Goal: Answer question/provide support: Share knowledge or assist other users

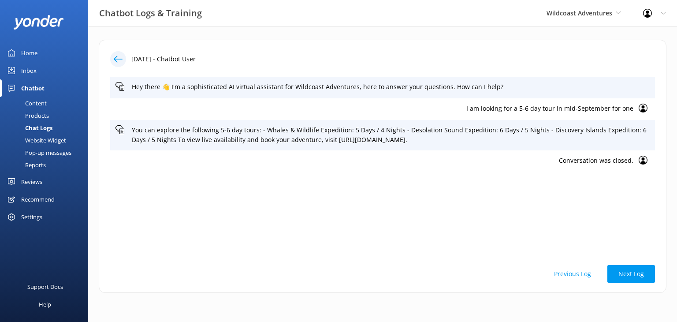
click at [43, 127] on div "Chat Logs" at bounding box center [28, 128] width 47 height 12
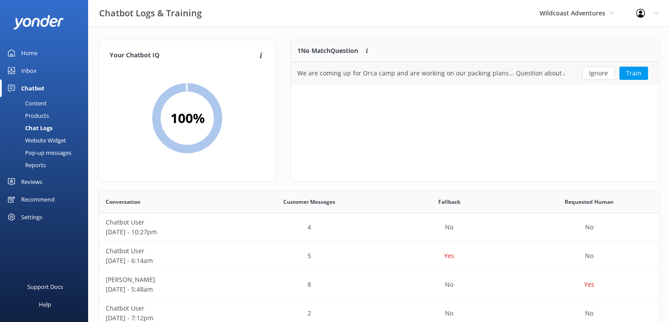
click at [470, 70] on div "We are coming up for Orca camp and are working on our packing plans... Question…" at bounding box center [431, 73] width 267 height 10
click at [502, 71] on div "We are coming up for Orca camp and are working on our packing plans... Question…" at bounding box center [431, 73] width 267 height 10
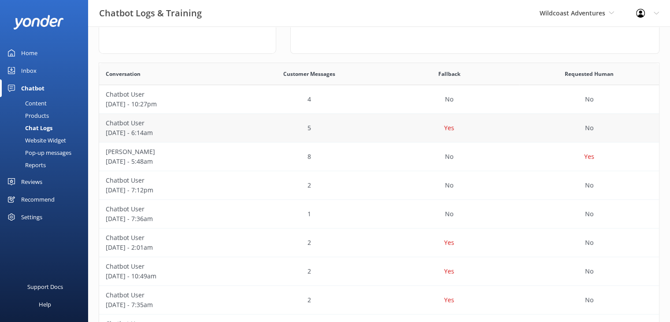
scroll to position [132, 0]
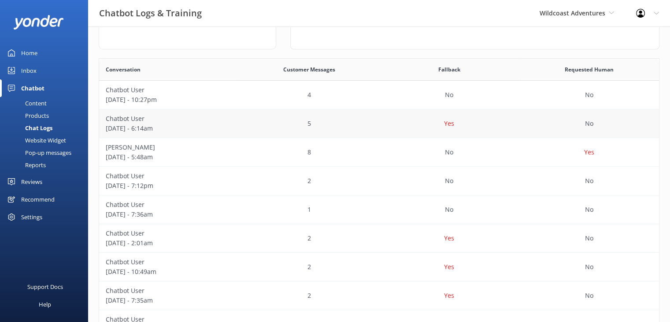
click at [217, 122] on p "Chatbot User" at bounding box center [169, 119] width 127 height 10
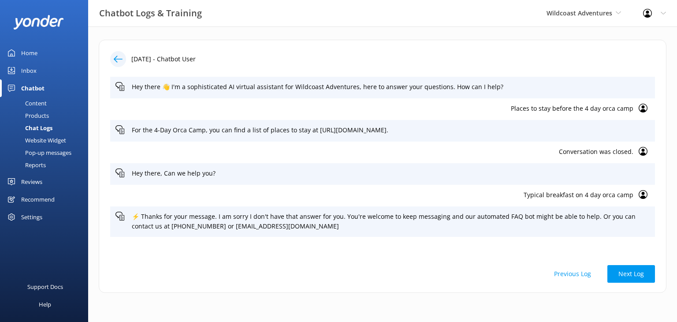
drag, startPoint x: 30, startPoint y: 54, endPoint x: 37, endPoint y: 53, distance: 7.5
click at [30, 54] on div "Home" at bounding box center [29, 53] width 16 height 18
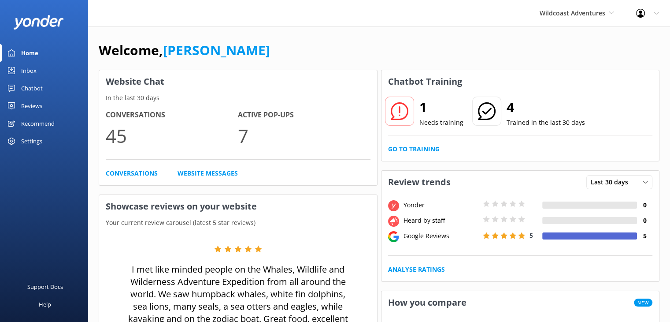
click at [433, 145] on link "Go to Training" at bounding box center [414, 149] width 52 height 10
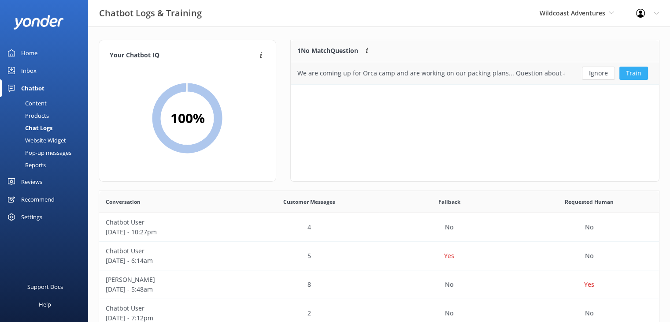
click at [642, 71] on button "Train" at bounding box center [634, 73] width 29 height 13
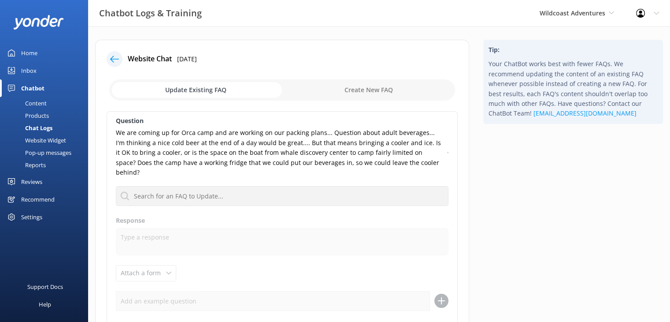
click at [31, 68] on div "Inbox" at bounding box center [28, 71] width 15 height 18
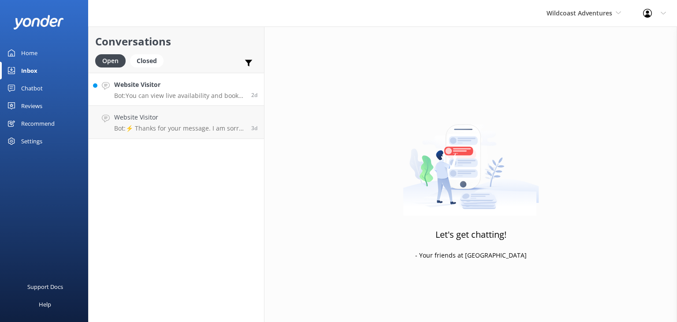
click at [175, 87] on h4 "Website Visitor" at bounding box center [179, 85] width 130 height 10
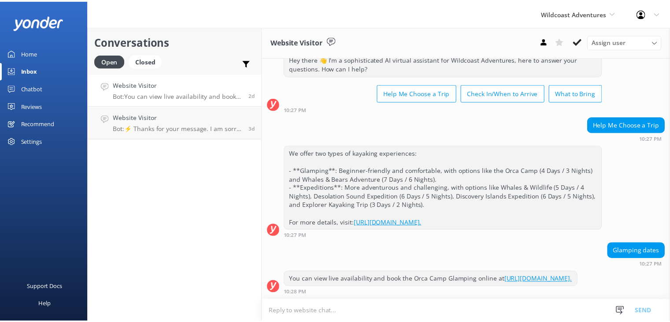
scroll to position [36, 0]
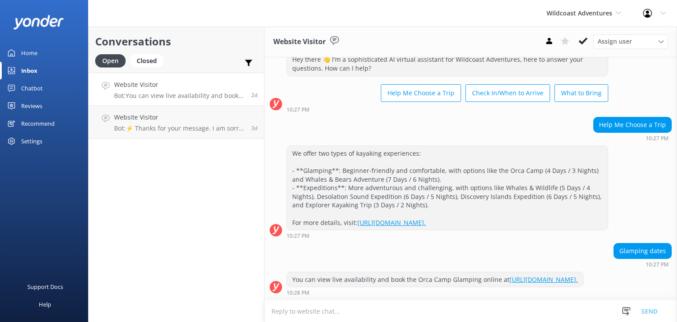
click at [43, 55] on link "Home" at bounding box center [44, 53] width 88 height 18
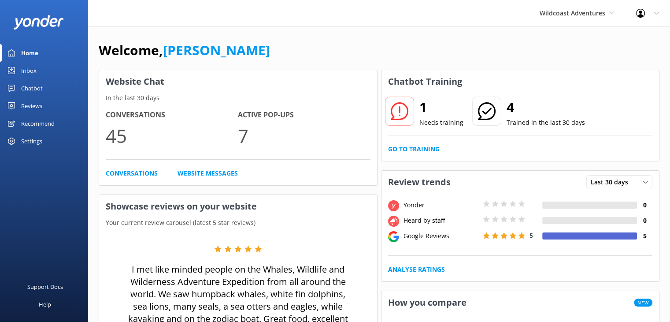
click at [417, 145] on link "Go to Training" at bounding box center [414, 149] width 52 height 10
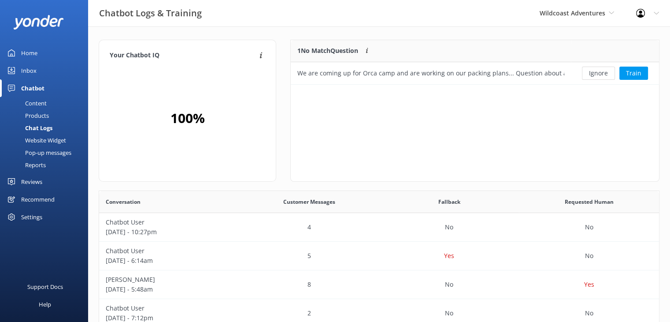
scroll to position [7, 7]
click at [607, 74] on button "Ignore" at bounding box center [598, 73] width 33 height 13
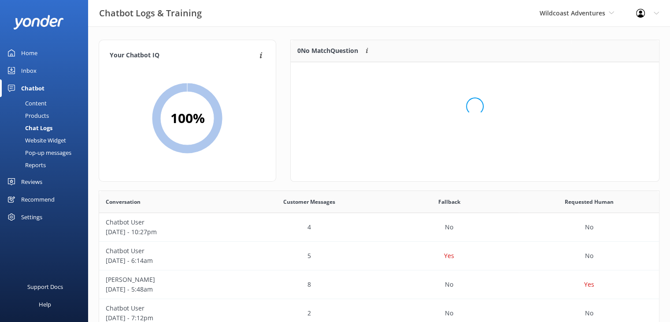
scroll to position [103, 362]
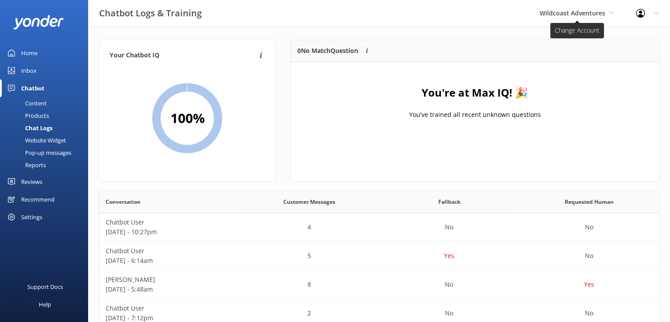
click at [568, 12] on span "Wildcoast Adventures" at bounding box center [573, 13] width 66 height 8
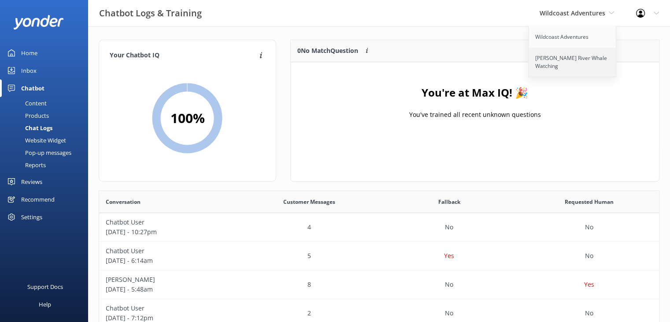
click at [548, 64] on link "[PERSON_NAME] River Whale Watching" at bounding box center [573, 62] width 88 height 29
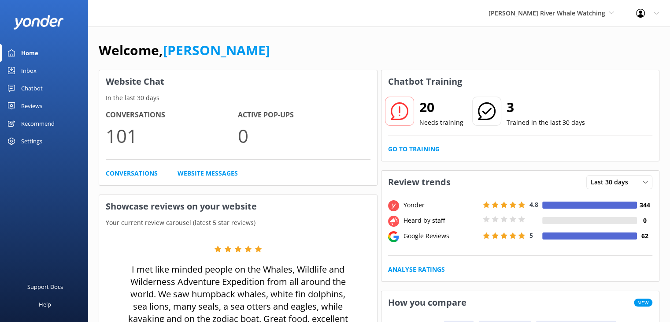
click at [404, 150] on link "Go to Training" at bounding box center [414, 149] width 52 height 10
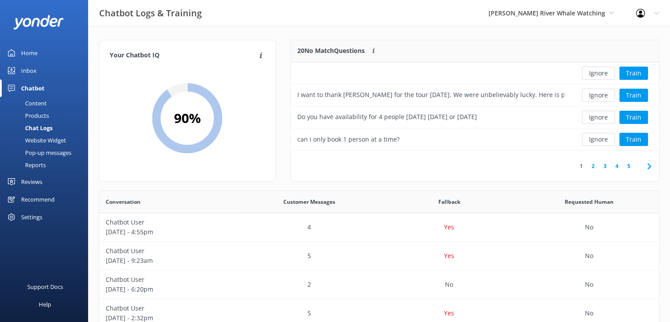
scroll to position [104, 362]
click at [601, 119] on button "Ignore" at bounding box center [598, 117] width 33 height 13
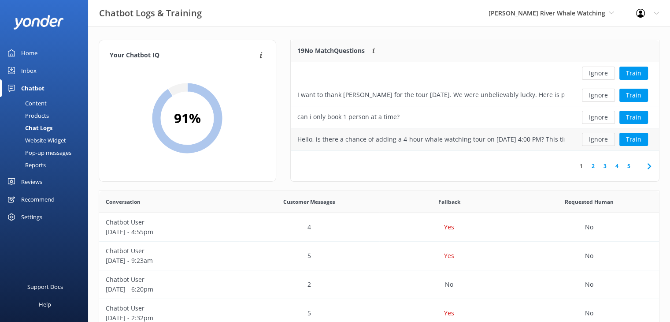
click at [600, 141] on button "Ignore" at bounding box center [598, 139] width 33 height 13
click at [603, 137] on button "Ignore" at bounding box center [598, 139] width 33 height 13
click at [636, 139] on button "Train" at bounding box center [634, 139] width 29 height 13
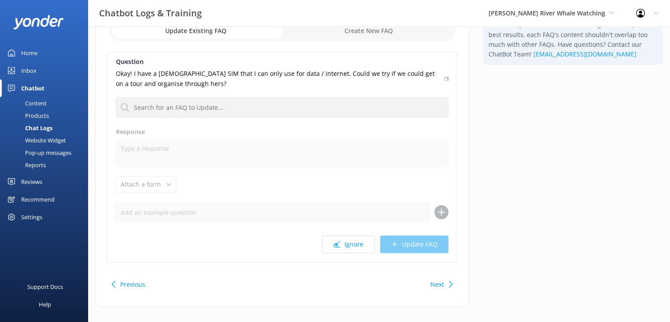
scroll to position [70, 0]
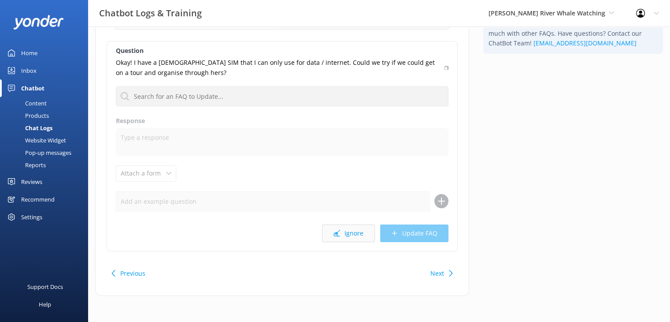
click at [346, 232] on button "Ignore" at bounding box center [348, 233] width 53 height 18
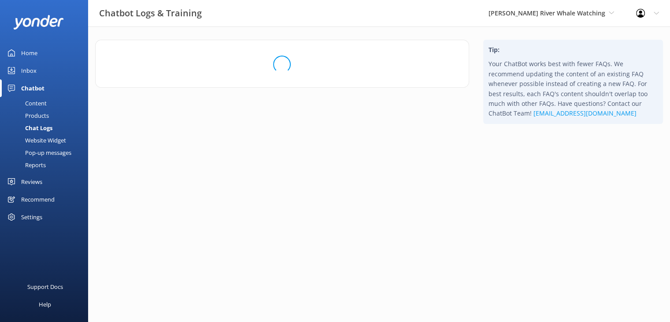
scroll to position [0, 0]
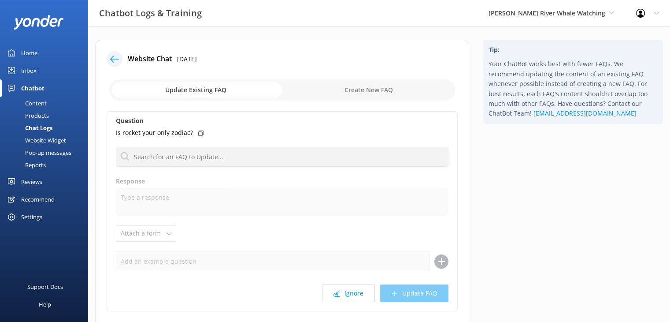
click at [34, 52] on div "Home" at bounding box center [29, 53] width 16 height 18
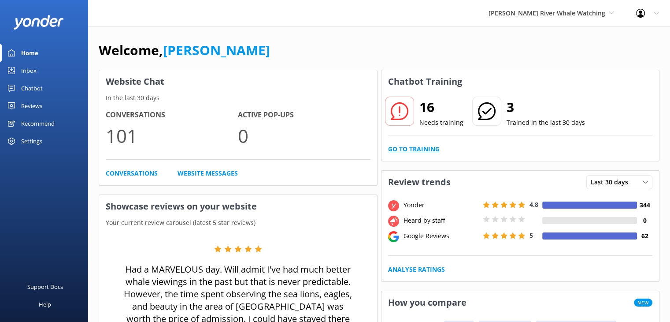
click at [417, 147] on link "Go to Training" at bounding box center [414, 149] width 52 height 10
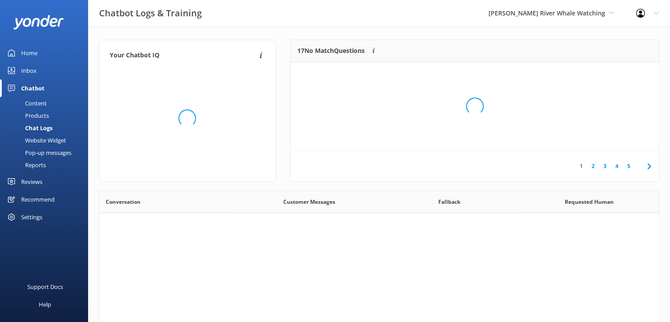
scroll to position [302, 554]
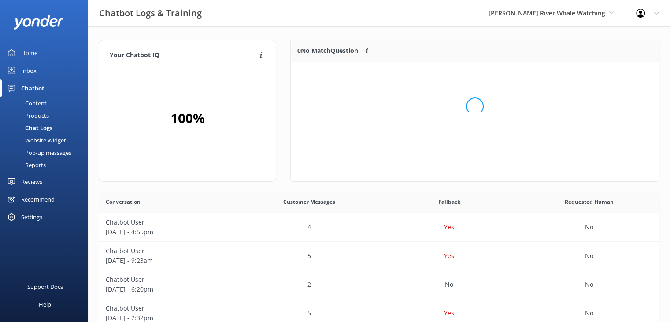
scroll to position [104, 362]
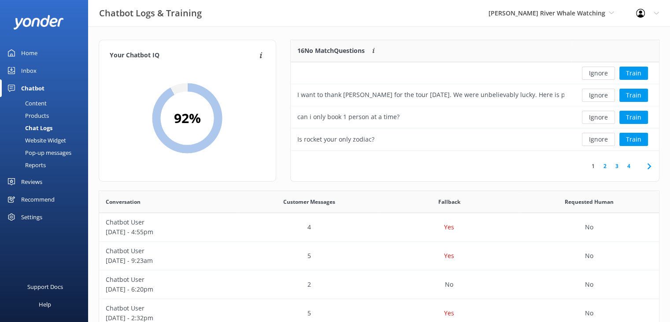
click at [608, 165] on link "2" at bounding box center [605, 166] width 12 height 8
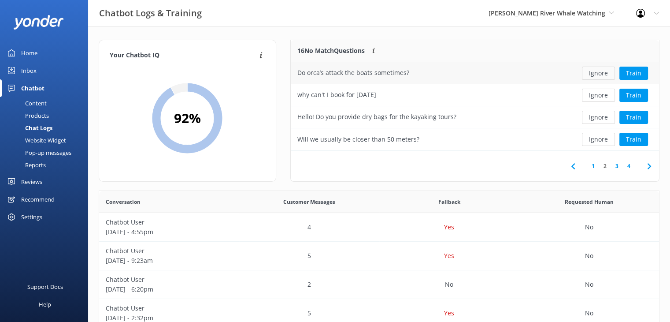
click at [598, 73] on button "Ignore" at bounding box center [598, 73] width 33 height 13
click at [594, 73] on button "Ignore" at bounding box center [598, 73] width 33 height 13
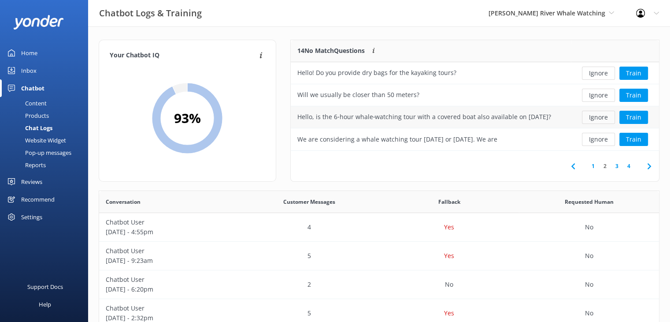
click at [591, 117] on button "Ignore" at bounding box center [598, 117] width 33 height 13
click at [599, 139] on button "Ignore" at bounding box center [598, 139] width 33 height 13
click at [594, 140] on button "Ignore" at bounding box center [598, 139] width 33 height 13
click at [629, 166] on link "3" at bounding box center [629, 166] width 12 height 8
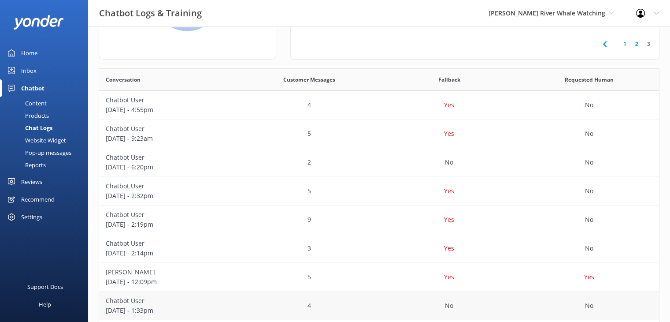
scroll to position [226, 0]
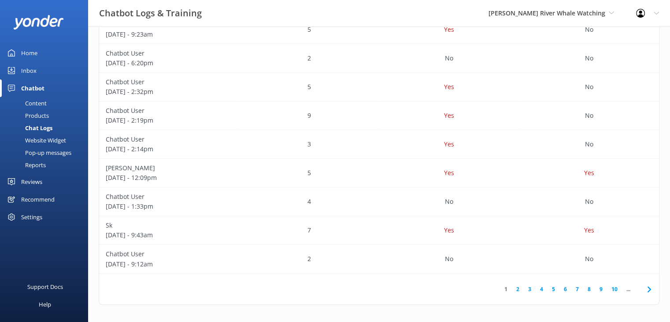
click at [531, 288] on link "3" at bounding box center [530, 289] width 12 height 8
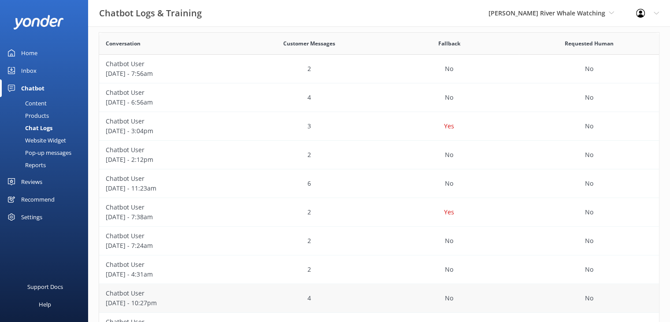
scroll to position [138, 0]
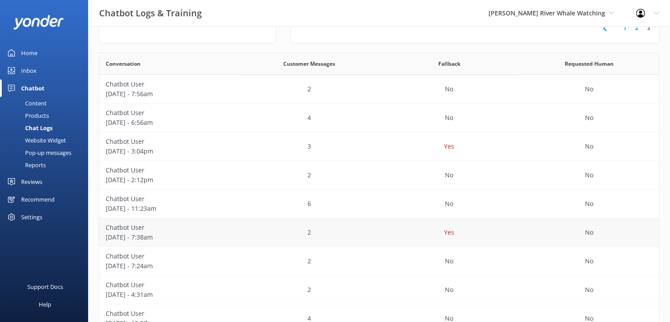
click at [221, 235] on p "August 19 - 7:38am" at bounding box center [169, 237] width 127 height 10
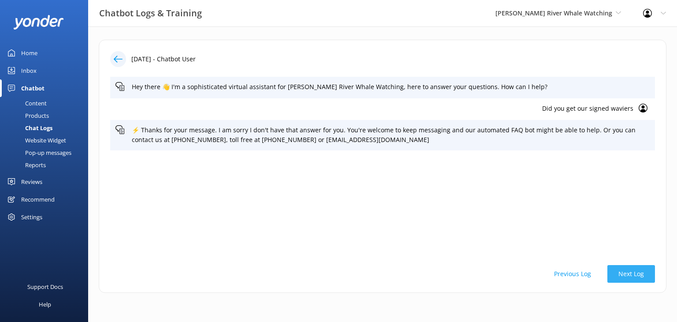
click at [637, 275] on button "Next Log" at bounding box center [631, 274] width 48 height 18
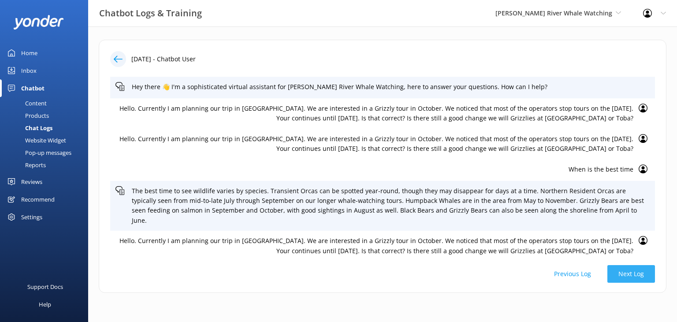
click at [631, 275] on button "Next Log" at bounding box center [631, 274] width 48 height 18
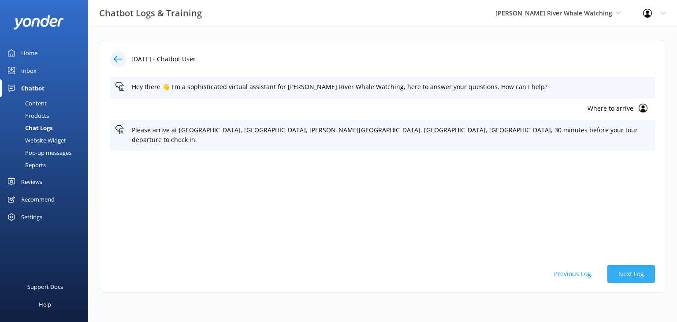
click at [607, 279] on button "Next Log" at bounding box center [631, 274] width 48 height 18
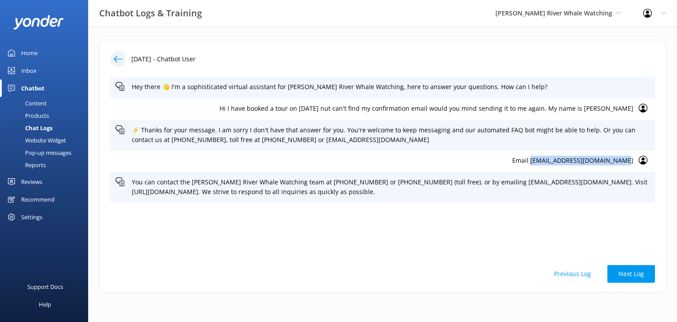
drag, startPoint x: 634, startPoint y: 162, endPoint x: 542, endPoint y: 167, distance: 92.3
click at [542, 167] on div "Email blueduck2008@googlemail.com" at bounding box center [382, 161] width 545 height 22
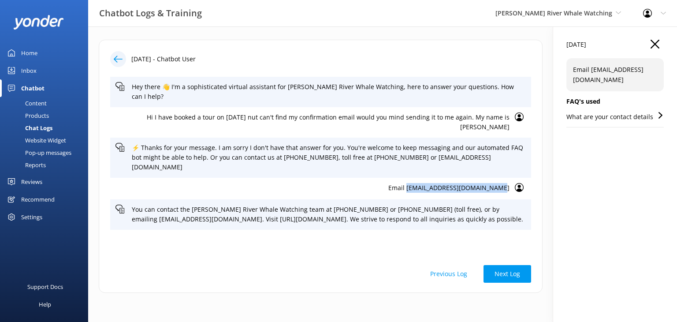
copy p "blueduck2008@googlemail.com"
click at [511, 275] on button "Next Log" at bounding box center [508, 274] width 48 height 18
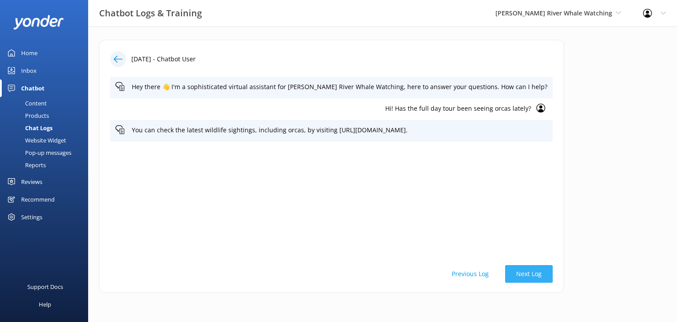
click at [511, 273] on button "Next Log" at bounding box center [529, 274] width 48 height 18
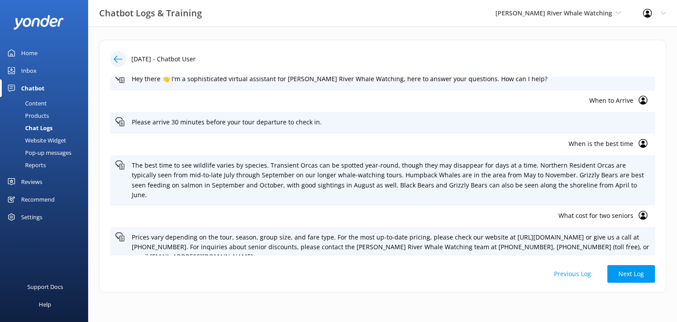
scroll to position [10, 0]
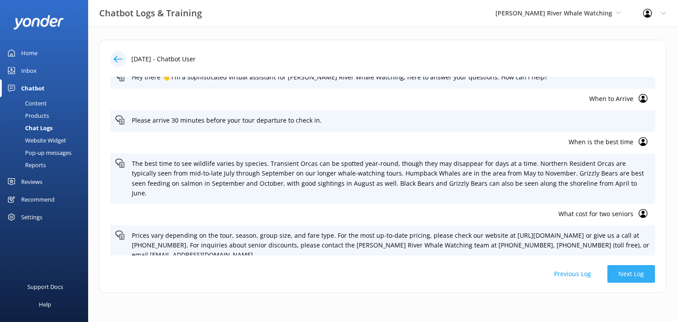
click at [628, 273] on button "Next Log" at bounding box center [631, 274] width 48 height 18
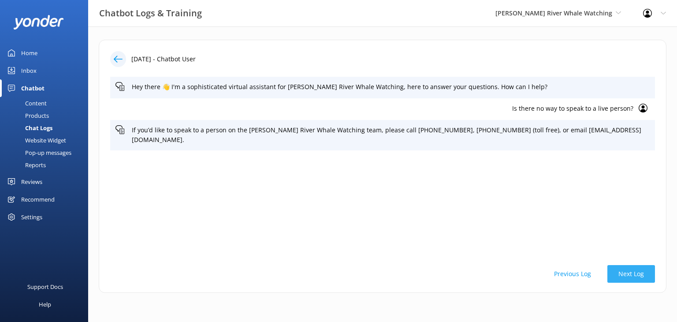
click at [630, 274] on button "Next Log" at bounding box center [631, 274] width 48 height 18
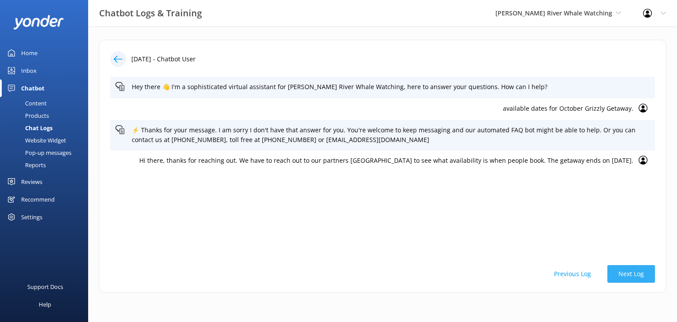
click at [635, 276] on button "Next Log" at bounding box center [631, 274] width 48 height 18
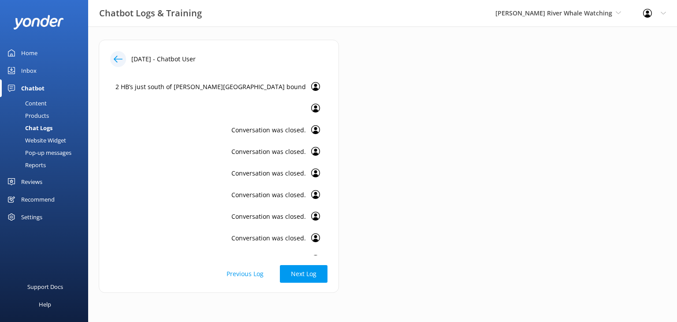
click at [32, 70] on div "Inbox" at bounding box center [28, 71] width 15 height 18
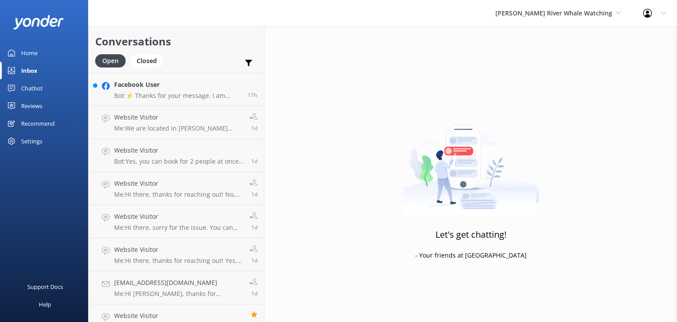
click at [30, 52] on div "Home" at bounding box center [29, 53] width 16 height 18
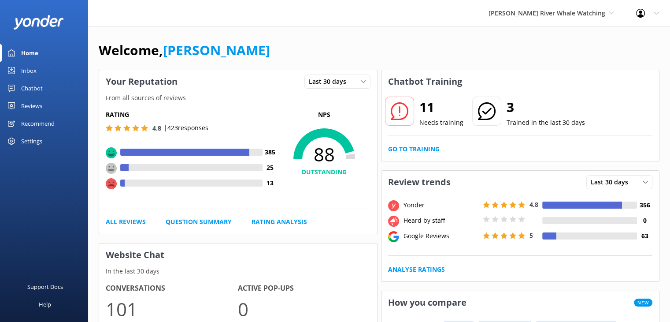
click at [418, 147] on link "Go to Training" at bounding box center [414, 149] width 52 height 10
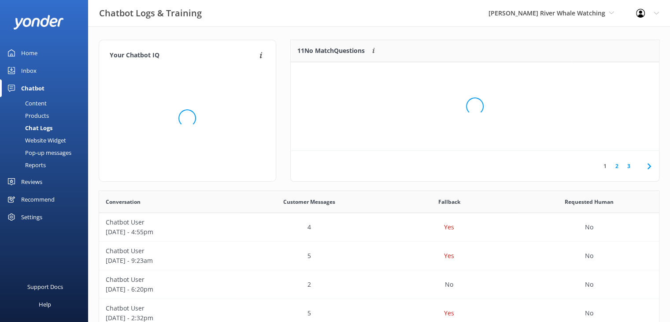
scroll to position [104, 362]
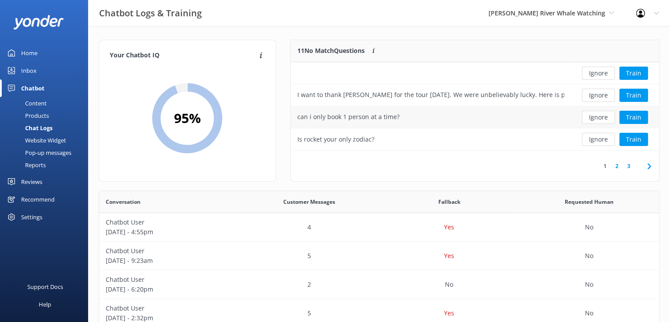
click at [469, 115] on div "can i only book 1 person at a time?" at bounding box center [431, 117] width 280 height 22
click at [388, 118] on div "can i only book 1 person at a time?" at bounding box center [349, 117] width 102 height 10
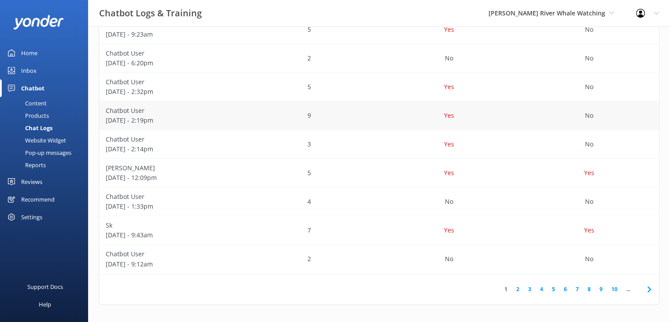
scroll to position [182, 0]
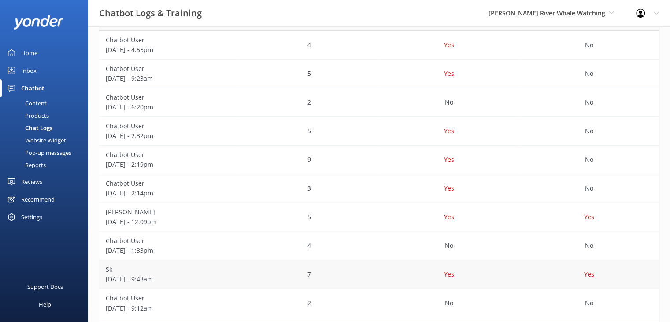
click at [230, 276] on p "August 23 - 9:43am" at bounding box center [169, 279] width 127 height 10
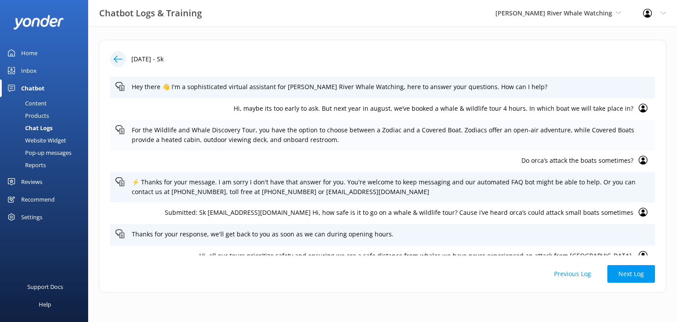
scroll to position [33, 0]
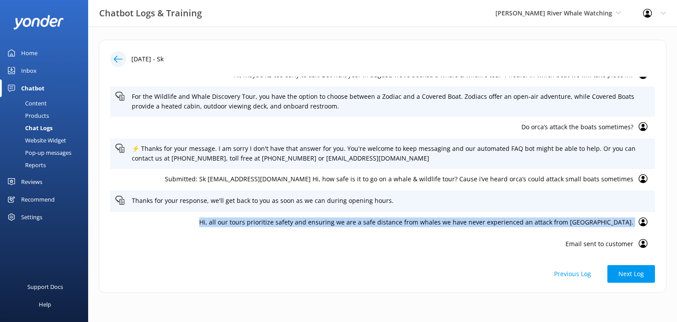
drag, startPoint x: 629, startPoint y: 223, endPoint x: 247, endPoint y: 227, distance: 382.2
click at [247, 227] on div "Hi, all our tours prioritize safety and ensuring we are a safe distance from wh…" at bounding box center [382, 223] width 545 height 22
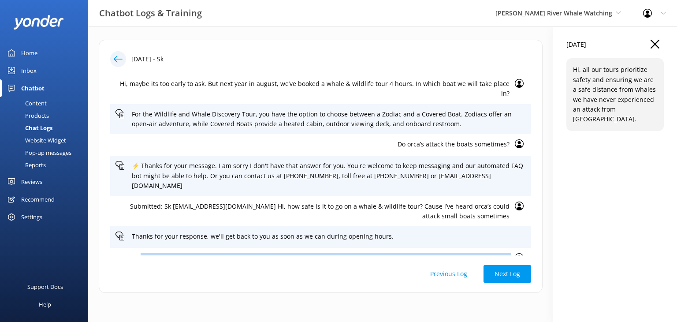
click at [656, 43] on use "button" at bounding box center [655, 44] width 9 height 9
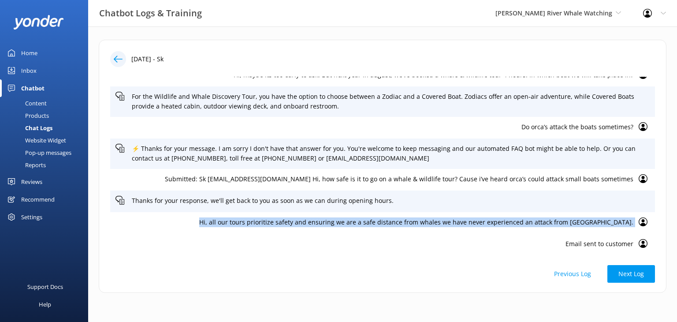
click at [303, 248] on p "Email sent to customer" at bounding box center [374, 244] width 518 height 10
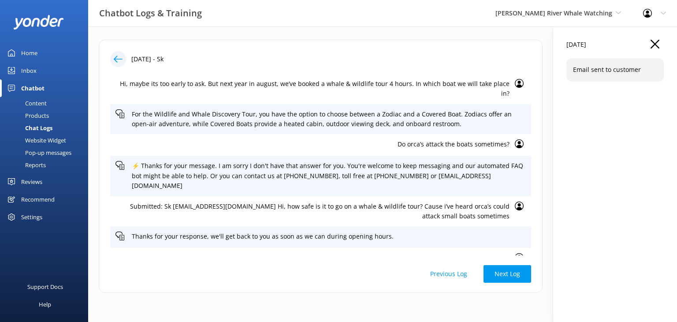
click at [655, 44] on use "button" at bounding box center [655, 44] width 9 height 9
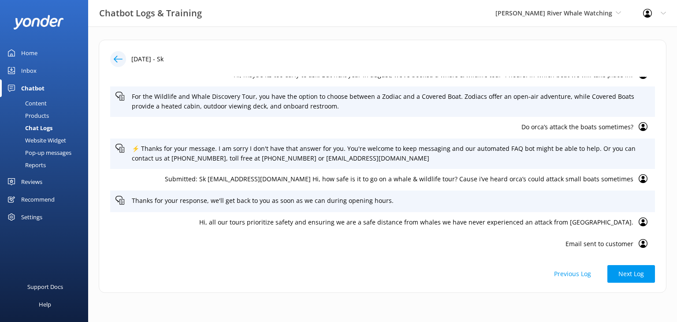
click at [30, 54] on div "Home" at bounding box center [29, 53] width 16 height 18
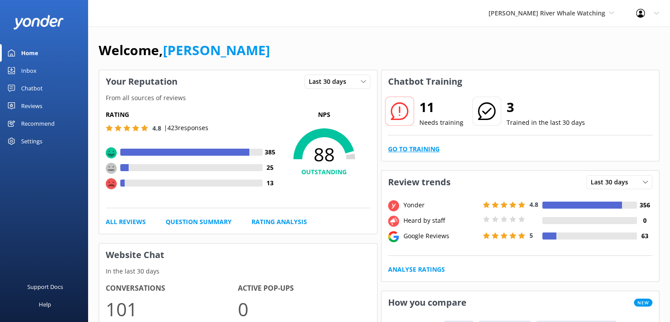
click at [416, 147] on link "Go to Training" at bounding box center [414, 149] width 52 height 10
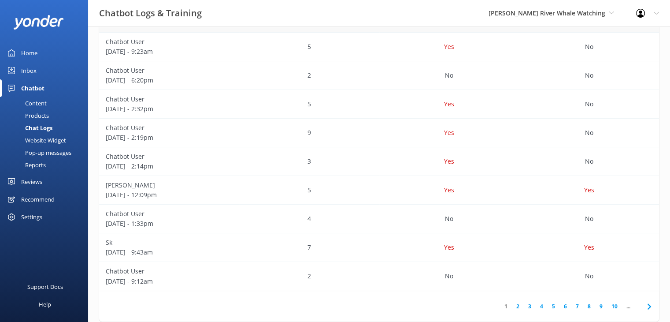
scroll to position [226, 0]
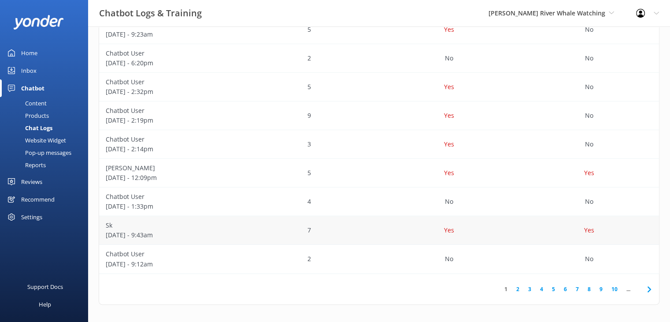
click at [365, 228] on div "7" at bounding box center [309, 230] width 140 height 29
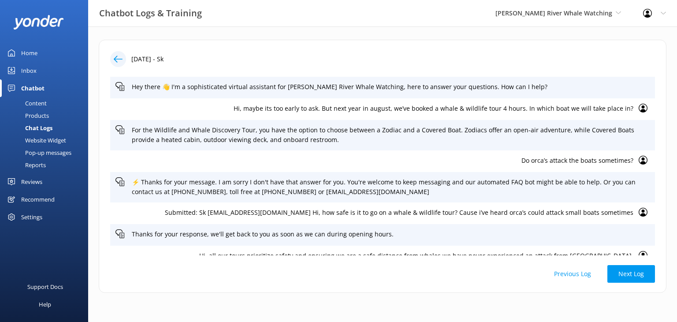
click at [118, 57] on icon at bounding box center [118, 59] width 9 height 9
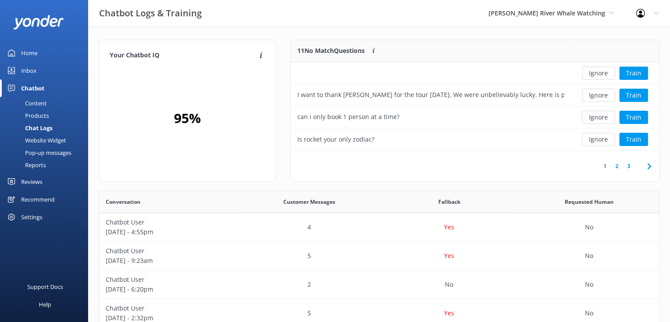
scroll to position [226, 0]
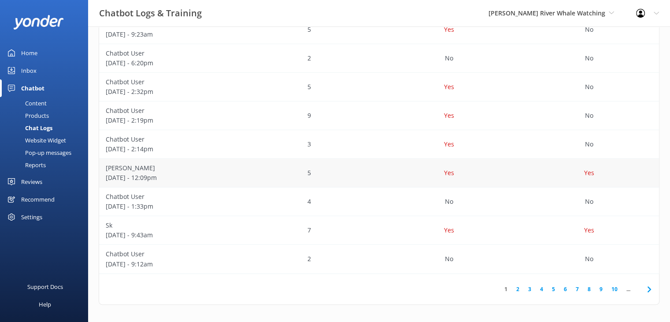
click at [402, 177] on div "Yes" at bounding box center [449, 173] width 140 height 29
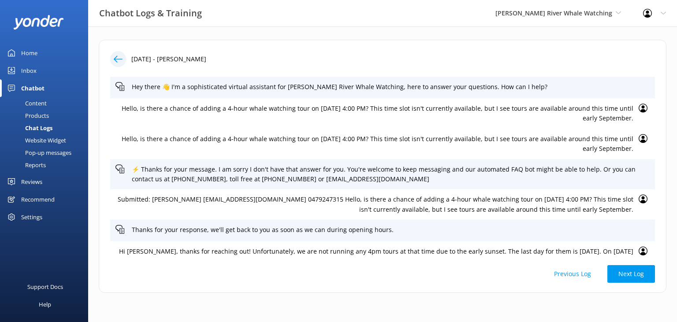
click at [118, 59] on use at bounding box center [118, 59] width 9 height 7
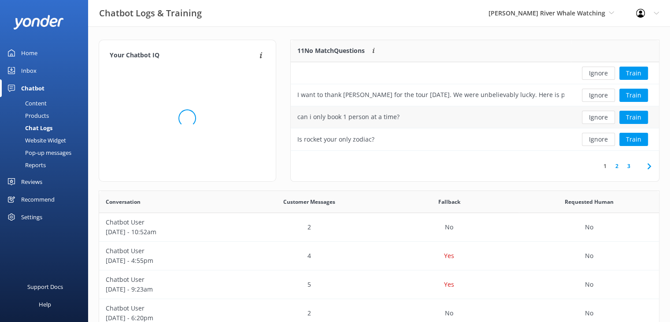
scroll to position [104, 362]
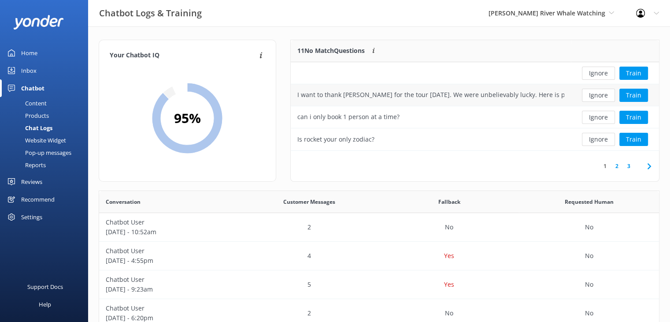
click at [362, 96] on div "I want to thank Braden for the tour today. We were unbelievably lucky. Here is …" at bounding box center [431, 95] width 267 height 10
click at [640, 98] on button "Train" at bounding box center [634, 95] width 29 height 13
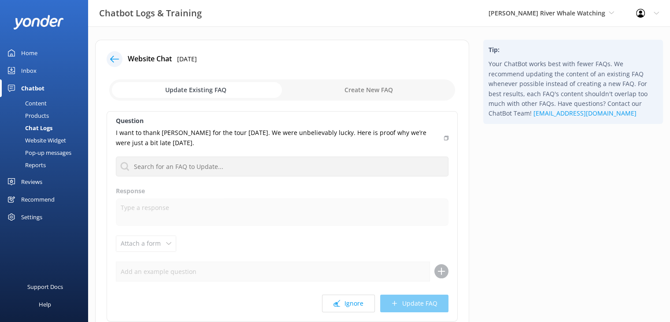
click at [111, 60] on icon at bounding box center [114, 59] width 9 height 9
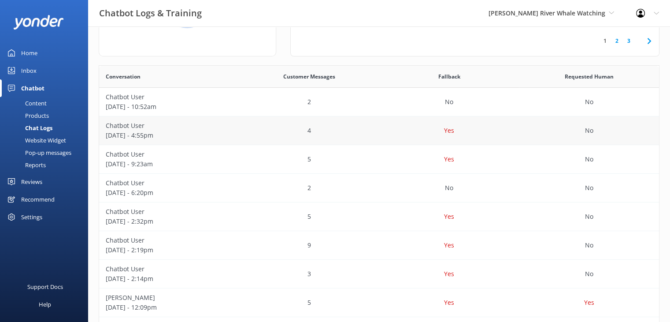
scroll to position [132, 0]
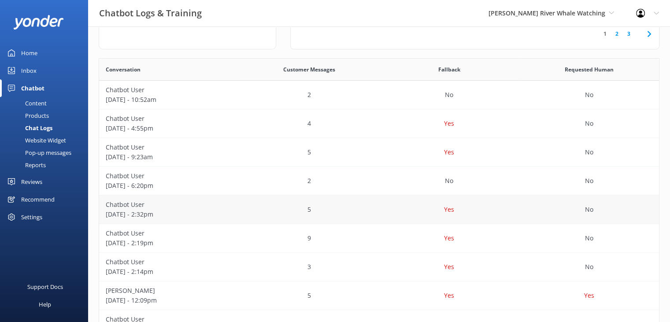
click at [402, 211] on div "Yes" at bounding box center [449, 209] width 140 height 29
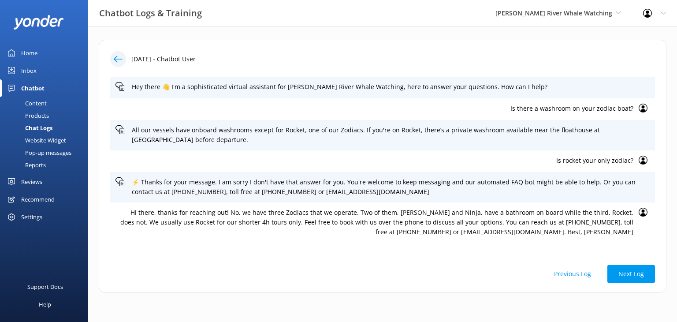
click at [117, 61] on icon at bounding box center [118, 59] width 9 height 9
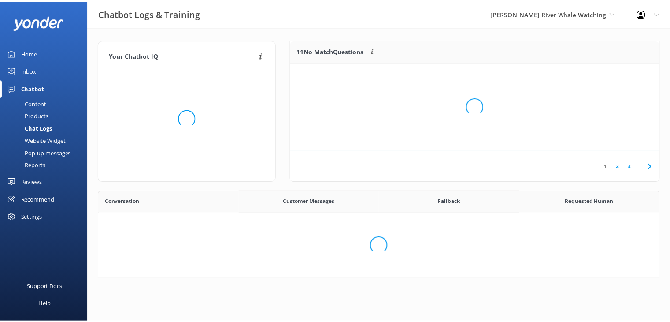
scroll to position [104, 362]
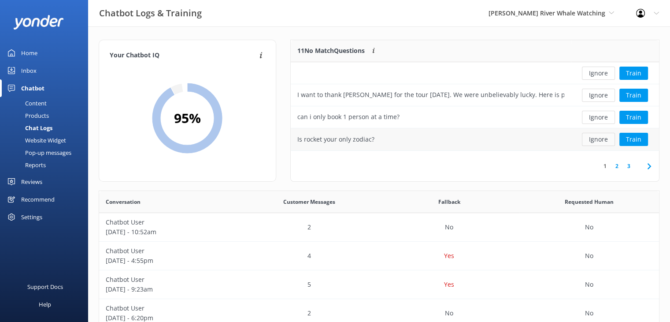
click at [601, 138] on button "Ignore" at bounding box center [598, 139] width 33 height 13
click at [519, 142] on div "Hello! Do you provide dry bags for the kayaking tours?" at bounding box center [431, 139] width 280 height 22
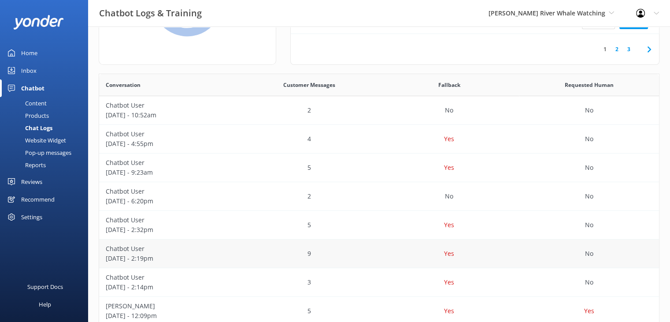
scroll to position [132, 0]
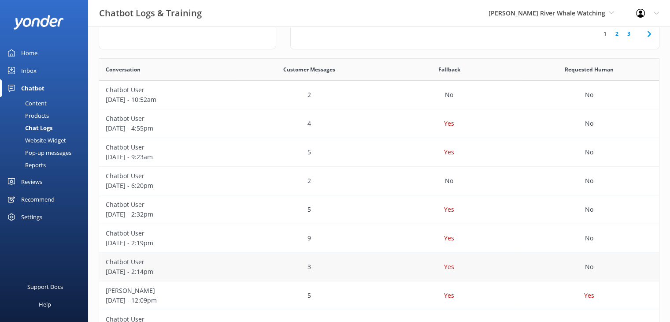
click at [427, 270] on div "Yes" at bounding box center [449, 267] width 140 height 29
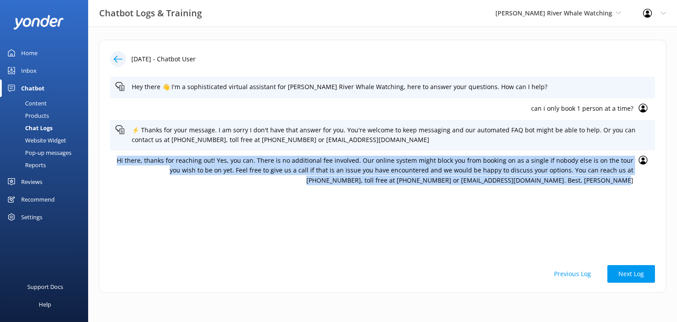
drag, startPoint x: 636, startPoint y: 179, endPoint x: 115, endPoint y: 167, distance: 520.7
click at [114, 164] on div "Hi there, thanks for reaching out! Yes, you can. There is no additional fee inv…" at bounding box center [382, 170] width 545 height 40
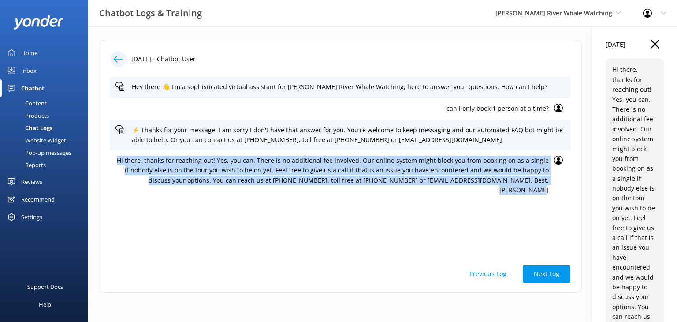
copy p "Hi there, thanks for reaching out! Yes, you can. There is no additional fee inv…"
click at [449, 226] on div "Hey there 👋 I'm a sophisticated virtual assistant for Campbell River Whale Watc…" at bounding box center [340, 166] width 460 height 179
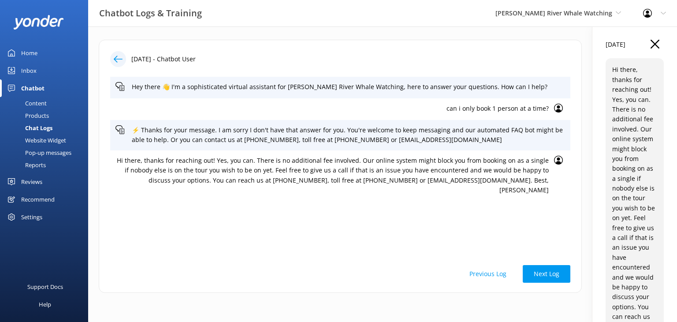
click at [651, 44] on icon "button" at bounding box center [655, 44] width 9 height 9
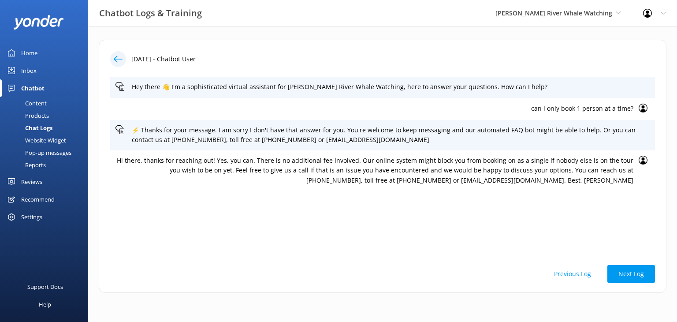
click at [118, 56] on icon at bounding box center [118, 59] width 9 height 9
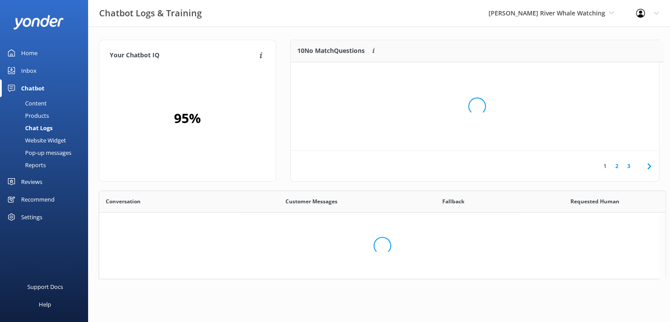
scroll to position [104, 362]
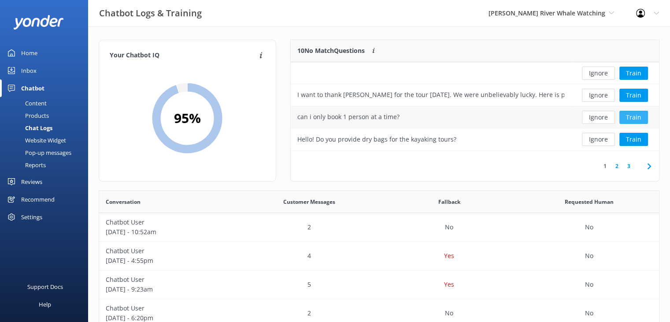
click at [632, 118] on button "Train" at bounding box center [634, 117] width 29 height 13
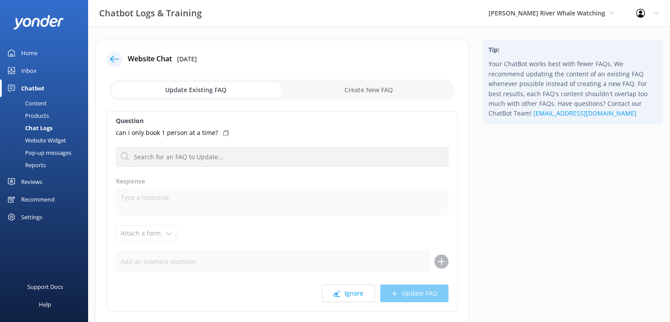
click at [349, 89] on input "checkbox" at bounding box center [282, 89] width 346 height 21
checkbox input "true"
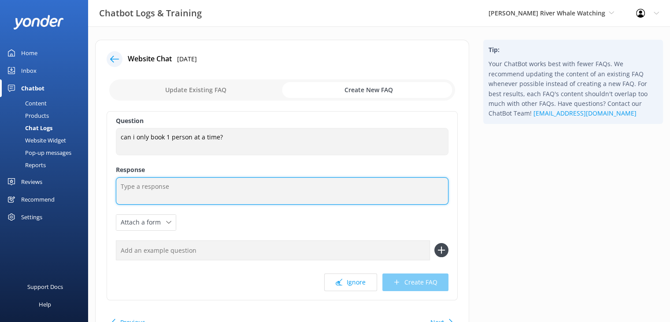
click at [164, 185] on textarea at bounding box center [282, 190] width 333 height 27
paste textarea "Hi there, thanks for reaching out! Yes, you can. There is no additional fee inv…"
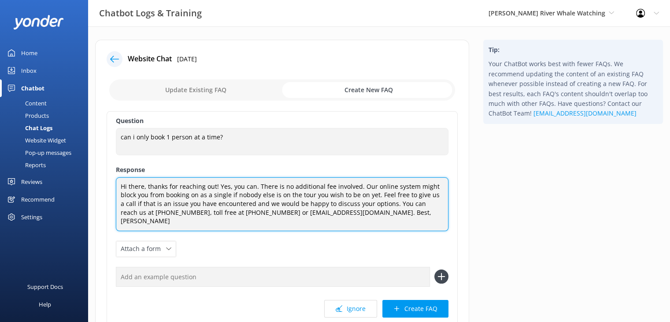
drag, startPoint x: 358, startPoint y: 184, endPoint x: 115, endPoint y: 185, distance: 243.3
click at [115, 185] on div "Question can i only book 1 person at a time? can i only book 1 person at a time…" at bounding box center [282, 219] width 351 height 216
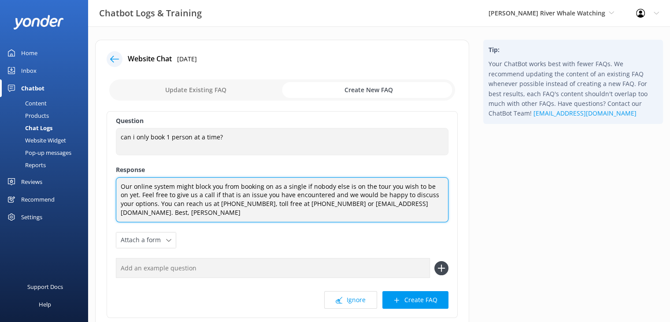
drag, startPoint x: 306, startPoint y: 183, endPoint x: 175, endPoint y: 184, distance: 130.9
click at [175, 184] on textarea "Our online system might block you from booking on as a single if nobody else is…" at bounding box center [282, 199] width 333 height 45
drag, startPoint x: 313, startPoint y: 186, endPoint x: 291, endPoint y: 187, distance: 22.5
click at [291, 187] on textarea "Our online system may not allow you to book onto a tour if nobody else is on th…" at bounding box center [282, 199] width 333 height 45
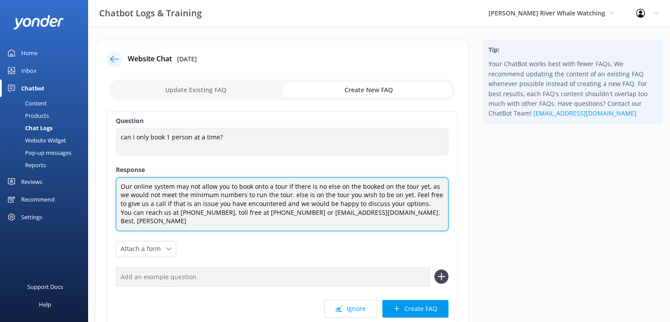
drag, startPoint x: 397, startPoint y: 197, endPoint x: 281, endPoint y: 199, distance: 115.9
click at [281, 199] on textarea "Our online system may not allow you to book onto a tour if there is no else on …" at bounding box center [282, 204] width 333 height 54
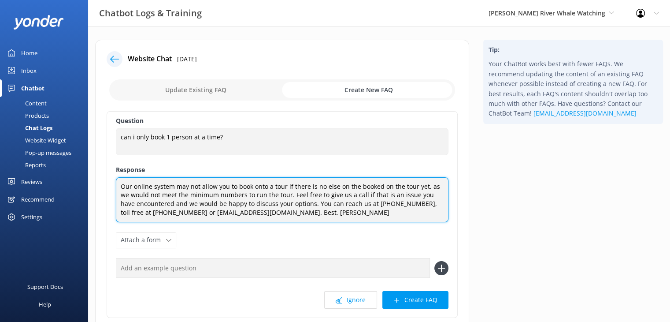
drag, startPoint x: 334, startPoint y: 211, endPoint x: 306, endPoint y: 197, distance: 30.8
click at [286, 215] on textarea "Our online system may not allow you to book onto a tour if there is no else on …" at bounding box center [282, 199] width 333 height 45
type textarea "Our online system may not allow you to book onto a tour if there is no else on …"
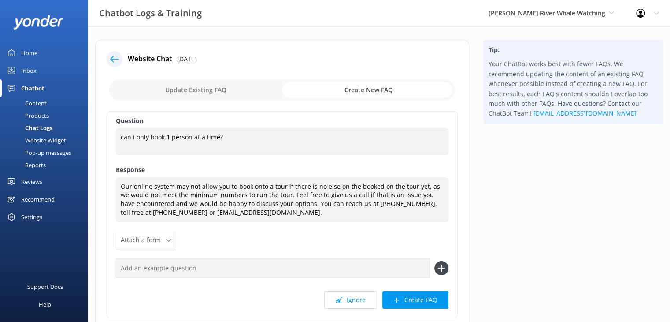
click at [218, 268] on input "text" at bounding box center [273, 268] width 314 height 20
type input "Why won't it let me book 1 person"
click at [439, 269] on icon at bounding box center [442, 268] width 14 height 14
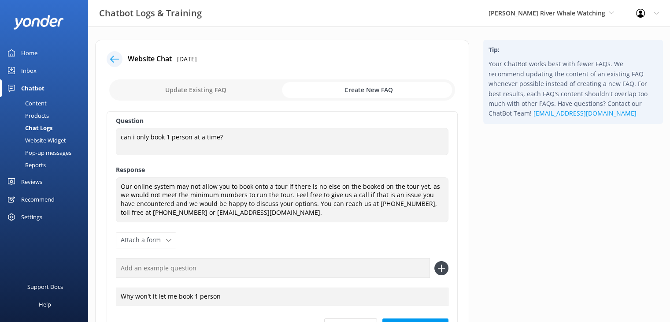
click at [221, 267] on input "text" at bounding box center [273, 268] width 314 height 20
type input "Can I book only one person"
click at [440, 269] on icon at bounding box center [442, 268] width 14 height 14
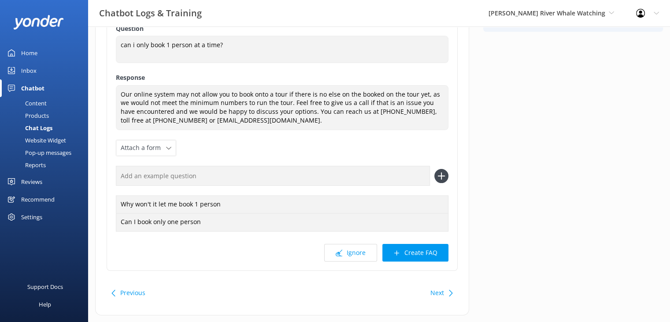
scroll to position [112, 0]
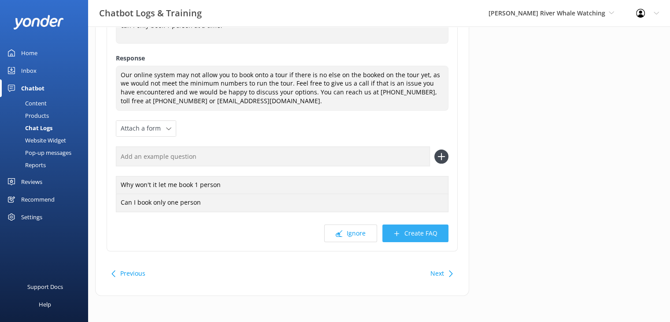
click at [428, 234] on button "Create FAQ" at bounding box center [416, 233] width 66 height 18
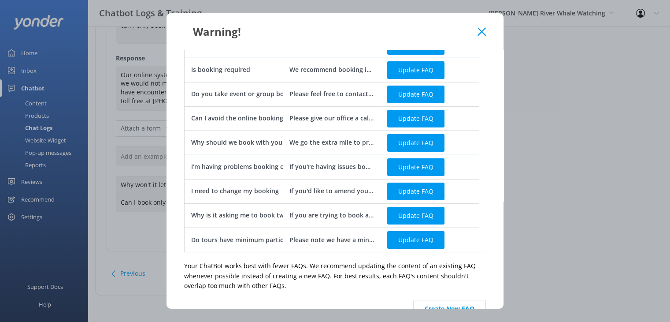
scroll to position [88, 0]
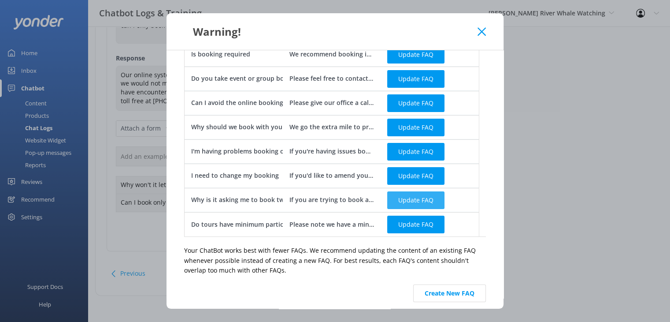
click at [427, 196] on button "Update FAQ" at bounding box center [415, 200] width 57 height 18
checkbox input "false"
type textarea "If you are trying to book a private charter, and it is asking you to book 2, pl…"
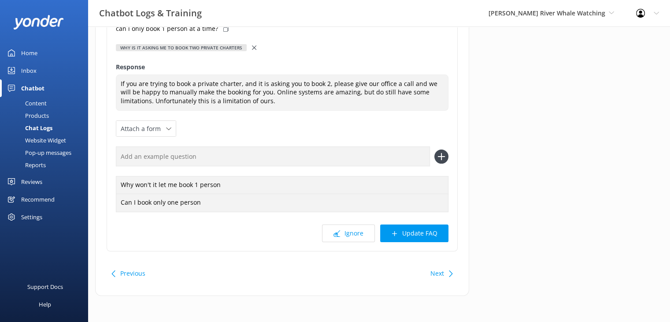
click at [252, 48] on use at bounding box center [254, 47] width 4 height 4
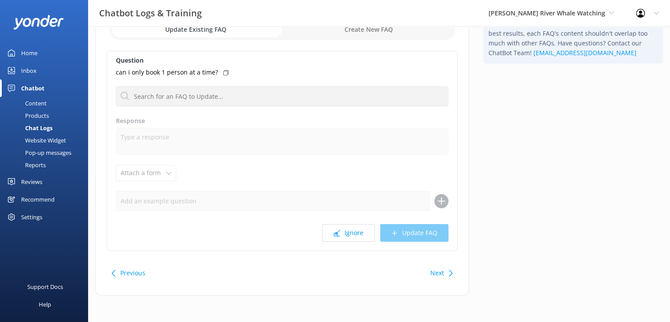
scroll to position [60, 0]
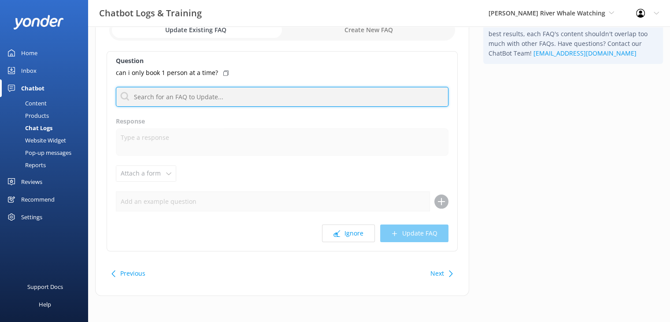
click at [242, 94] on input "text" at bounding box center [282, 97] width 333 height 20
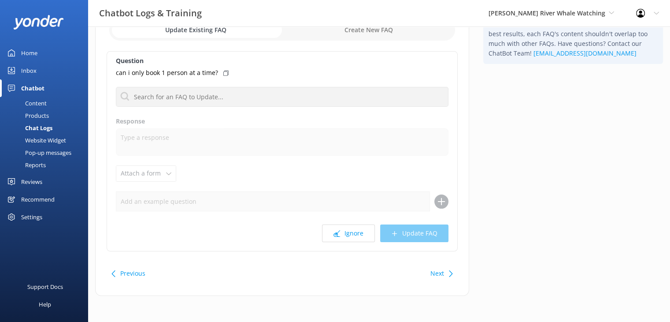
click at [305, 123] on label "Response" at bounding box center [282, 121] width 333 height 10
click at [389, 34] on input "checkbox" at bounding box center [282, 29] width 346 height 21
checkbox input "true"
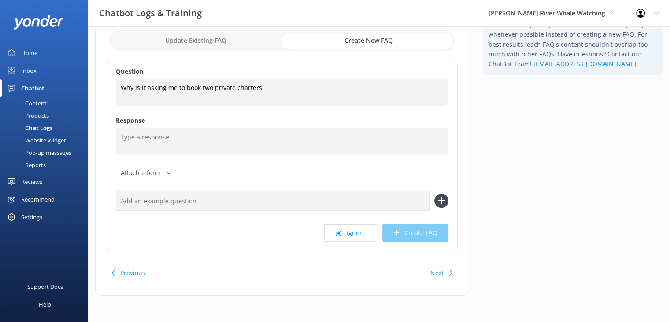
scroll to position [49, 0]
click at [35, 55] on div "Home" at bounding box center [29, 53] width 16 height 18
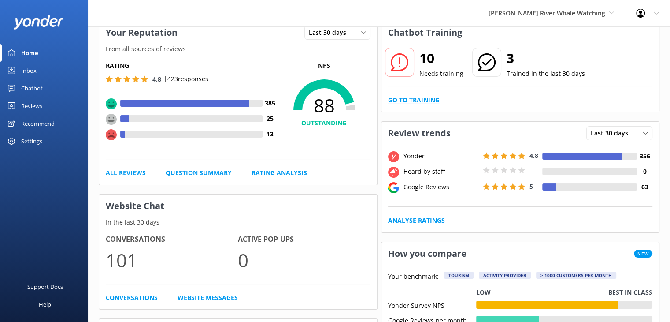
click at [425, 99] on link "Go to Training" at bounding box center [414, 100] width 52 height 10
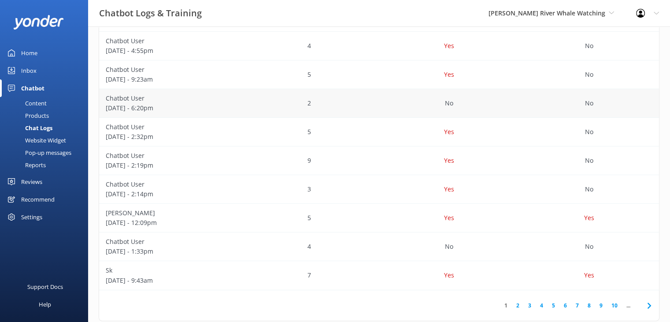
scroll to position [225, 0]
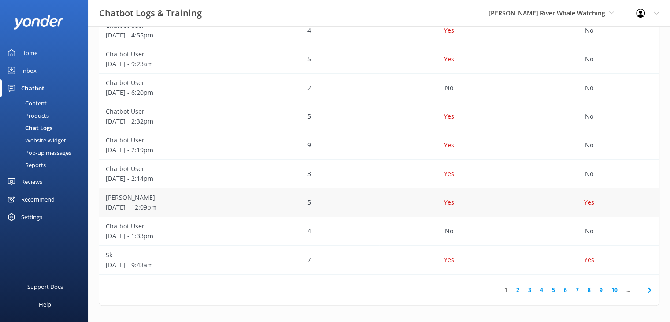
click at [419, 200] on div "Yes" at bounding box center [449, 202] width 140 height 29
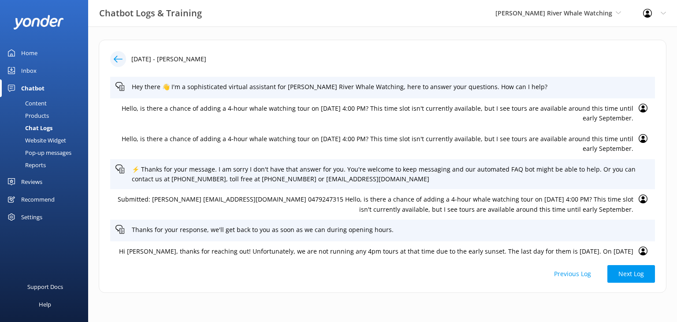
click at [123, 63] on div at bounding box center [118, 59] width 16 height 16
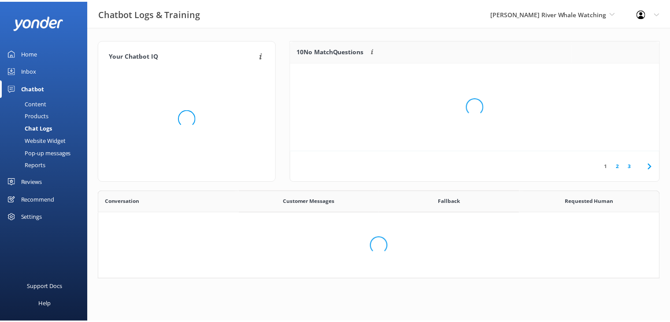
scroll to position [104, 362]
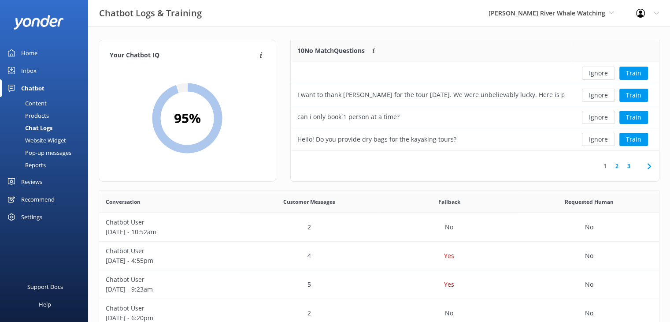
click at [617, 166] on link "2" at bounding box center [617, 166] width 12 height 8
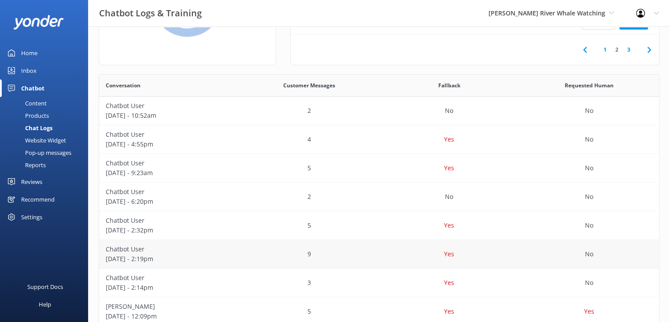
scroll to position [132, 0]
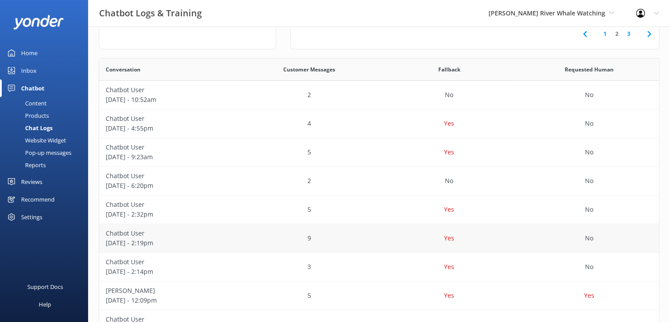
click at [392, 240] on div "Yes" at bounding box center [449, 238] width 140 height 29
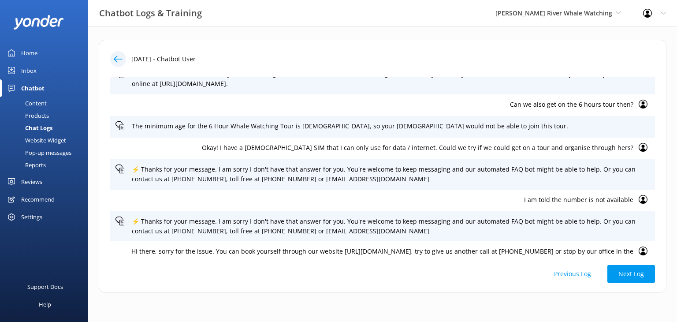
scroll to position [72, 0]
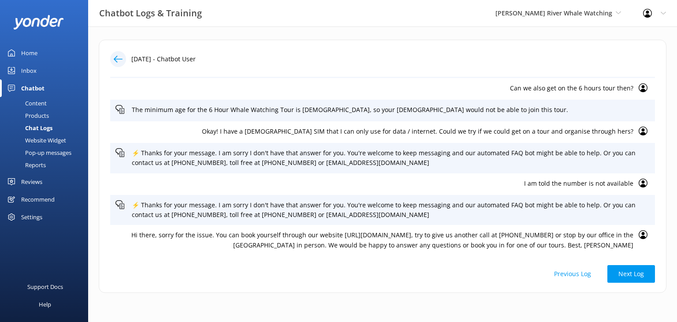
click at [120, 57] on icon at bounding box center [118, 59] width 9 height 9
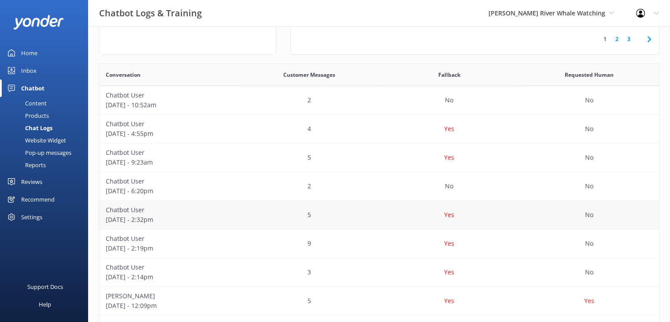
scroll to position [132, 0]
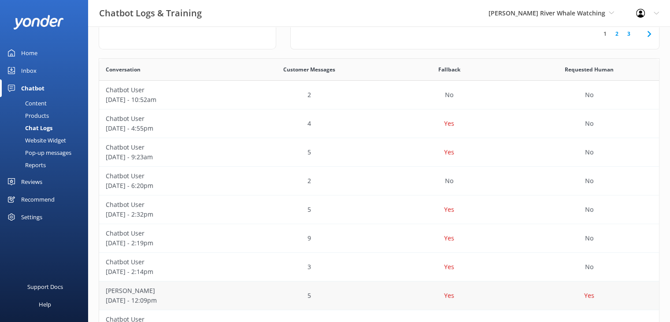
click at [483, 292] on div "Yes" at bounding box center [449, 295] width 140 height 29
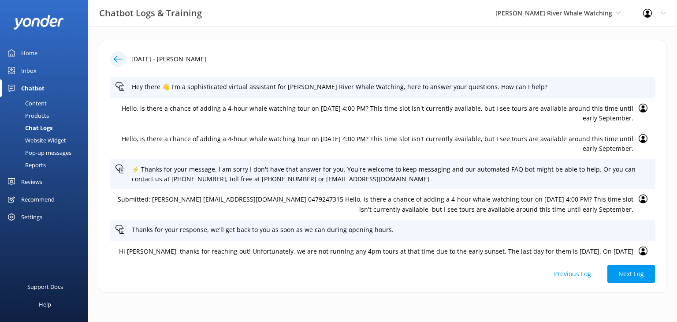
click at [40, 89] on div "Chatbot" at bounding box center [32, 88] width 23 height 18
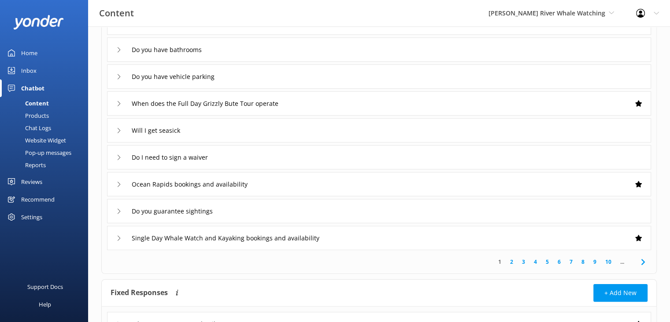
scroll to position [176, 0]
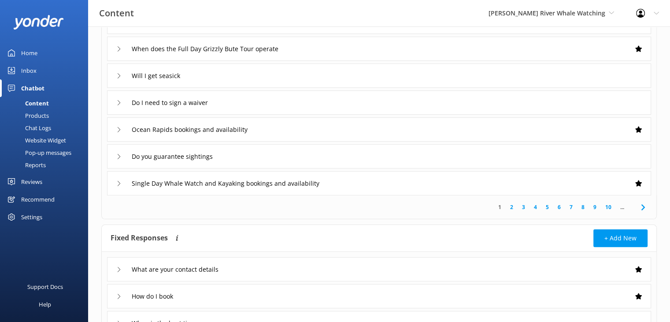
click at [52, 128] on link "Chat Logs" at bounding box center [46, 128] width 83 height 12
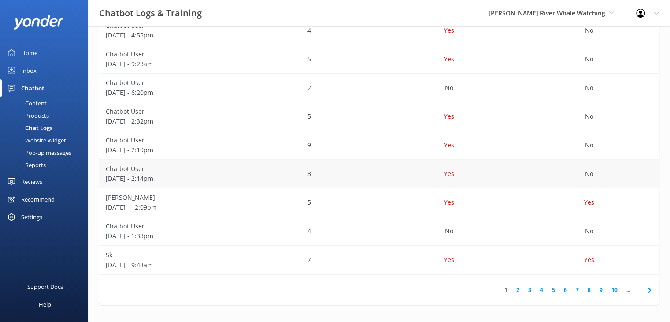
scroll to position [226, 0]
click at [488, 147] on div "Yes" at bounding box center [449, 144] width 140 height 29
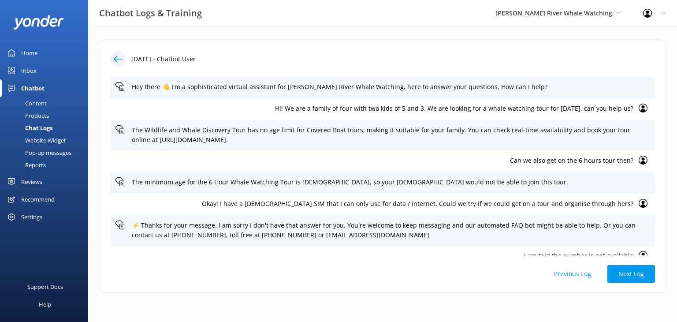
click at [120, 57] on icon at bounding box center [118, 59] width 9 height 9
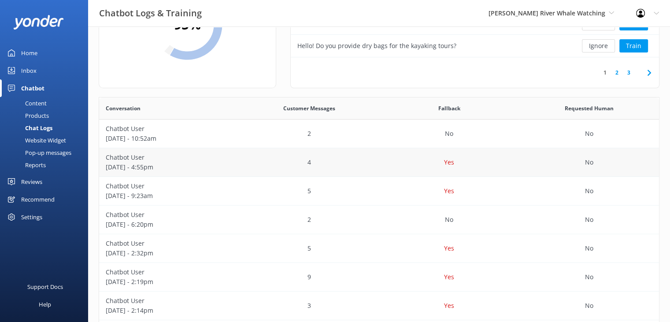
scroll to position [220, 0]
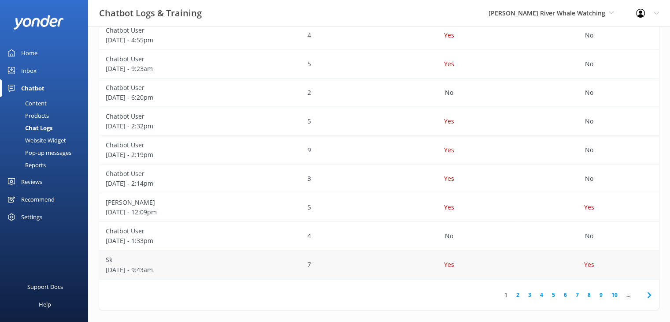
click at [393, 267] on div "Yes" at bounding box center [449, 264] width 140 height 29
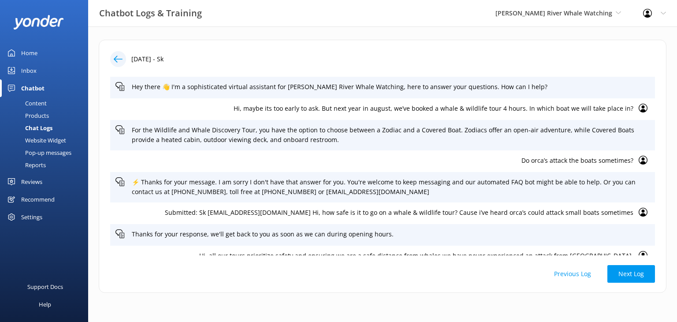
click at [123, 62] on div at bounding box center [118, 59] width 16 height 16
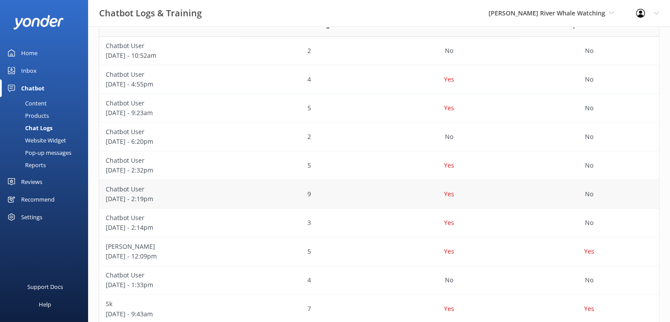
click at [367, 194] on div "9" at bounding box center [309, 194] width 140 height 29
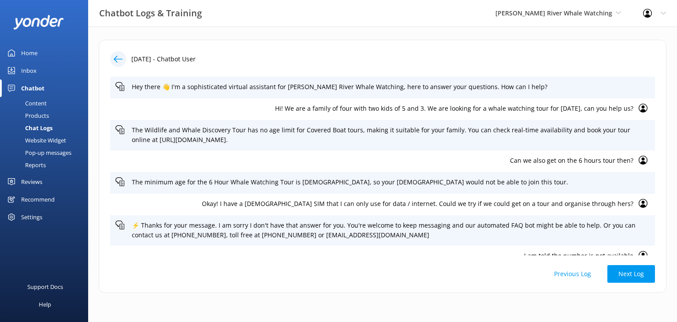
click at [120, 61] on icon at bounding box center [118, 59] width 9 height 9
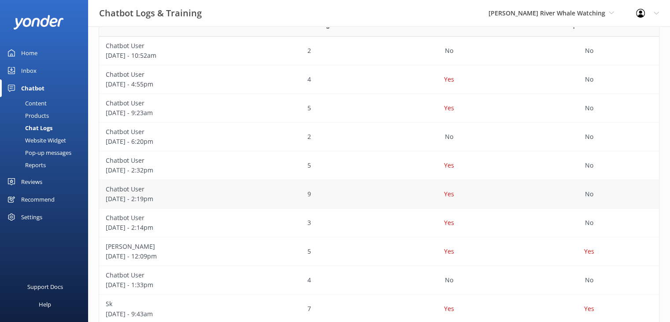
click at [401, 195] on div "Yes" at bounding box center [449, 194] width 140 height 29
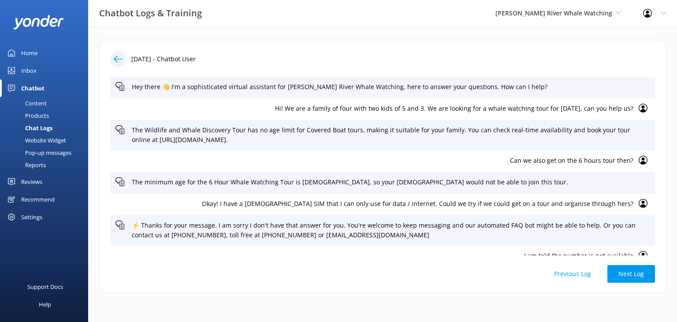
click at [116, 59] on use at bounding box center [118, 59] width 9 height 7
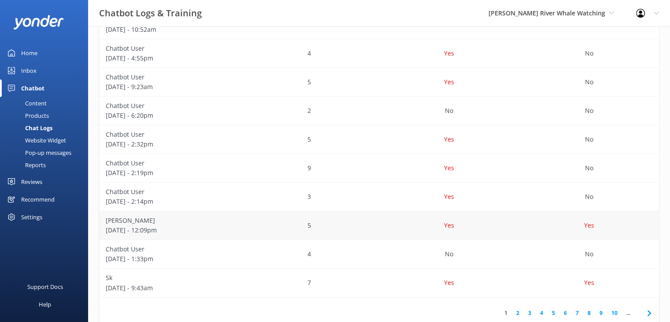
scroll to position [226, 0]
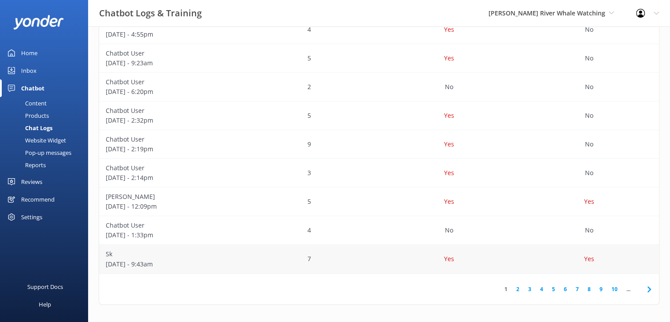
click at [340, 261] on div "7" at bounding box center [309, 259] width 140 height 29
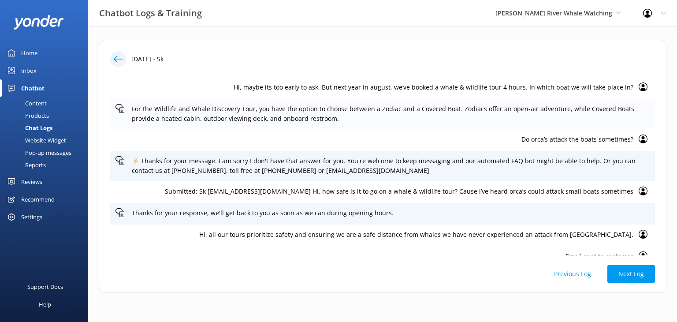
scroll to position [33, 0]
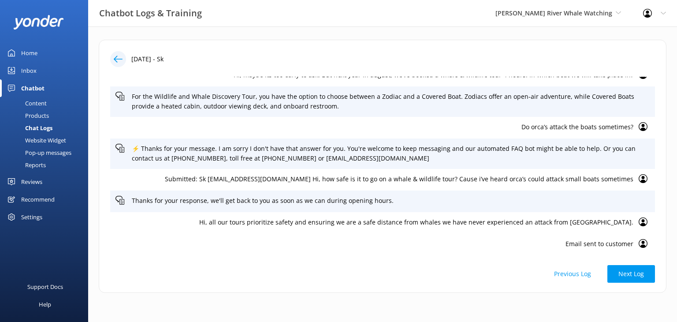
click at [121, 62] on icon at bounding box center [118, 59] width 9 height 9
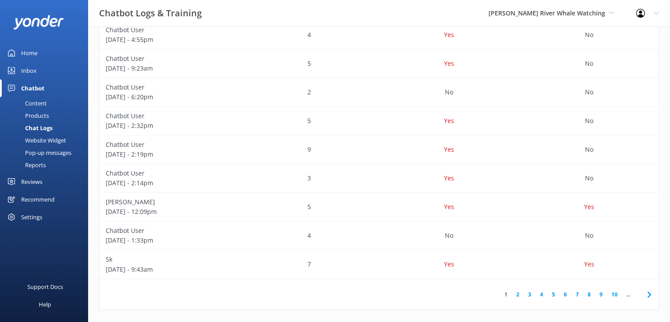
scroll to position [226, 0]
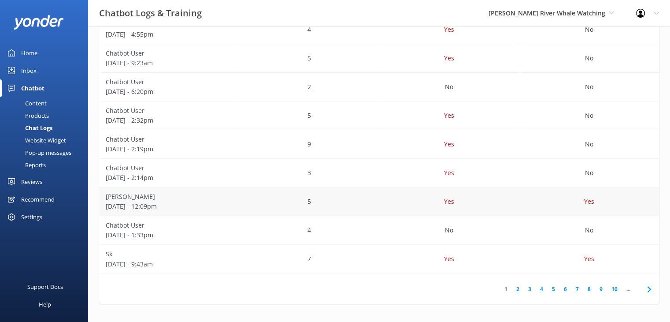
click at [495, 199] on div "Yes" at bounding box center [449, 201] width 140 height 29
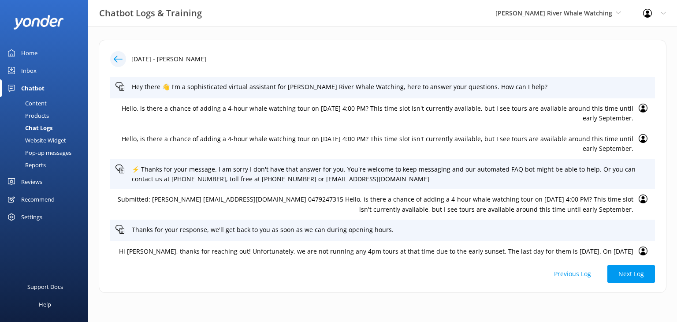
click at [119, 58] on icon at bounding box center [118, 59] width 9 height 9
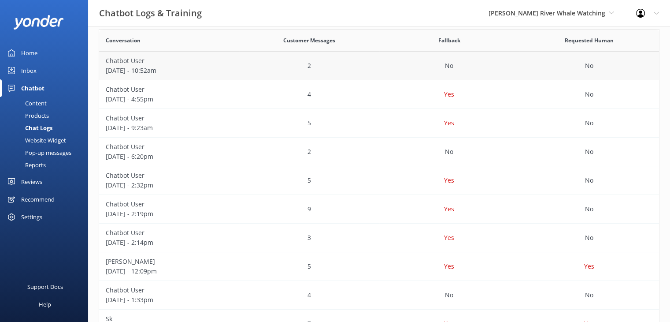
scroll to position [226, 0]
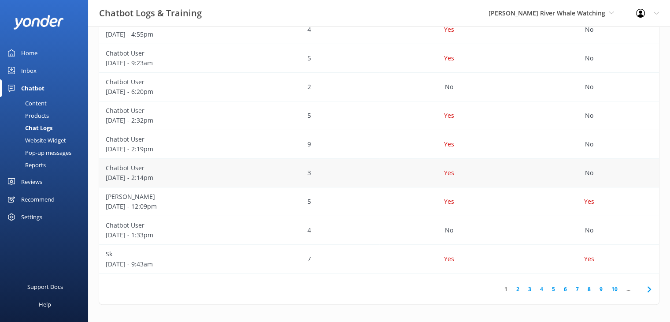
click at [493, 177] on div "Yes" at bounding box center [449, 173] width 140 height 29
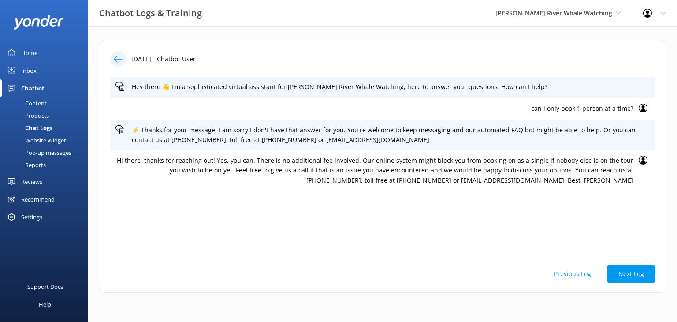
click at [635, 179] on div "Hi there, thanks for reaching out! Yes, you can. There is no additional fee inv…" at bounding box center [382, 170] width 545 height 40
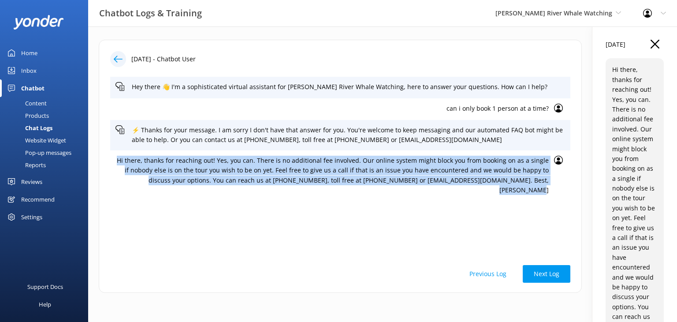
drag, startPoint x: 551, startPoint y: 180, endPoint x: 103, endPoint y: 162, distance: 448.6
click at [104, 162] on div "24th Aug 2025 - Chatbot User Hey there 👋 I'm a sophisticated virtual assistant …" at bounding box center [340, 166] width 483 height 253
copy p "Hi there, thanks for reaching out! Yes, you can. There is no additional fee inv…"
click at [651, 46] on use "button" at bounding box center [655, 44] width 9 height 9
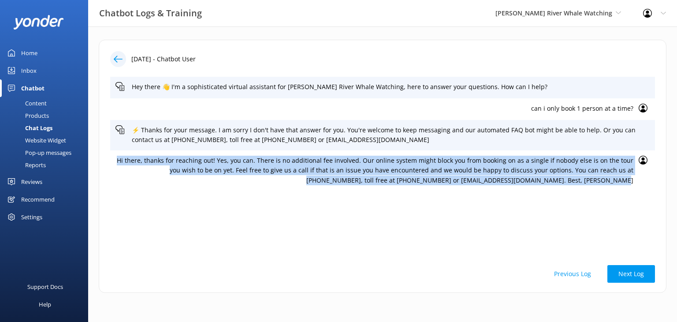
click at [33, 55] on div "Home" at bounding box center [29, 53] width 16 height 18
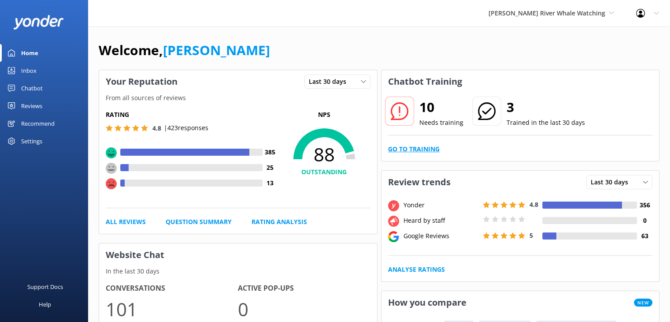
click at [423, 149] on link "Go to Training" at bounding box center [414, 149] width 52 height 10
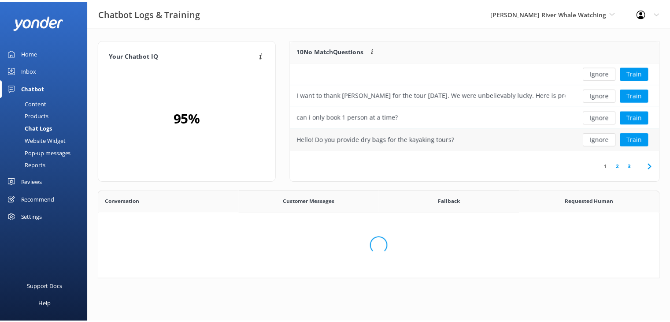
scroll to position [7, 7]
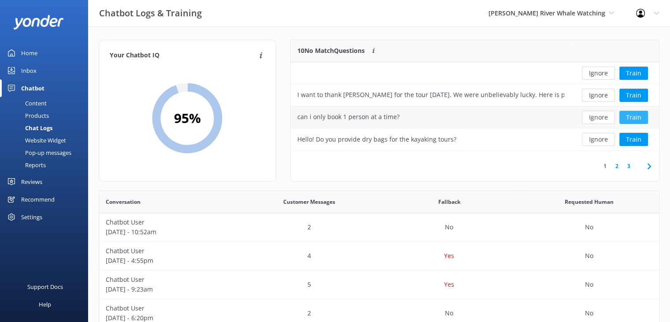
click at [645, 120] on button "Train" at bounding box center [634, 117] width 29 height 13
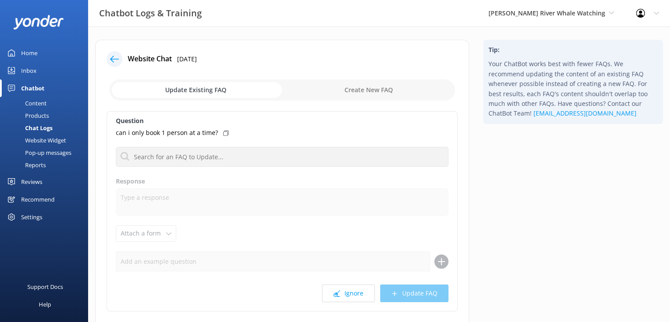
click at [354, 87] on input "checkbox" at bounding box center [282, 89] width 346 height 21
checkbox input "true"
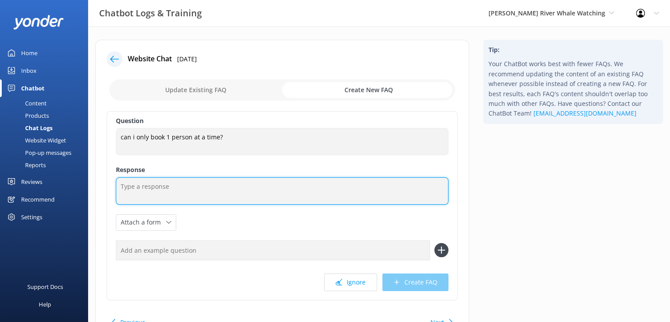
click at [190, 187] on textarea at bounding box center [282, 190] width 333 height 27
paste textarea "Hi there, thanks for reaching out! Yes, you can. There is no additional fee inv…"
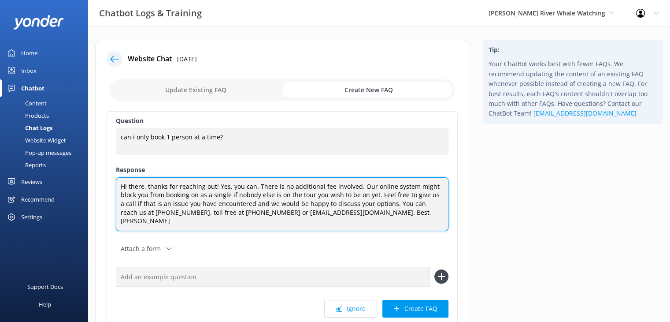
drag, startPoint x: 359, startPoint y: 186, endPoint x: 92, endPoint y: 186, distance: 267.5
click at [93, 188] on div "Website Chat 24th Aug 2025 Update Existing FAQ Create New FAQ Question can i on…" at bounding box center [282, 210] width 388 height 340
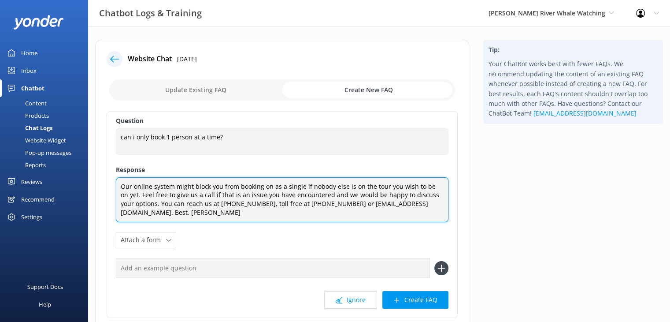
click at [193, 186] on textarea "Our online system might block you from booking on as a single if nobody else is…" at bounding box center [282, 199] width 333 height 45
click at [297, 186] on textarea "Our online system may block you from booking on as a single if nobody else is o…" at bounding box center [282, 199] width 333 height 45
drag, startPoint x: 157, startPoint y: 196, endPoint x: 335, endPoint y: 190, distance: 177.7
click at [335, 190] on textarea "Our online system may block you from booking on as a single passenger if nobody…" at bounding box center [282, 199] width 333 height 45
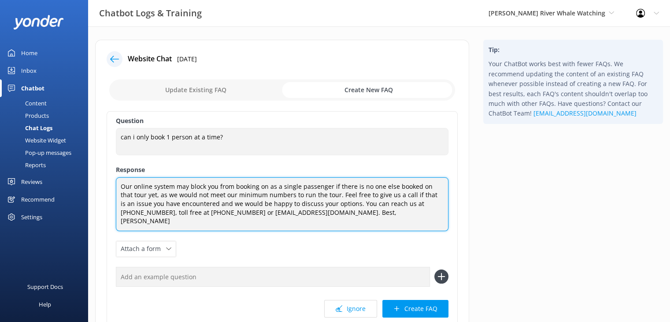
click at [413, 193] on textarea "Our online system may block you from booking on as a single passenger if there …" at bounding box center [282, 204] width 333 height 54
drag, startPoint x: 354, startPoint y: 212, endPoint x: 309, endPoint y: 215, distance: 45.0
click at [309, 215] on textarea "Our online system may block you from booking on as a single passenger if there …" at bounding box center [282, 204] width 333 height 54
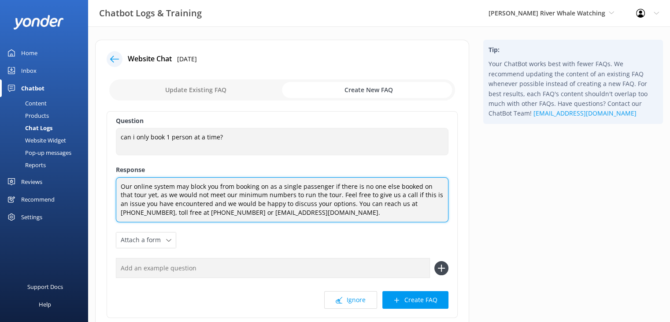
type textarea "Our online system may block you from booking on as a single passenger if there …"
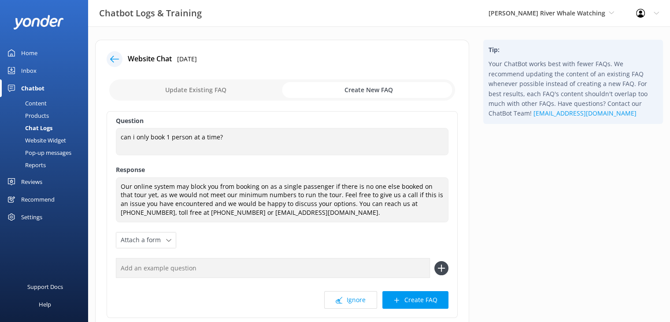
click at [208, 273] on input "text" at bounding box center [273, 268] width 314 height 20
type input "Why can't I book one person"
click at [442, 269] on use at bounding box center [441, 267] width 7 height 7
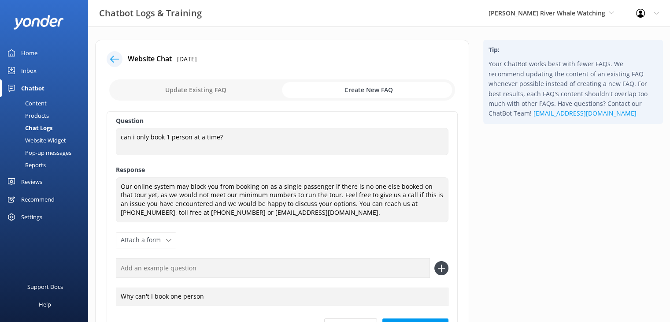
click at [166, 268] on input "text" at bounding box center [273, 268] width 314 height 20
type input "How do I book only one person"
click at [444, 267] on icon at bounding box center [442, 268] width 14 height 14
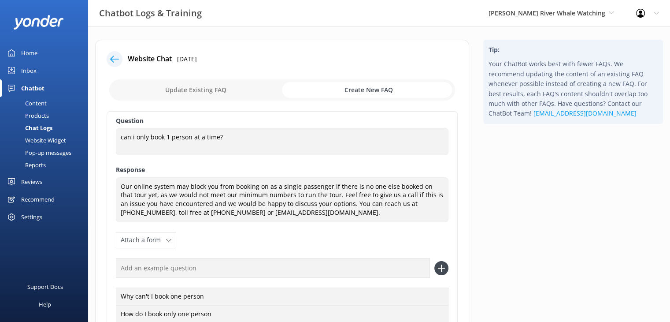
click at [277, 265] on input "text" at bounding box center [273, 268] width 314 height 20
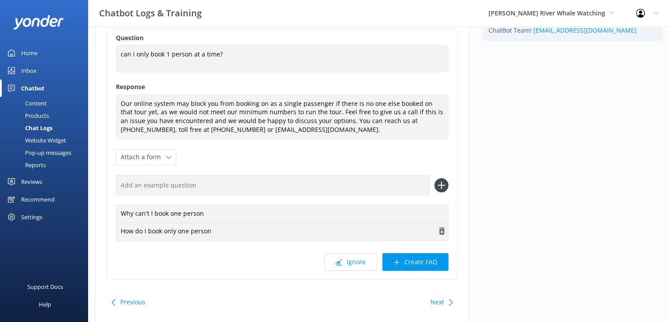
scroll to position [88, 0]
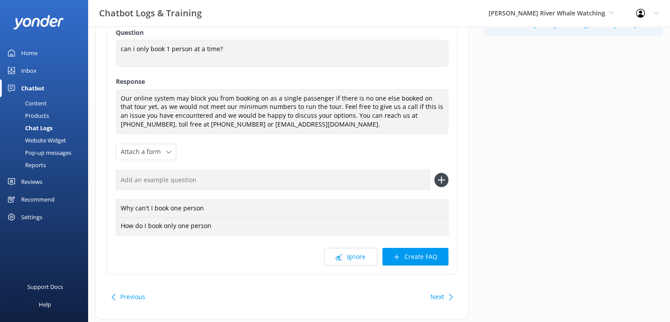
click at [406, 260] on button "Create FAQ" at bounding box center [416, 257] width 66 height 18
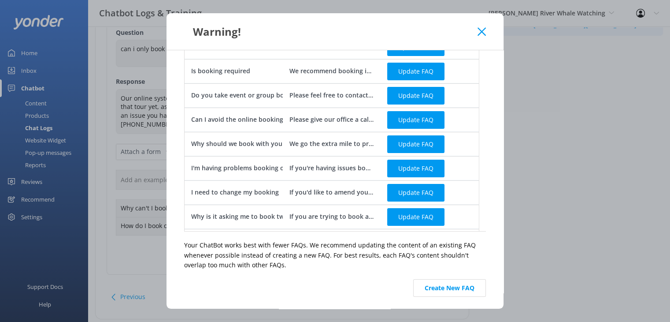
scroll to position [94, 0]
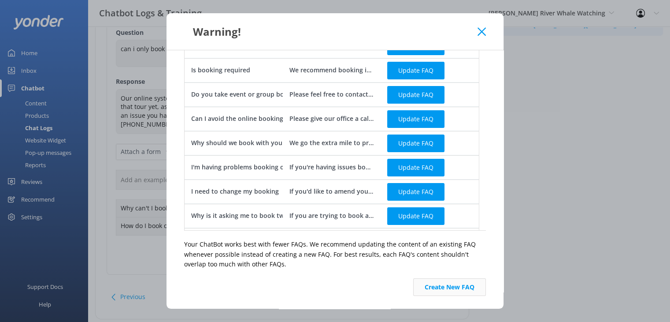
click at [453, 289] on button "Create New FAQ" at bounding box center [449, 287] width 73 height 18
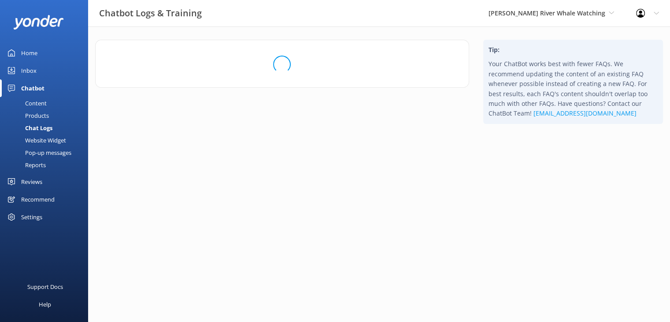
scroll to position [0, 0]
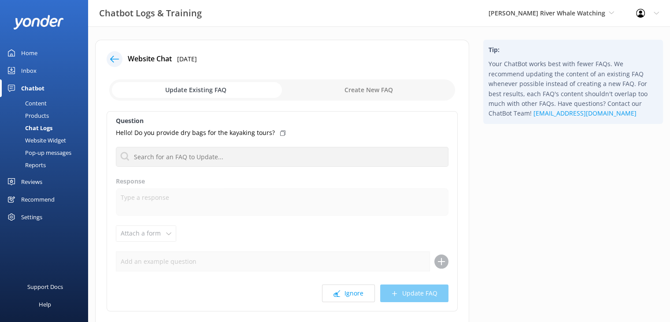
drag, startPoint x: 25, startPoint y: 50, endPoint x: 30, endPoint y: 52, distance: 5.6
click at [25, 50] on div "Home" at bounding box center [29, 53] width 16 height 18
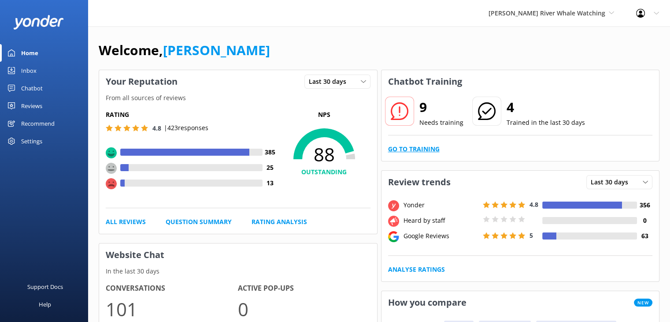
click at [398, 150] on link "Go to Training" at bounding box center [414, 149] width 52 height 10
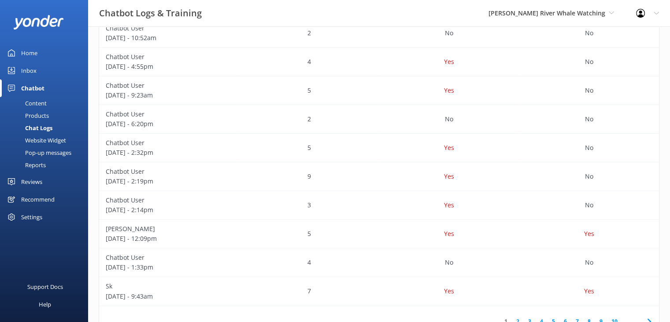
scroll to position [226, 0]
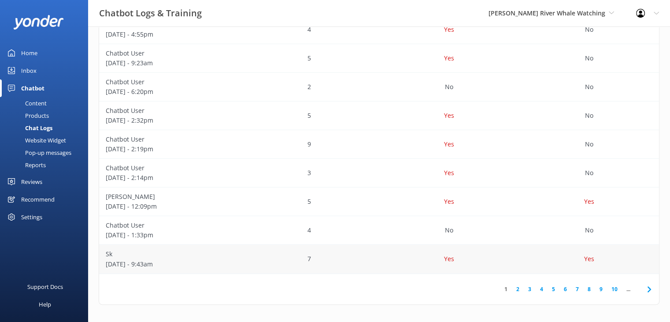
click at [444, 258] on p "Yes" at bounding box center [449, 259] width 10 height 10
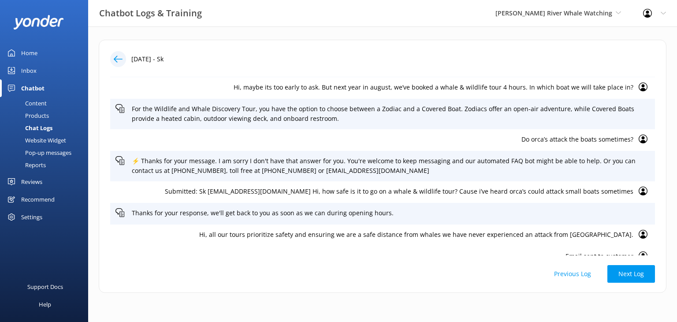
scroll to position [33, 0]
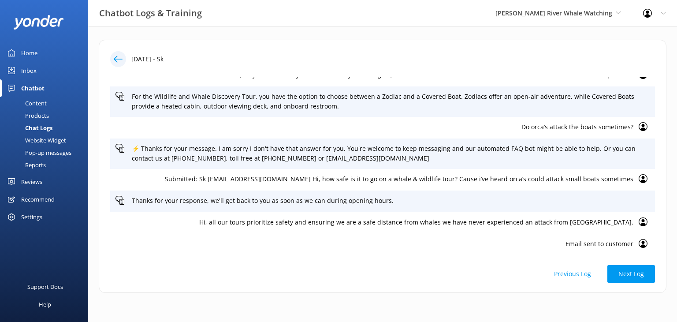
click at [118, 60] on icon at bounding box center [118, 59] width 9 height 9
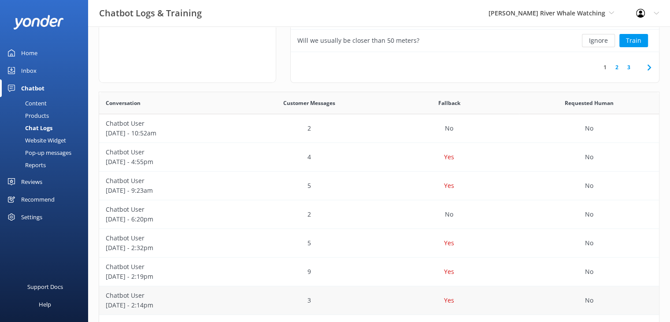
scroll to position [226, 0]
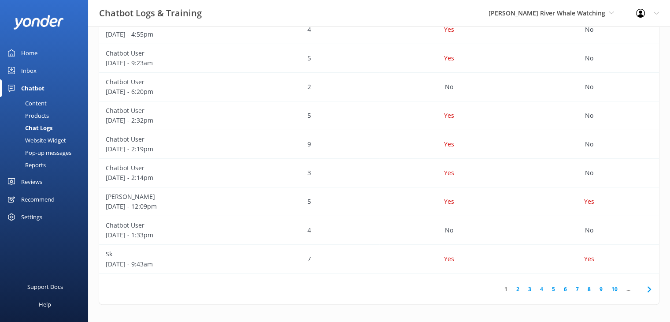
click at [518, 289] on link "2" at bounding box center [518, 289] width 12 height 8
click at [504, 86] on div "Yes" at bounding box center [449, 87] width 140 height 29
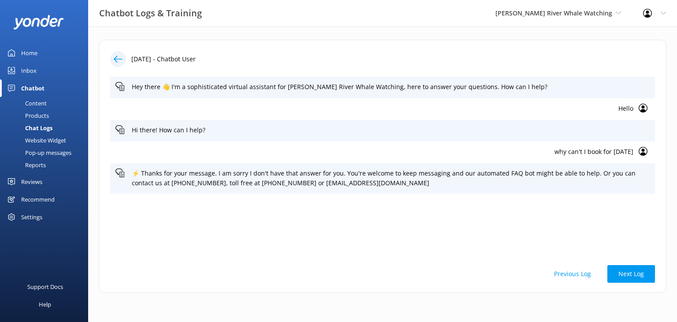
click at [571, 274] on button "Previous Log" at bounding box center [572, 274] width 59 height 18
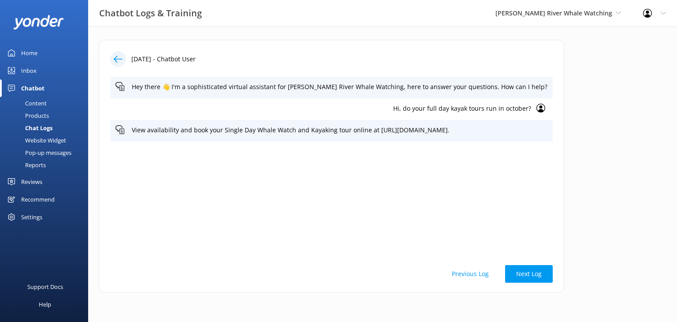
click at [500, 274] on button "Previous Log" at bounding box center [470, 274] width 59 height 18
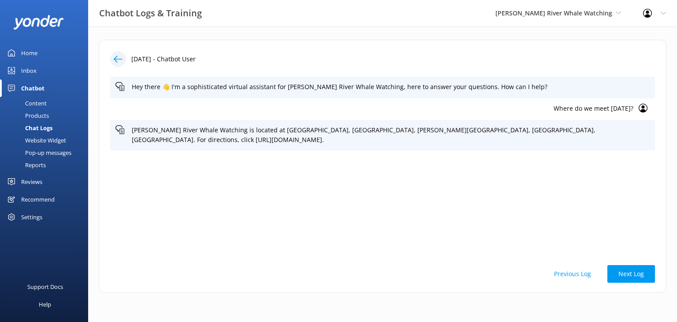
click at [572, 272] on button "Previous Log" at bounding box center [572, 274] width 59 height 18
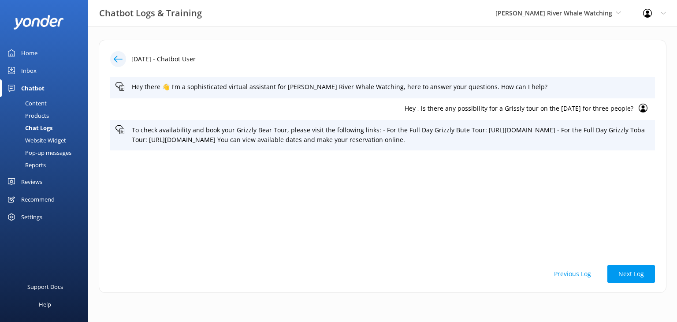
click at [573, 270] on button "Previous Log" at bounding box center [572, 274] width 59 height 18
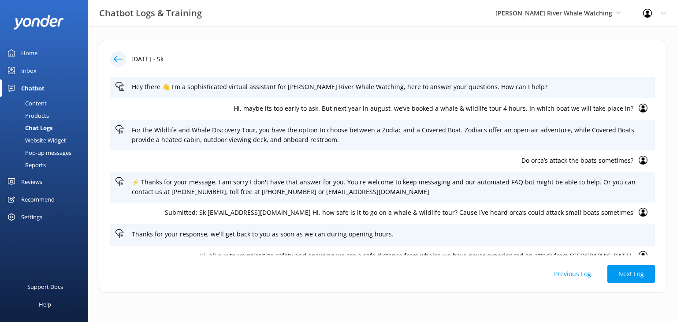
click at [571, 272] on button "Previous Log" at bounding box center [572, 274] width 59 height 18
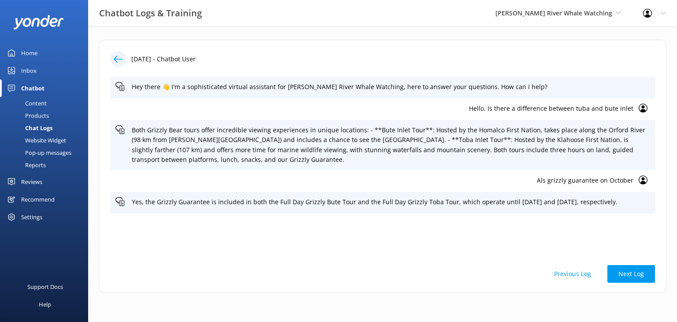
click at [646, 179] on icon at bounding box center [643, 179] width 9 height 9
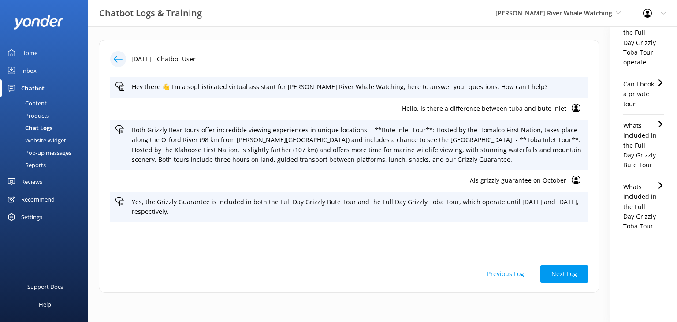
scroll to position [562, 0]
click at [361, 251] on div "Hey there 👋 I'm a sophisticated virtual assistant for Campbell River Whale Watc…" at bounding box center [349, 166] width 478 height 179
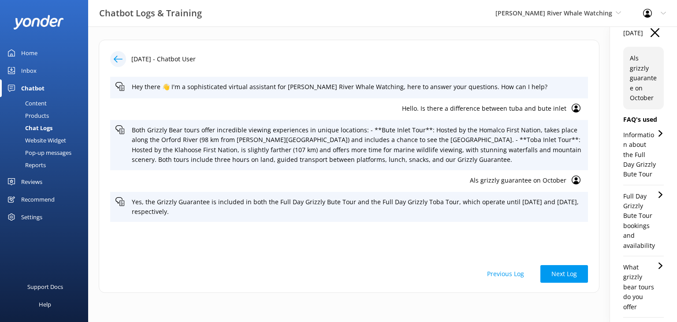
scroll to position [0, 0]
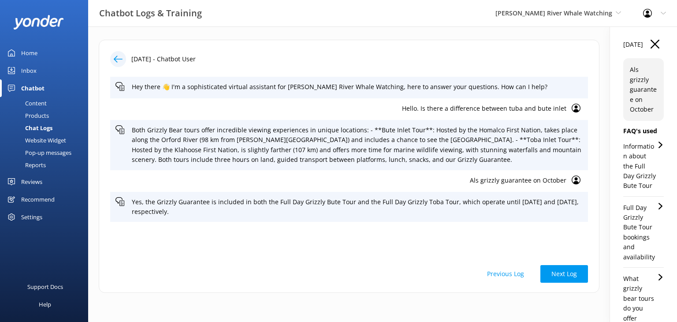
click at [651, 45] on icon "button" at bounding box center [655, 44] width 9 height 9
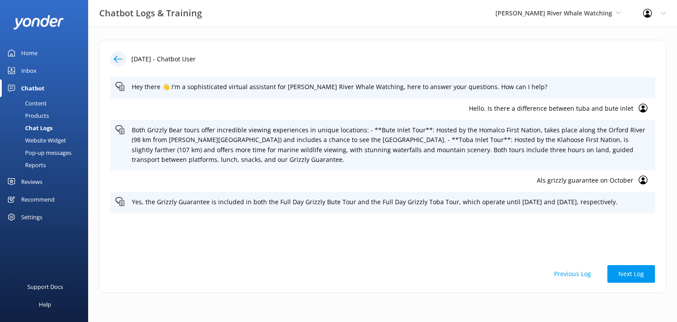
click at [571, 274] on button "Previous Log" at bounding box center [572, 274] width 59 height 18
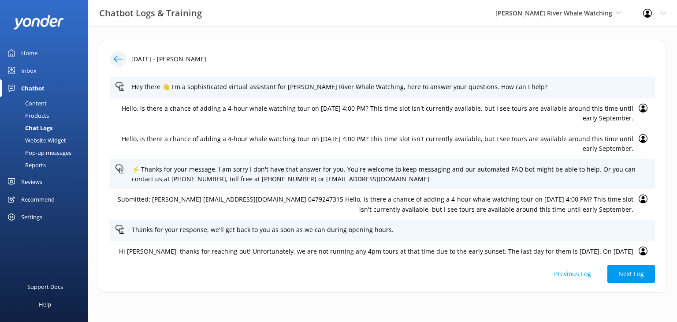
click at [569, 274] on button "Previous Log" at bounding box center [572, 274] width 59 height 18
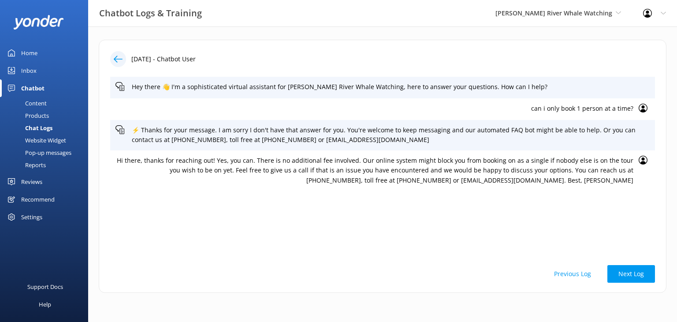
click at [570, 273] on button "Previous Log" at bounding box center [572, 274] width 59 height 18
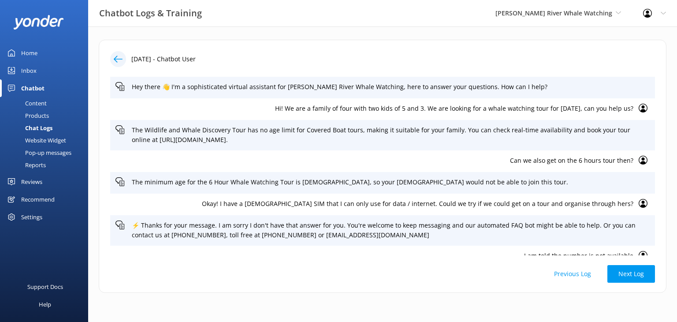
click at [570, 272] on button "Previous Log" at bounding box center [572, 274] width 59 height 18
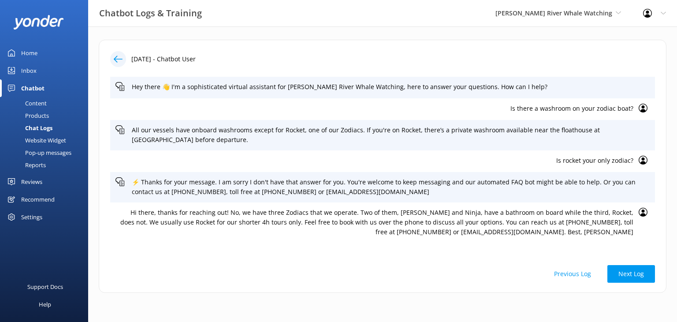
click at [570, 272] on button "Previous Log" at bounding box center [572, 274] width 59 height 18
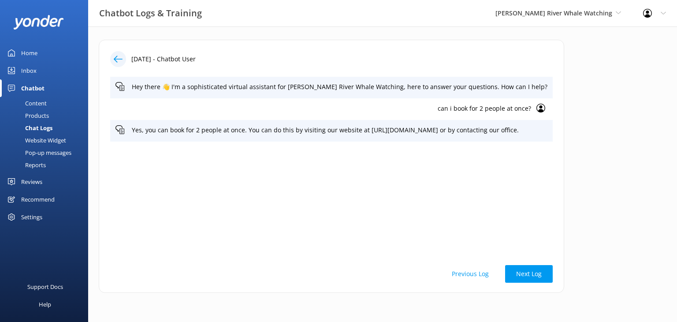
click at [500, 272] on button "Previous Log" at bounding box center [470, 274] width 59 height 18
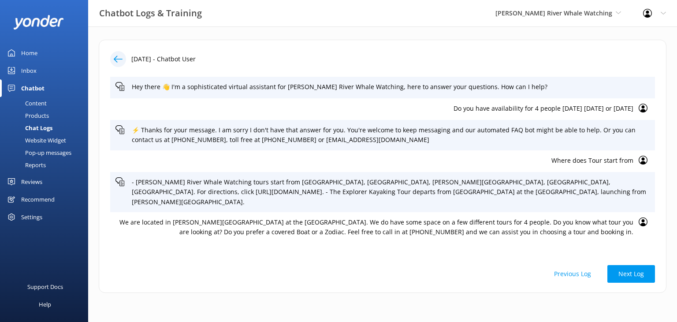
click at [584, 272] on button "Previous Log" at bounding box center [572, 274] width 59 height 18
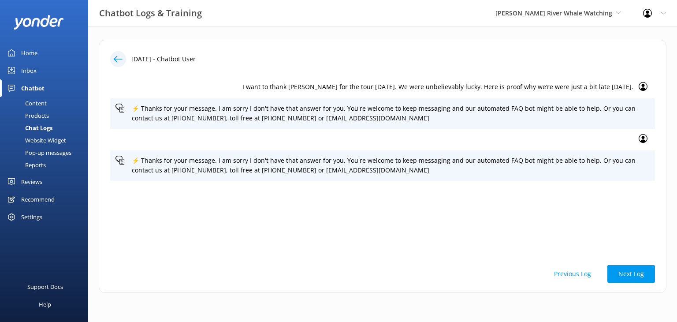
click at [32, 53] on div "Home" at bounding box center [29, 53] width 16 height 18
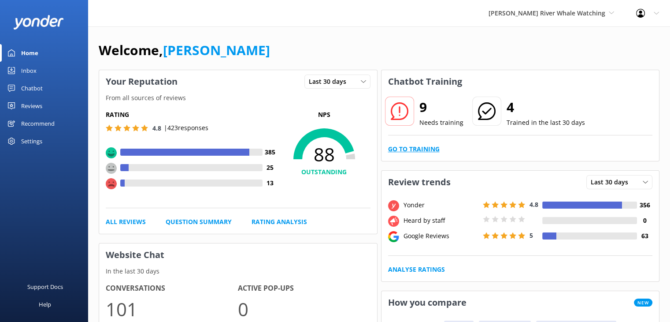
click at [410, 146] on link "Go to Training" at bounding box center [414, 149] width 52 height 10
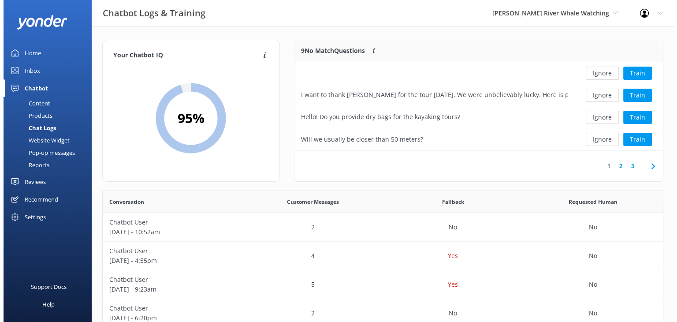
scroll to position [104, 362]
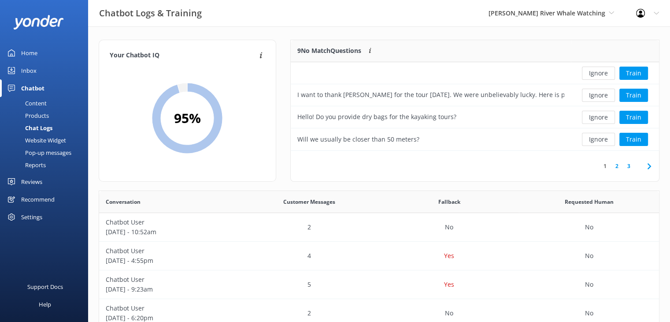
click at [33, 72] on div "Inbox" at bounding box center [28, 71] width 15 height 18
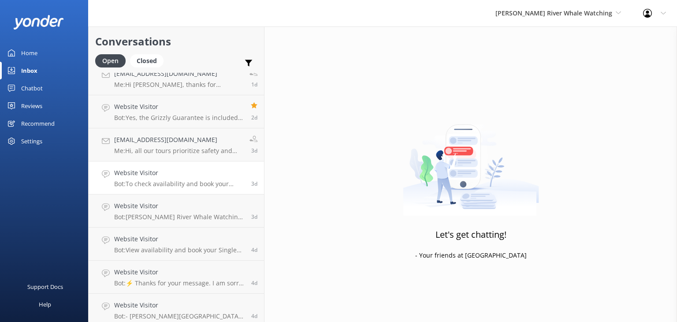
scroll to position [227, 0]
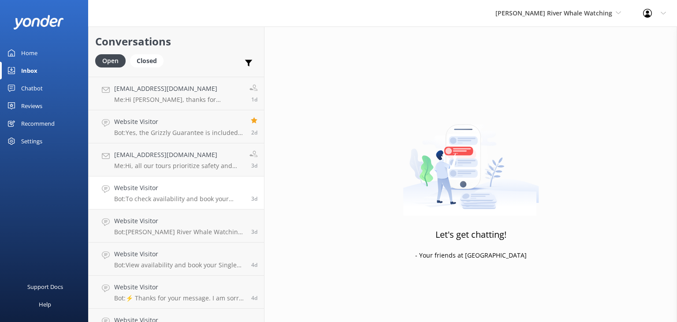
click at [212, 189] on h4 "Website Visitor" at bounding box center [179, 188] width 130 height 10
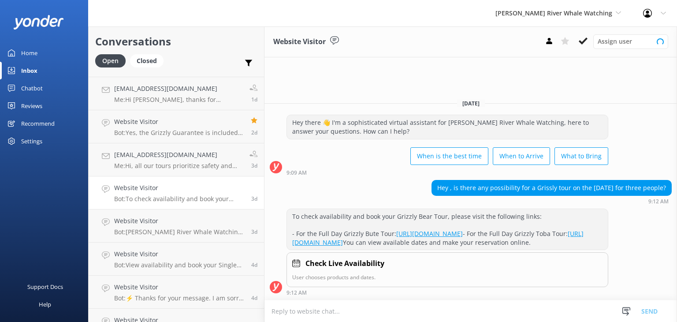
scroll to position [8, 0]
click at [197, 232] on p "Bot: Campbell River Whale Watching is located at E Dock, Discovery Harbour Mari…" at bounding box center [179, 232] width 130 height 8
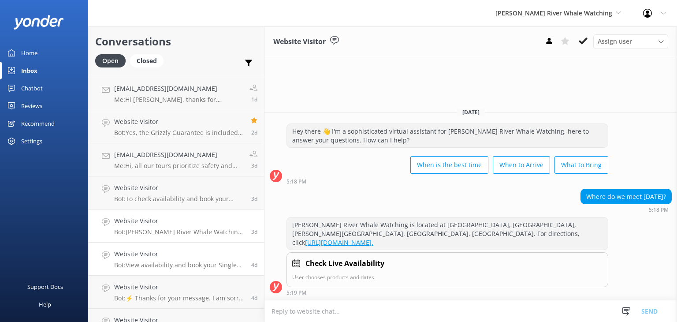
click at [198, 260] on div "Website Visitor Bot: View availability and book your Single Day Whale Watch and…" at bounding box center [179, 258] width 130 height 19
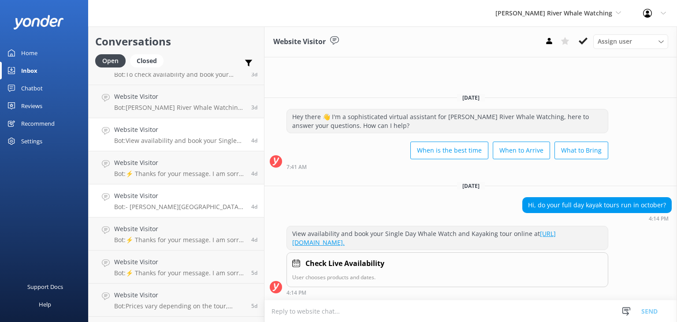
scroll to position [359, 0]
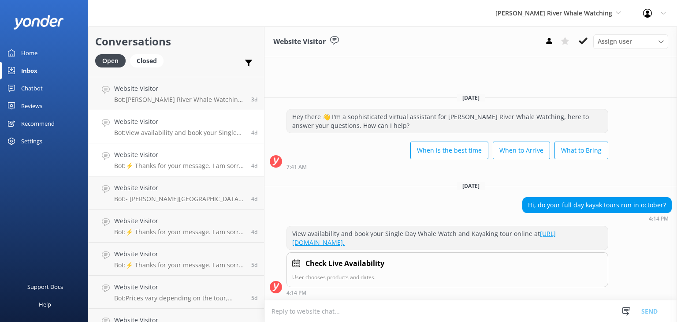
click at [180, 169] on p "Bot: ⚡ Thanks for your message. I am sorry I don't have that answer for you. Yo…" at bounding box center [179, 166] width 130 height 8
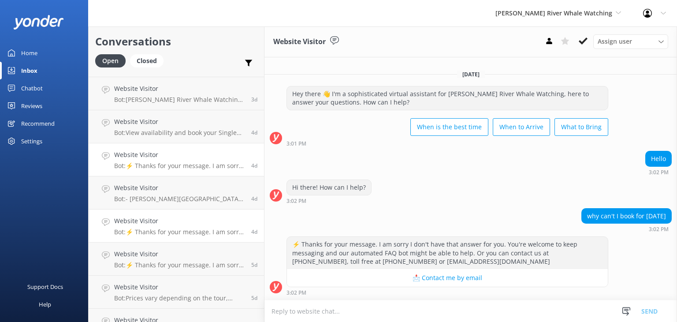
click at [184, 226] on div "Website Visitor Bot: ⚡ Thanks for your message. I am sorry I don't have that an…" at bounding box center [179, 225] width 130 height 19
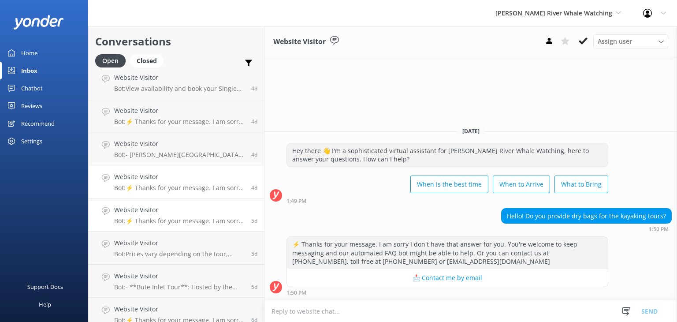
click at [166, 213] on h4 "Website Visitor" at bounding box center [179, 210] width 130 height 10
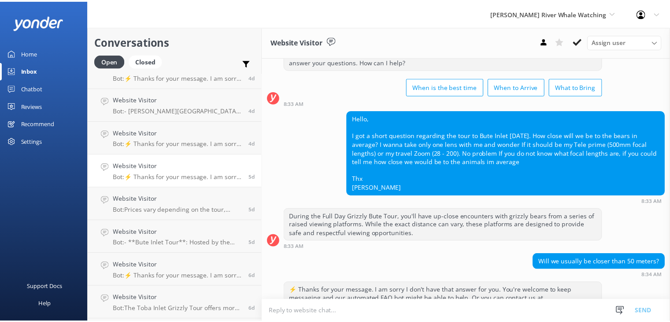
scroll to position [80, 0]
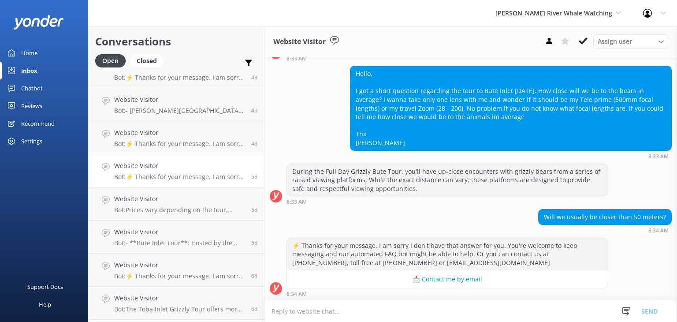
click at [33, 52] on div "Home" at bounding box center [29, 53] width 16 height 18
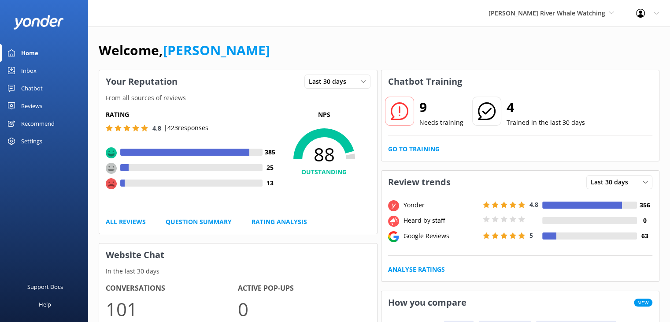
click at [413, 146] on link "Go to Training" at bounding box center [414, 149] width 52 height 10
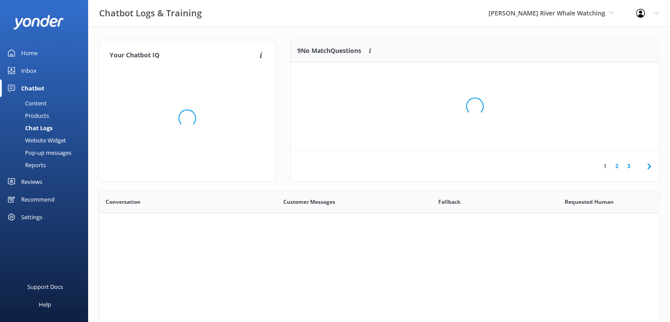
scroll to position [302, 554]
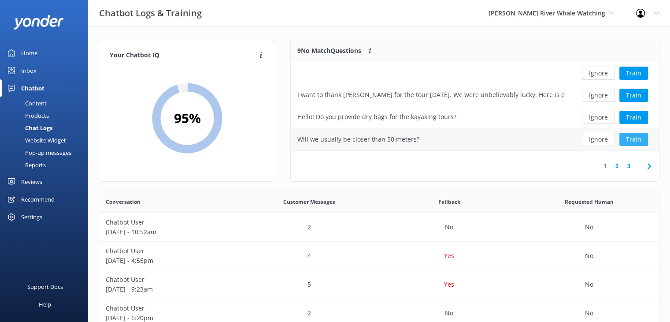
click at [642, 141] on button "Train" at bounding box center [634, 139] width 29 height 13
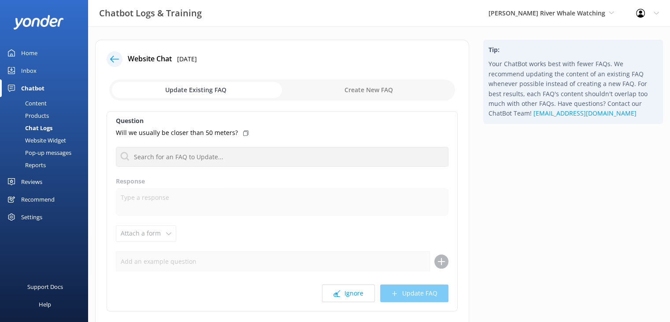
click at [230, 89] on input "checkbox" at bounding box center [282, 89] width 346 height 21
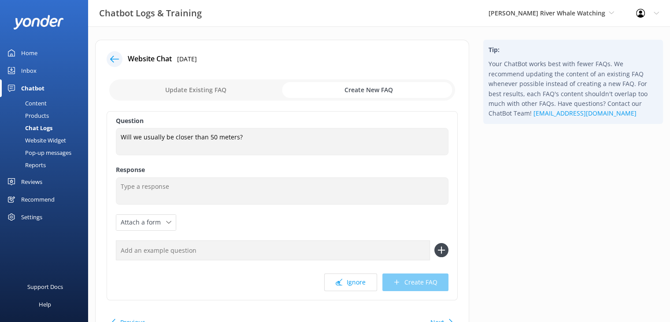
click at [225, 89] on input "checkbox" at bounding box center [282, 89] width 346 height 21
checkbox input "false"
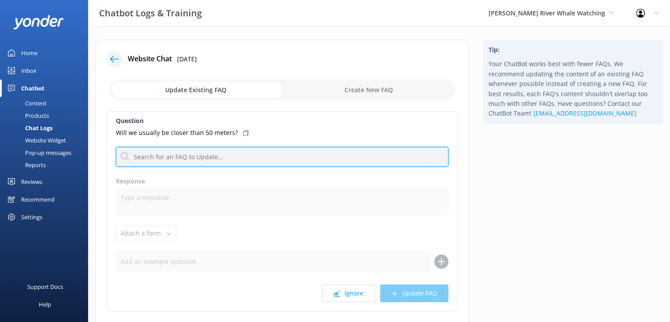
click at [249, 160] on input "text" at bounding box center [282, 157] width 333 height 20
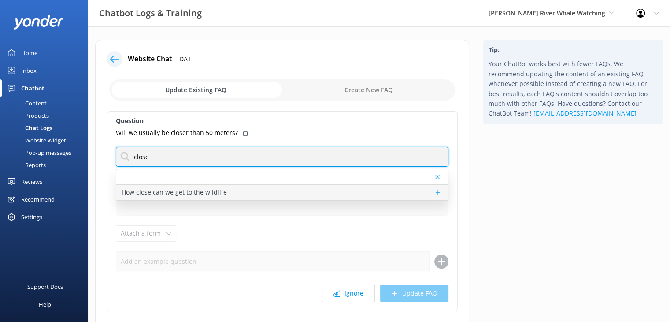
type input "close"
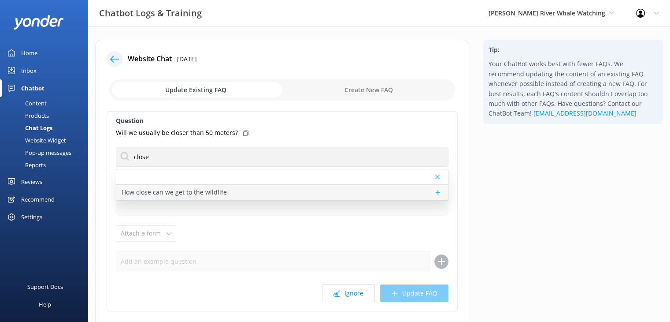
click at [246, 197] on div "How close can we get to the wildlife" at bounding box center [282, 192] width 332 height 15
type textarea "We follow strict guidelines to ensure safe and respectful wildlife viewing. We …"
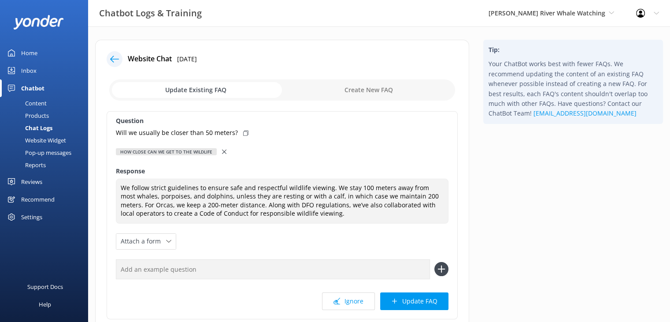
scroll to position [44, 0]
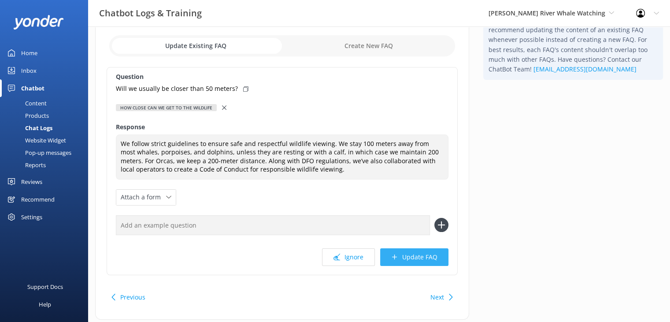
click at [419, 256] on button "Update FAQ" at bounding box center [414, 257] width 68 height 18
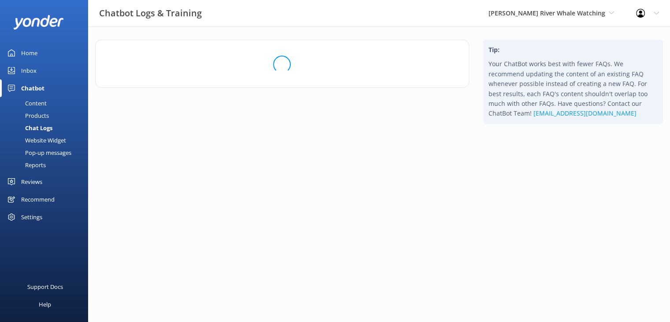
scroll to position [0, 0]
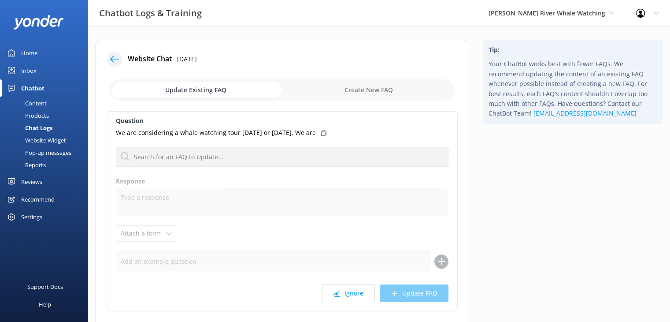
click at [31, 69] on div "Inbox" at bounding box center [28, 71] width 15 height 18
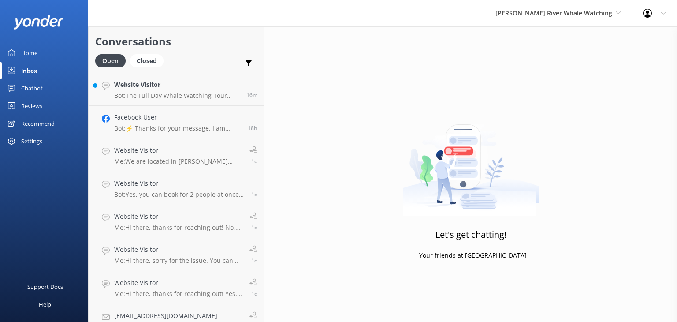
click at [30, 52] on div "Home" at bounding box center [29, 53] width 16 height 18
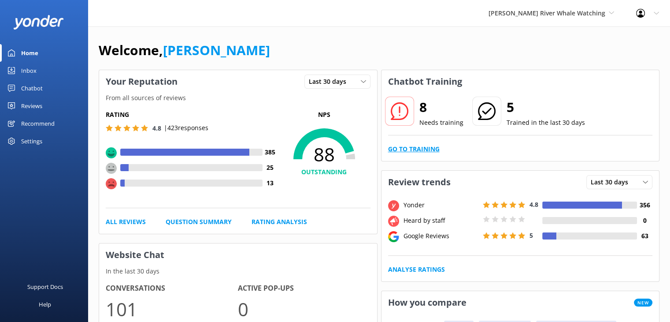
click at [419, 149] on link "Go to Training" at bounding box center [414, 149] width 52 height 10
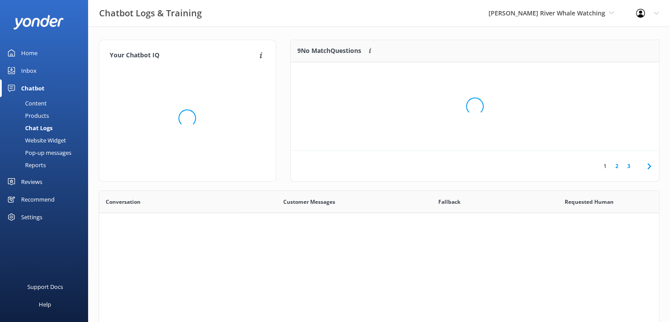
scroll to position [302, 554]
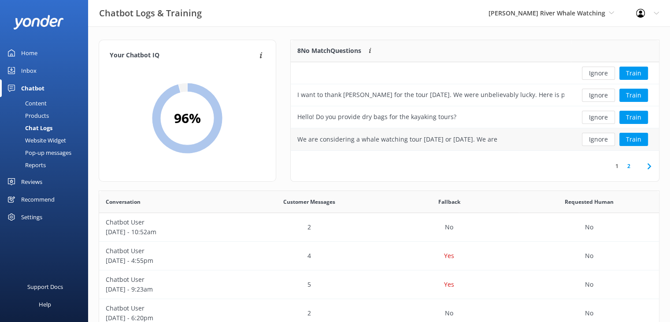
click at [480, 139] on div "We are considering a whale watching tour on Thursday or Friday. We are" at bounding box center [398, 139] width 200 height 10
click at [600, 139] on button "Ignore" at bounding box center [598, 139] width 33 height 13
click at [631, 167] on link "2" at bounding box center [629, 166] width 12 height 8
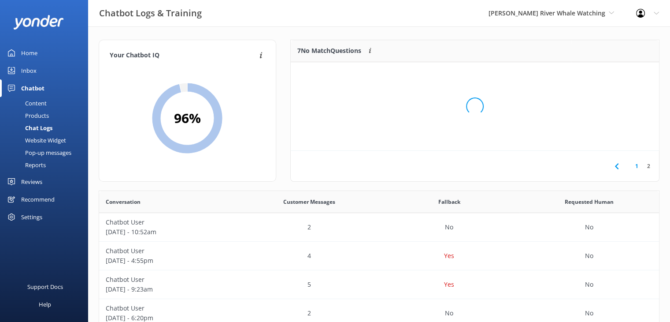
scroll to position [7, 7]
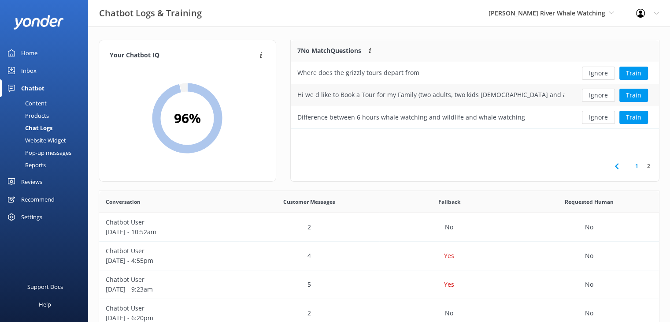
click at [427, 91] on div "Hi we d like to Book a Tour for my Family (two adults, two kids [DEMOGRAPHIC_DA…" at bounding box center [431, 95] width 267 height 10
click at [643, 99] on button "Train" at bounding box center [634, 95] width 29 height 13
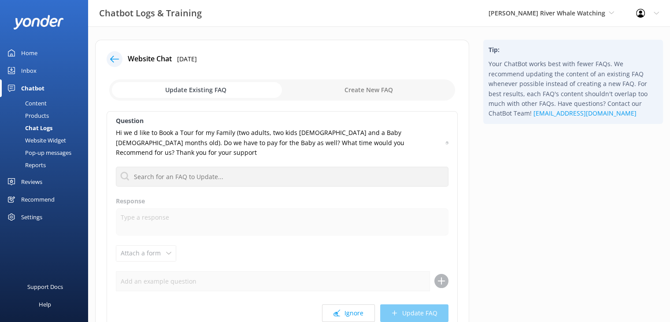
click at [364, 88] on input "checkbox" at bounding box center [282, 89] width 346 height 21
checkbox input "true"
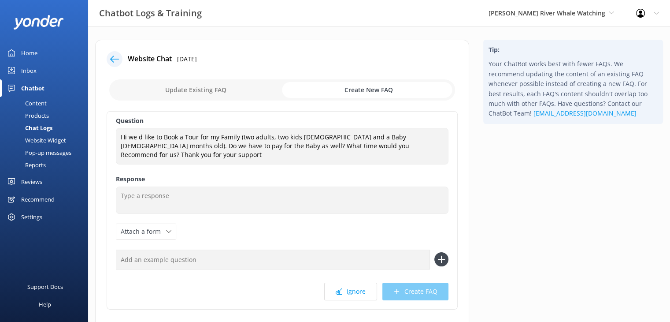
click at [164, 249] on input "text" at bounding box center [273, 259] width 314 height 20
type input "Do we have to pay for a baby?"
click at [442, 256] on use at bounding box center [441, 259] width 7 height 7
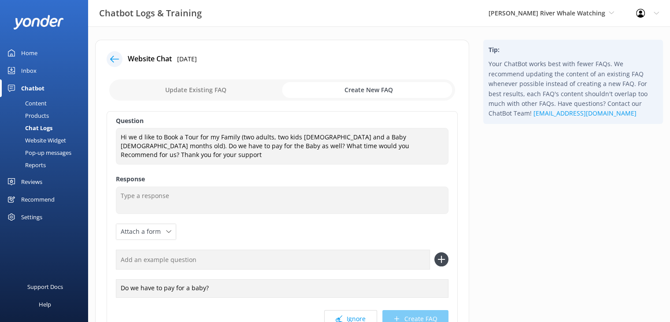
click at [210, 250] on input "text" at bounding box center [273, 259] width 314 height 20
type input "Do you charge for children under 2"
click at [438, 252] on icon at bounding box center [442, 259] width 14 height 14
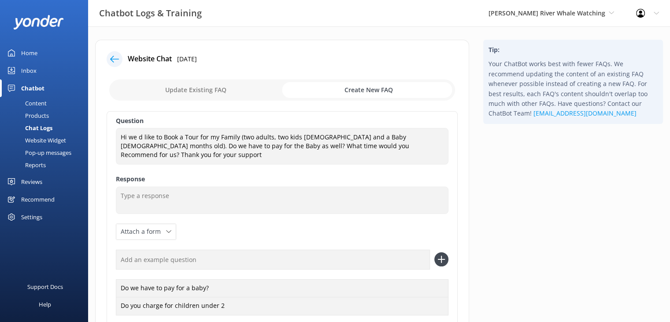
click at [246, 252] on input "text" at bounding box center [273, 259] width 314 height 20
type input "Why aren't babies free"
click at [444, 253] on icon at bounding box center [442, 259] width 14 height 14
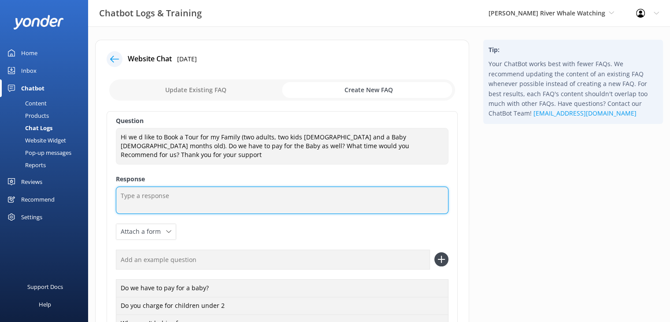
click at [264, 193] on textarea at bounding box center [282, 199] width 333 height 27
type textarea "W"
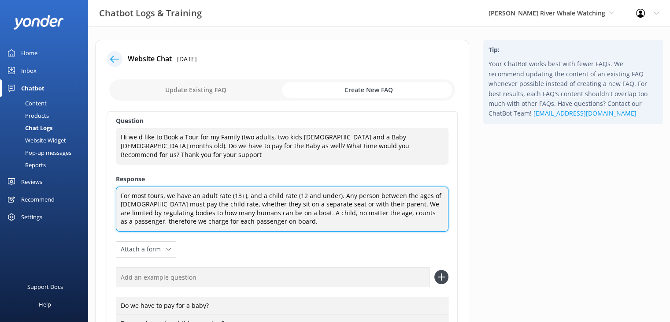
click at [234, 203] on textarea "For most tours, we have an adult rate (13+), and a child rate (12 and under). A…" at bounding box center [282, 208] width 333 height 45
click at [275, 212] on textarea "For most tours, we have an adult rate (13+), and a child rate (12 and under). A…" at bounding box center [282, 208] width 333 height 45
drag, startPoint x: 171, startPoint y: 203, endPoint x: 120, endPoint y: 205, distance: 51.2
click at [120, 205] on textarea "For most tours, we have an adult rate (13+), and a child rate (12 and under). A…" at bounding box center [282, 208] width 333 height 45
click at [221, 203] on textarea "For most tours, we have an adult rate (13+), and a child rate (12 and under). A…" at bounding box center [282, 208] width 333 height 45
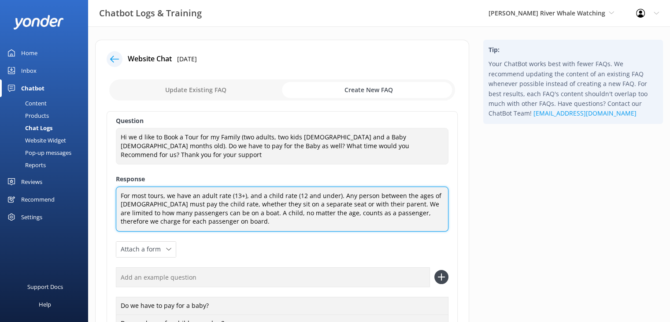
click at [415, 193] on textarea "For most tours, we have an adult rate (13+), and a child rate (12 and under). A…" at bounding box center [282, 208] width 333 height 45
click at [335, 212] on textarea "For most tours, we have an adult rate (13+), and a child rate (12 and under). A…" at bounding box center [282, 208] width 333 height 45
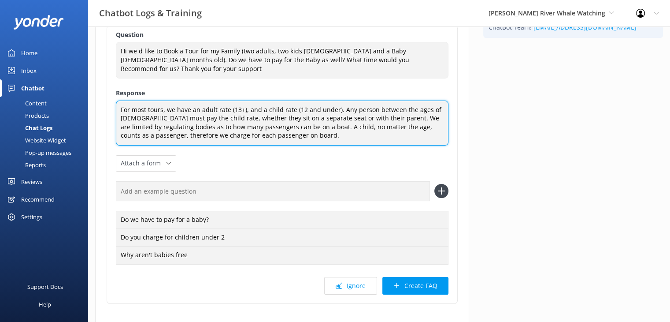
scroll to position [88, 0]
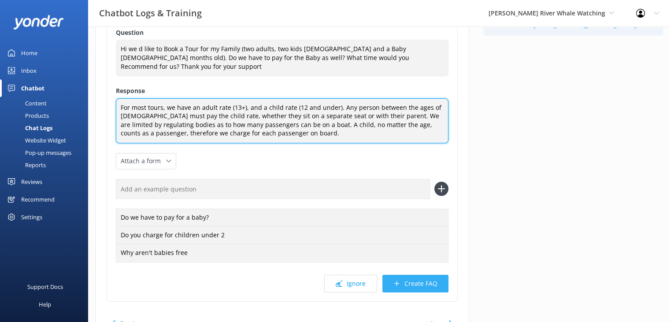
type textarea "For most tours, we have an adult rate (13+), and a child rate (12 and under). A…"
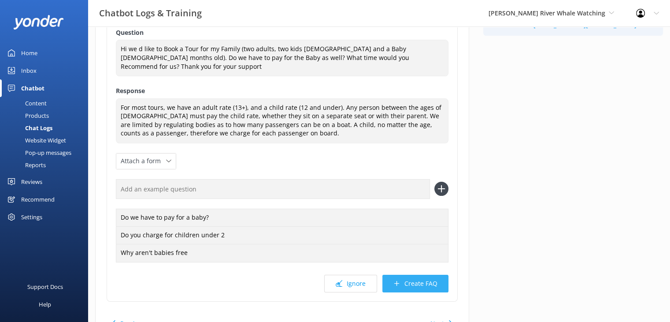
click at [424, 277] on button "Create FAQ" at bounding box center [416, 284] width 66 height 18
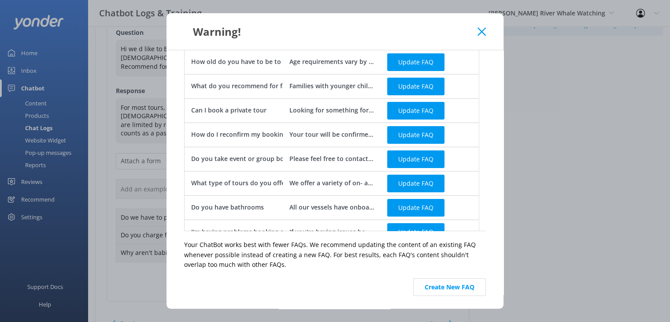
scroll to position [0, 0]
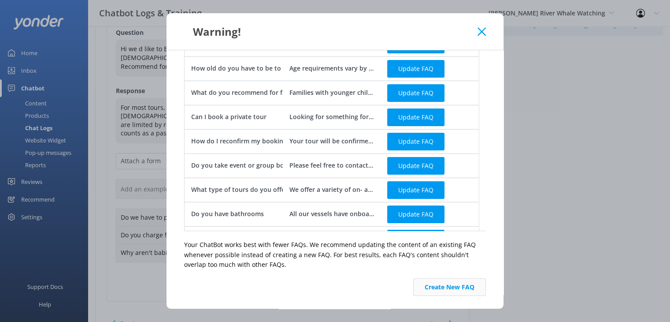
click at [451, 287] on button "Create New FAQ" at bounding box center [449, 287] width 73 height 18
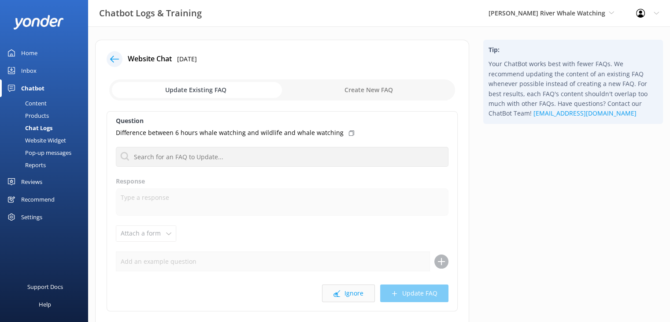
click at [353, 294] on button "Ignore" at bounding box center [348, 293] width 53 height 18
click at [216, 89] on input "checkbox" at bounding box center [282, 89] width 346 height 21
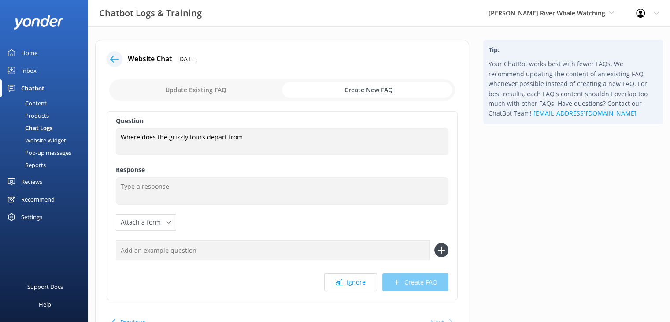
click at [209, 83] on input "checkbox" at bounding box center [282, 89] width 346 height 21
checkbox input "false"
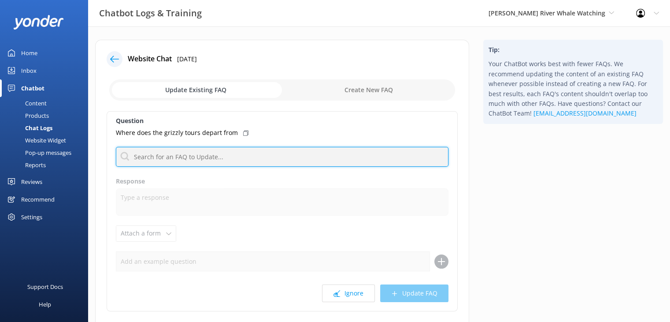
click at [226, 157] on input "text" at bounding box center [282, 157] width 333 height 20
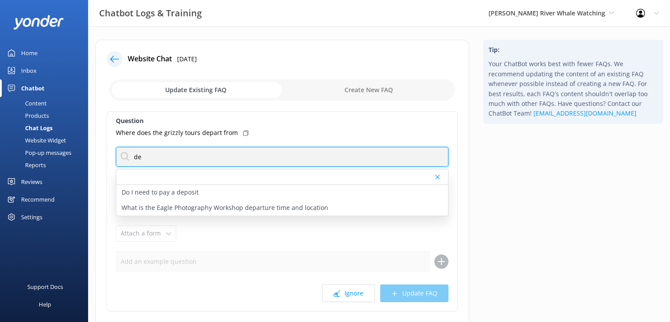
type input "d"
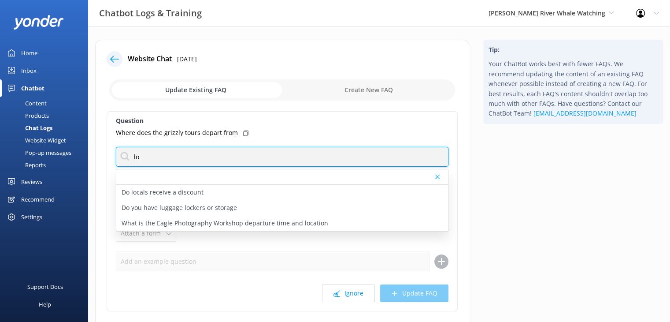
type input "l"
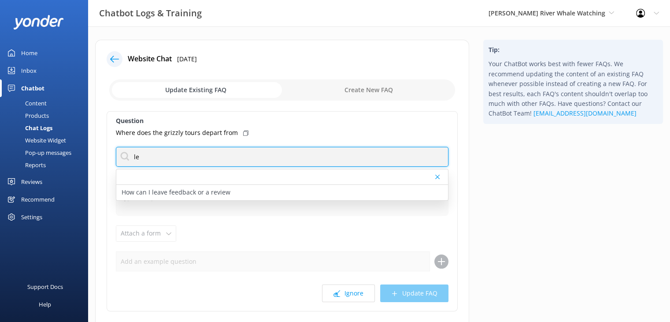
type input "l"
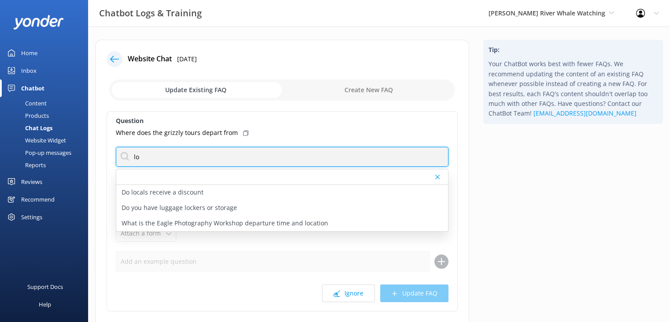
type input "l"
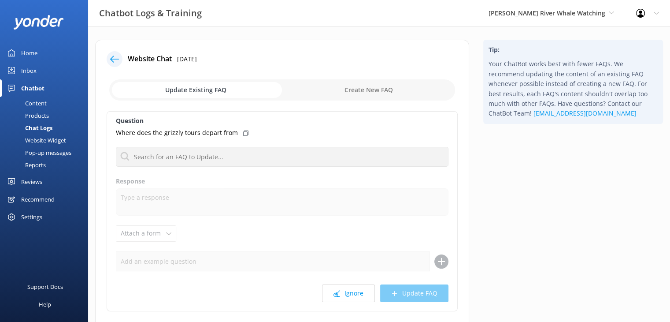
click at [243, 133] on icon at bounding box center [245, 132] width 5 height 5
click at [243, 133] on use at bounding box center [245, 133] width 5 height 4
click at [161, 134] on p "Where does the grizzly tours depart from" at bounding box center [177, 133] width 122 height 10
click at [282, 132] on div "Where does the grizzly tours depart from" at bounding box center [282, 133] width 333 height 10
click at [243, 132] on icon at bounding box center [245, 132] width 5 height 5
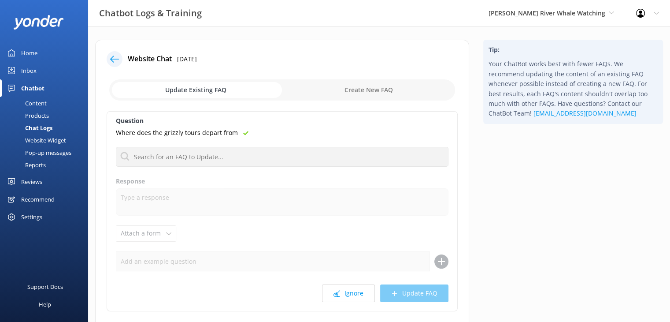
click at [243, 133] on use at bounding box center [245, 133] width 5 height 4
click at [353, 87] on input "checkbox" at bounding box center [282, 89] width 346 height 21
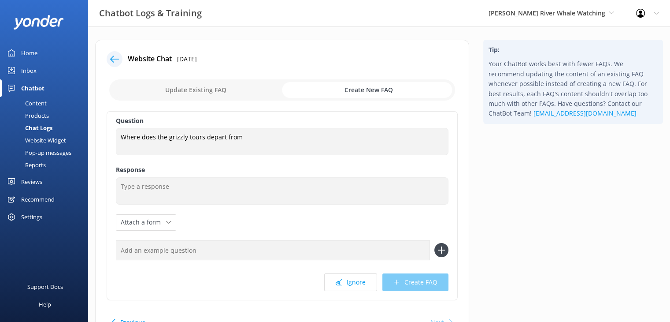
click at [242, 90] on input "checkbox" at bounding box center [282, 89] width 346 height 21
checkbox input "false"
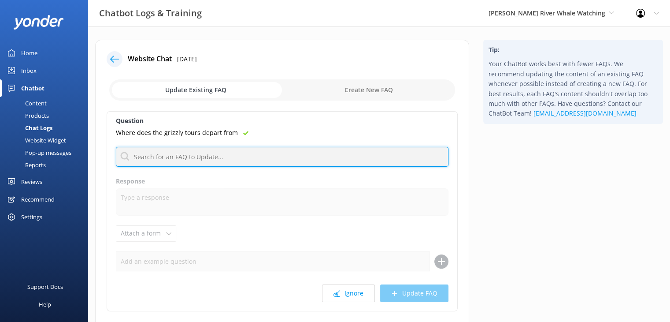
click at [183, 156] on input "text" at bounding box center [282, 157] width 333 height 20
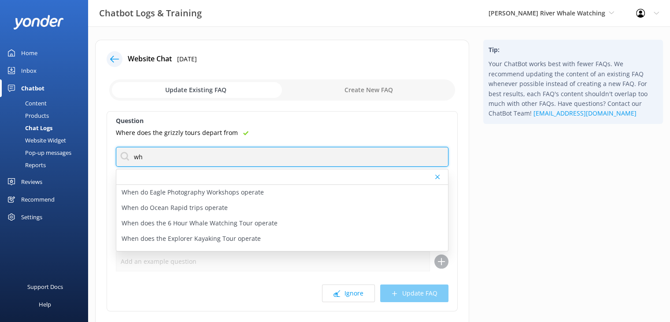
type input "w"
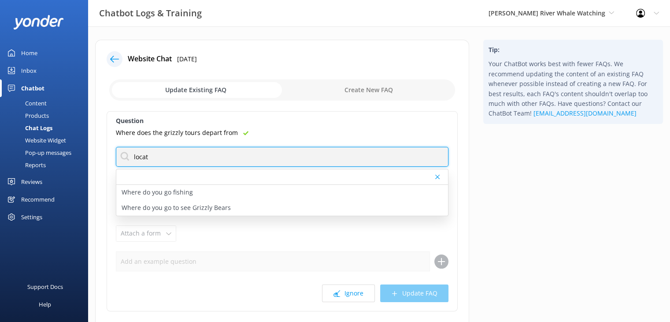
type input "locate"
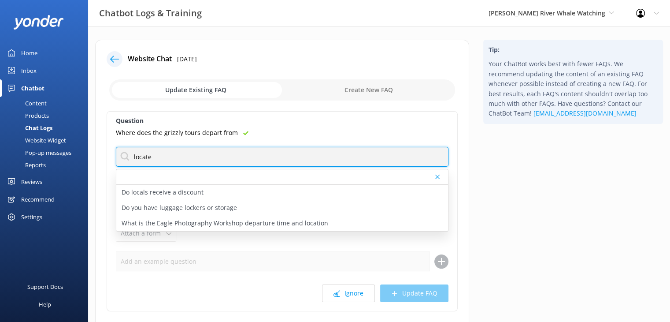
drag, startPoint x: 157, startPoint y: 156, endPoint x: 42, endPoint y: 148, distance: 114.8
click at [43, 149] on div "Chatbot Logs & Training Campbell River Whale Watching Wildcoast Adventures Camp…" at bounding box center [335, 204] width 670 height 356
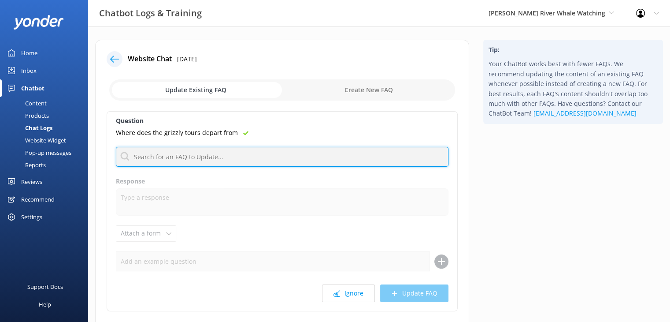
click at [227, 156] on input "text" at bounding box center [282, 157] width 333 height 20
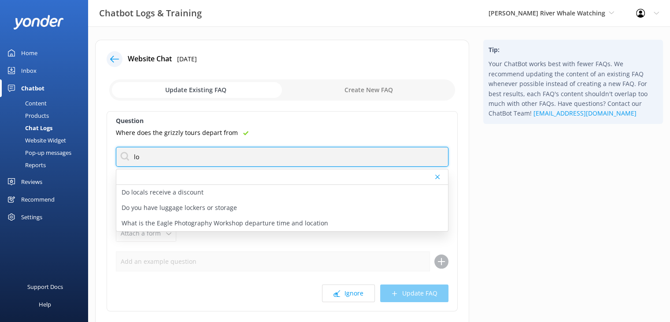
type input "l"
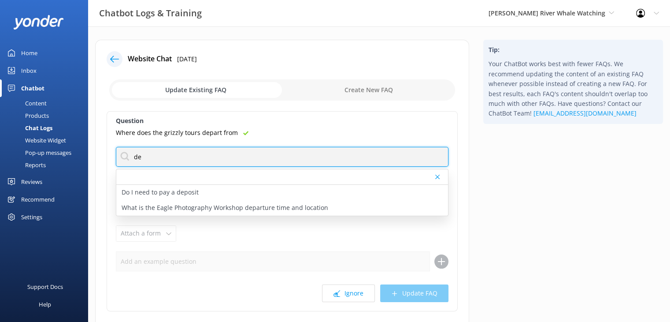
type input "d"
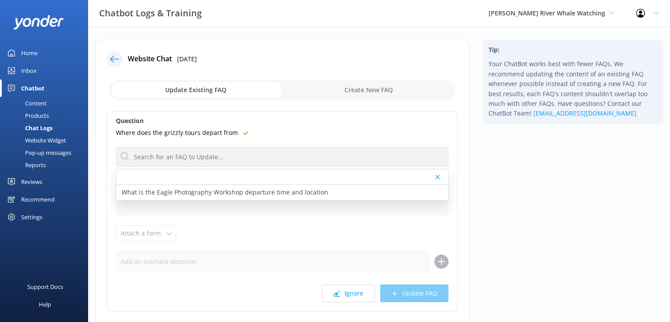
drag, startPoint x: 33, startPoint y: 69, endPoint x: 26, endPoint y: 70, distance: 7.5
click at [33, 69] on div "Inbox" at bounding box center [28, 71] width 15 height 18
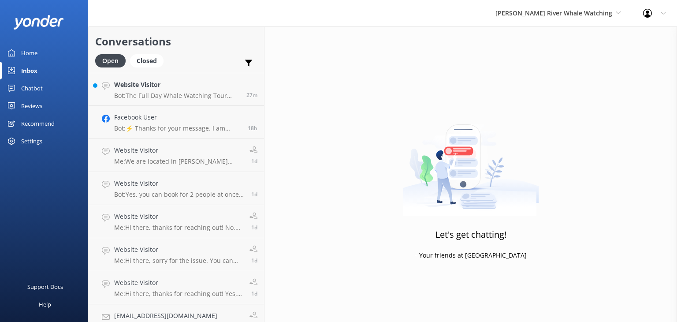
click at [33, 90] on div "Chatbot" at bounding box center [32, 88] width 22 height 18
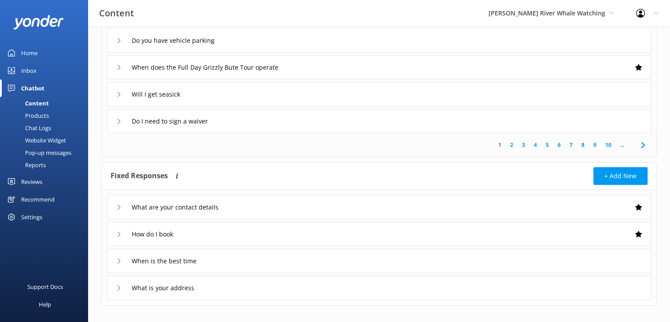
scroll to position [248, 0]
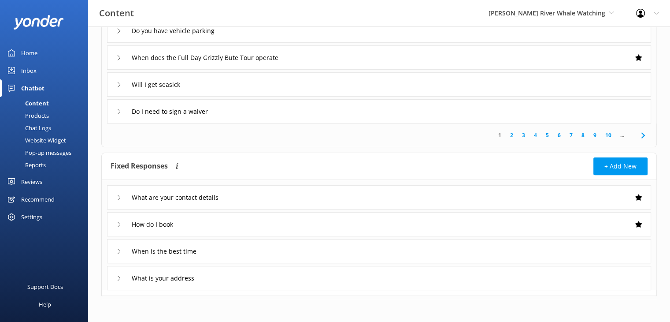
click at [119, 276] on icon at bounding box center [118, 277] width 5 height 5
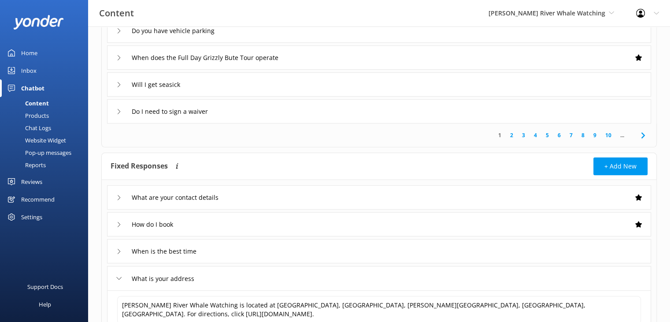
click at [119, 276] on icon at bounding box center [118, 277] width 5 height 5
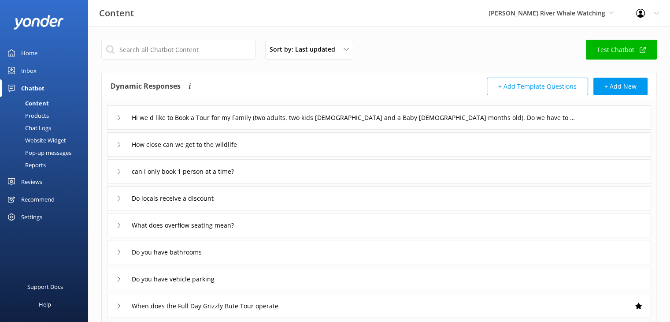
click at [34, 66] on div "Inbox" at bounding box center [28, 71] width 15 height 18
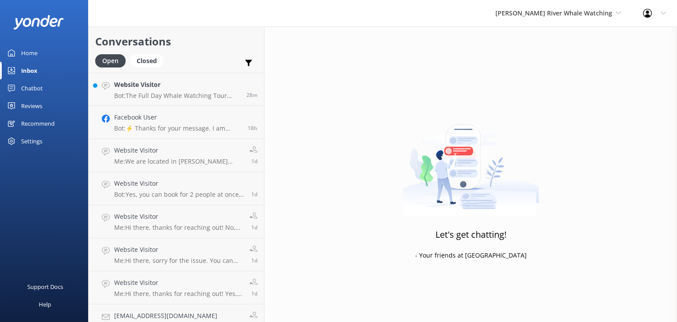
click at [23, 49] on div "Home" at bounding box center [29, 53] width 16 height 18
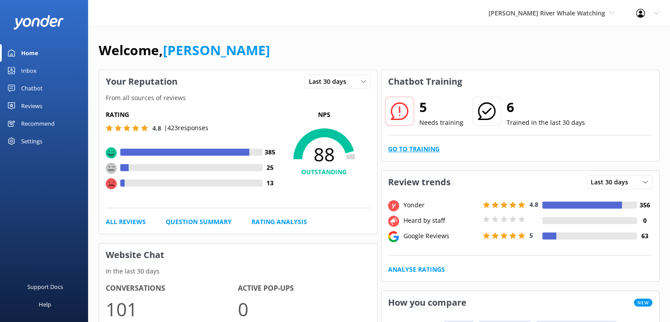
click at [430, 151] on link "Go to Training" at bounding box center [414, 149] width 52 height 10
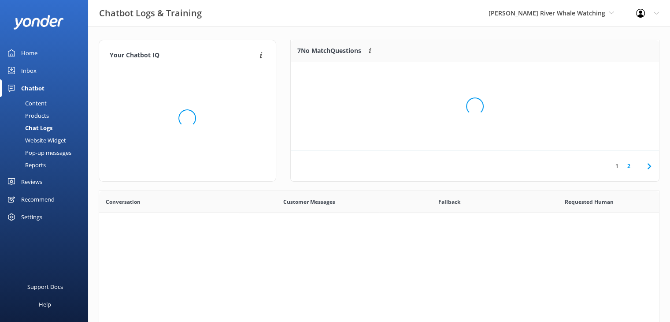
scroll to position [302, 554]
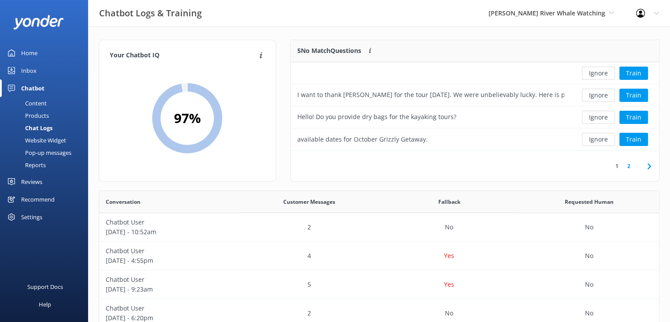
click at [628, 168] on link "2" at bounding box center [629, 166] width 12 height 8
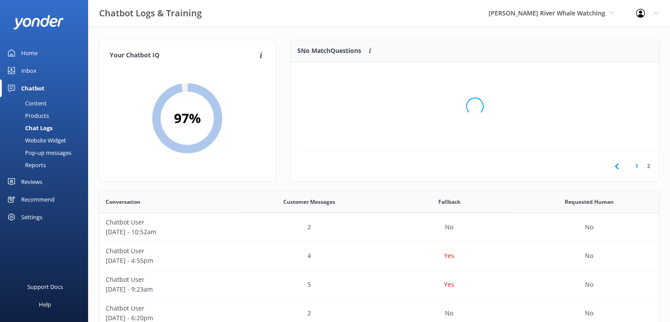
scroll to position [7, 7]
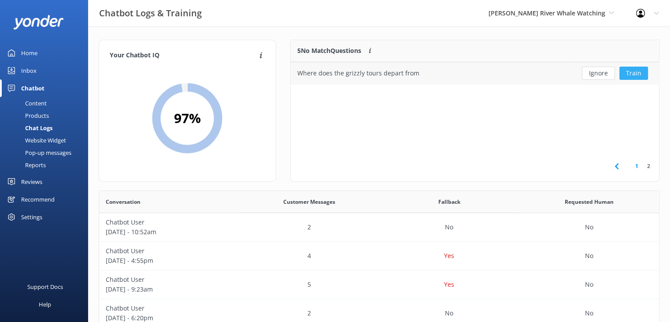
click at [636, 71] on button "Train" at bounding box center [634, 73] width 29 height 13
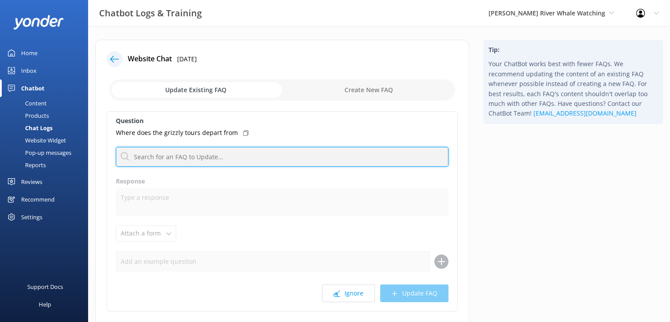
click at [227, 157] on input "text" at bounding box center [282, 157] width 333 height 20
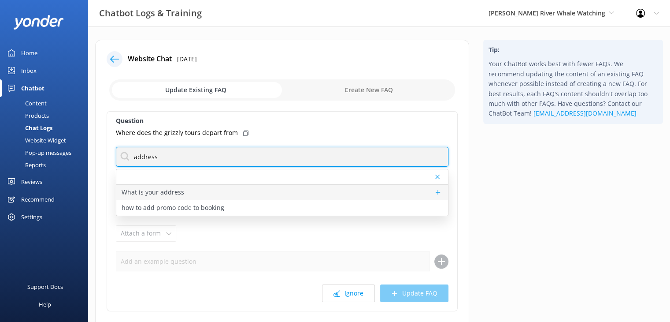
type input "address"
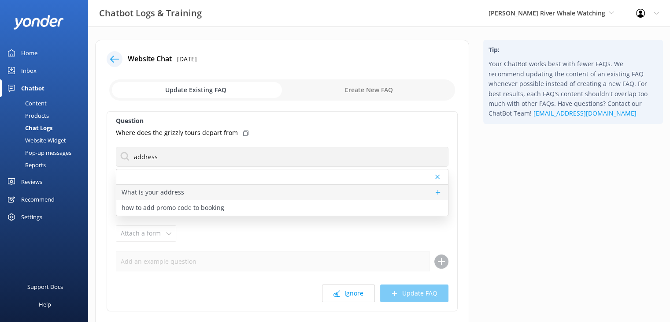
click at [192, 194] on div "What is your address" at bounding box center [282, 192] width 332 height 15
type textarea "[PERSON_NAME] River Whale Watching is located at [GEOGRAPHIC_DATA], [GEOGRAPHIC…"
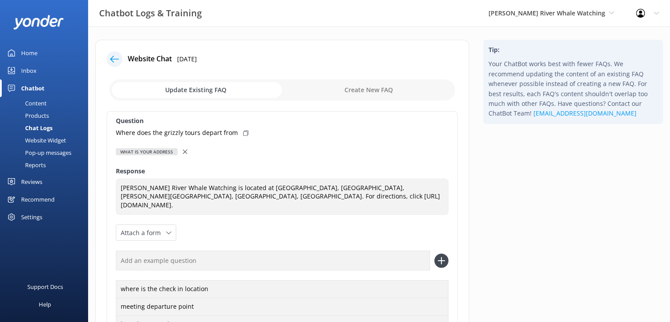
scroll to position [44, 0]
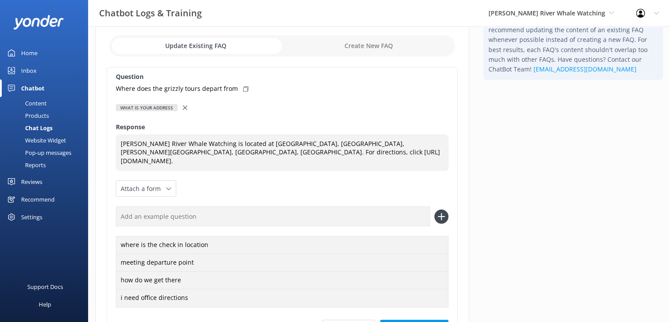
click at [229, 206] on input "text" at bounding box center [273, 216] width 314 height 20
type input "where do we depart from"
click at [442, 209] on icon at bounding box center [442, 216] width 14 height 14
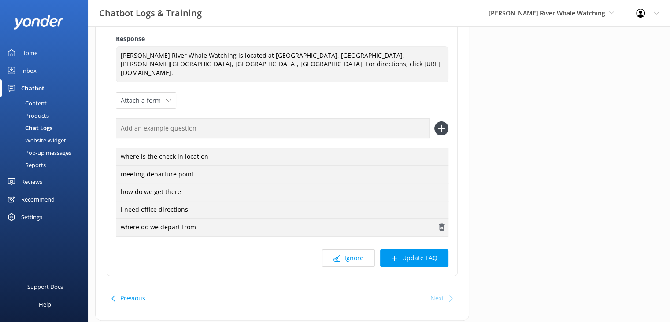
scroll to position [104, 0]
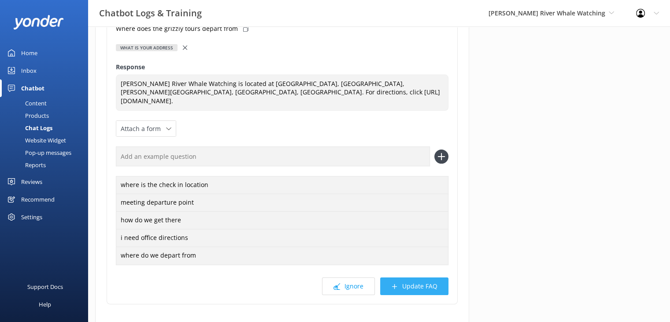
click at [416, 277] on button "Update FAQ" at bounding box center [414, 286] width 68 height 18
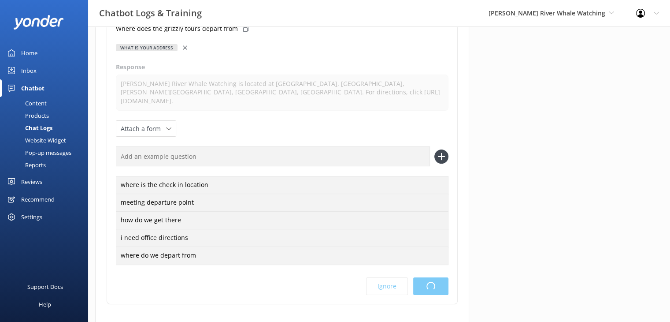
scroll to position [0, 0]
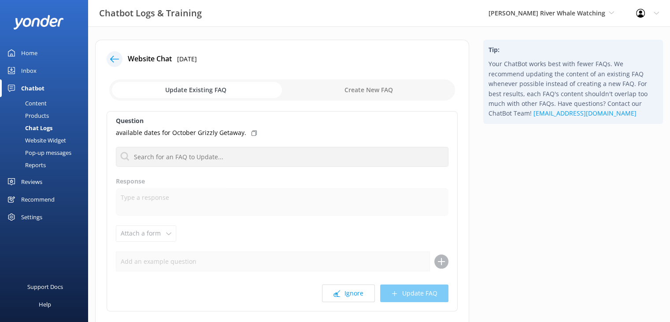
click at [32, 53] on div "Home" at bounding box center [29, 53] width 16 height 18
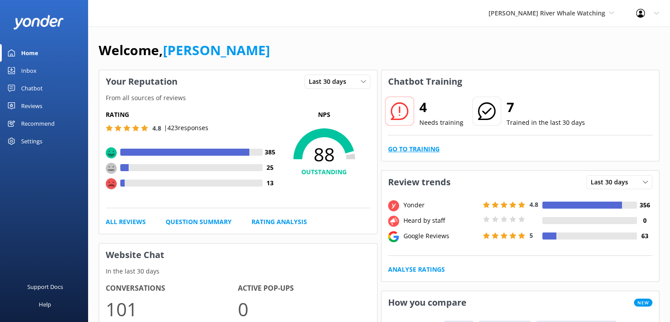
click at [407, 147] on link "Go to Training" at bounding box center [414, 149] width 52 height 10
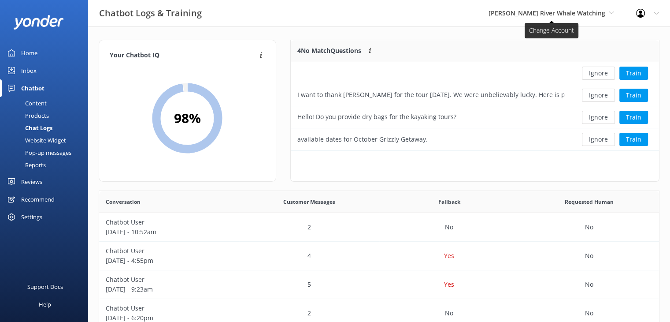
click at [555, 16] on span "[PERSON_NAME] River Whale Watching" at bounding box center [547, 13] width 117 height 8
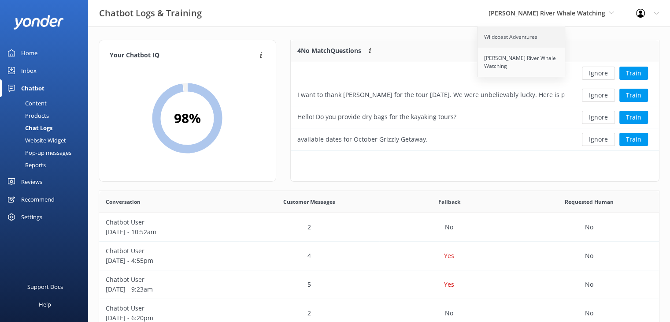
click at [526, 38] on link "Wildcoast Adventures" at bounding box center [522, 36] width 88 height 21
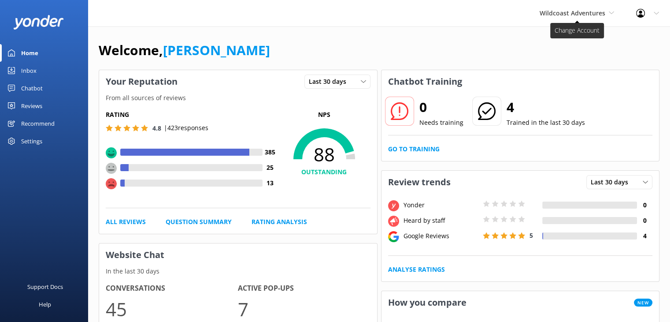
click at [567, 15] on span "Wildcoast Adventures" at bounding box center [573, 13] width 66 height 8
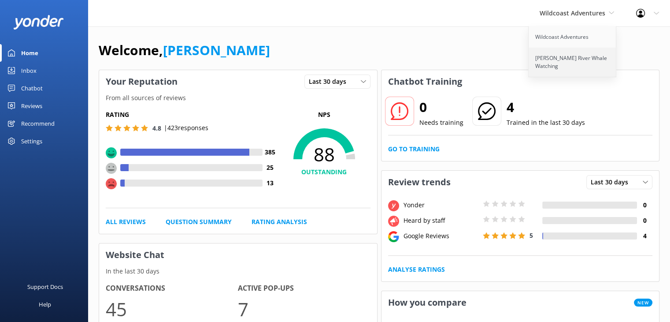
click at [564, 61] on link "[PERSON_NAME] River Whale Watching" at bounding box center [573, 62] width 88 height 29
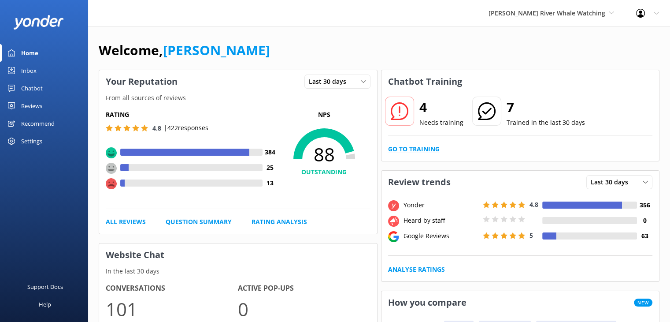
click at [418, 149] on link "Go to Training" at bounding box center [414, 149] width 52 height 10
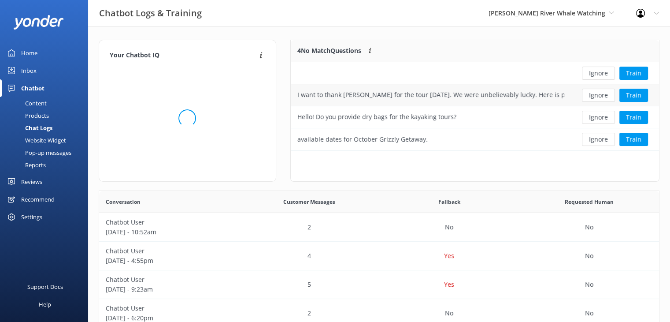
scroll to position [302, 554]
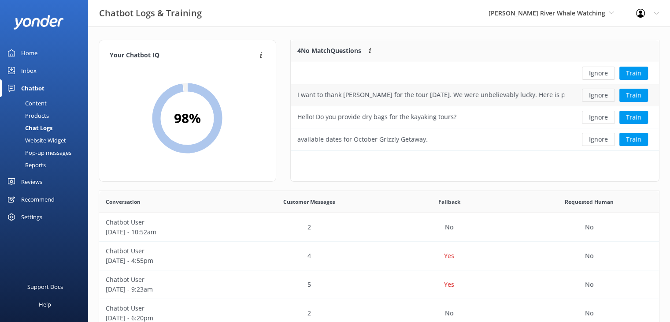
click at [599, 93] on button "Ignore" at bounding box center [598, 95] width 33 height 13
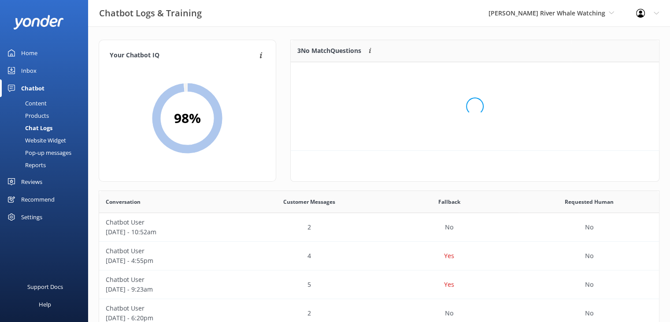
scroll to position [7, 7]
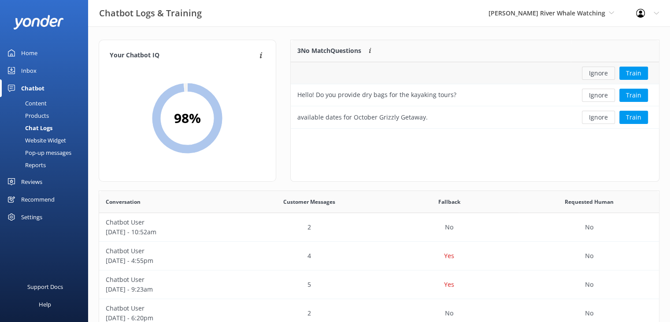
click at [604, 69] on button "Ignore" at bounding box center [598, 73] width 33 height 13
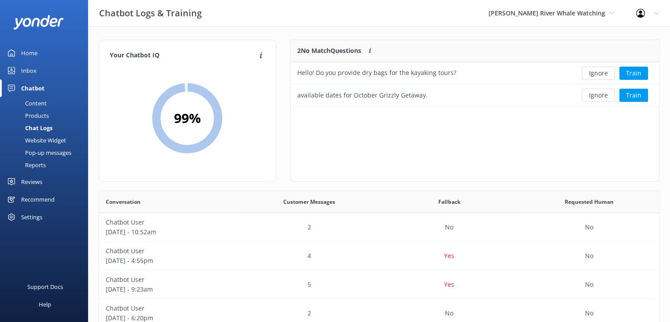
scroll to position [60, 362]
click at [611, 74] on button "Ignore" at bounding box center [598, 73] width 33 height 13
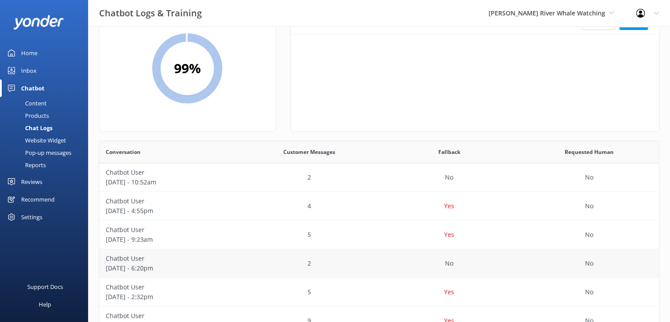
scroll to position [0, 0]
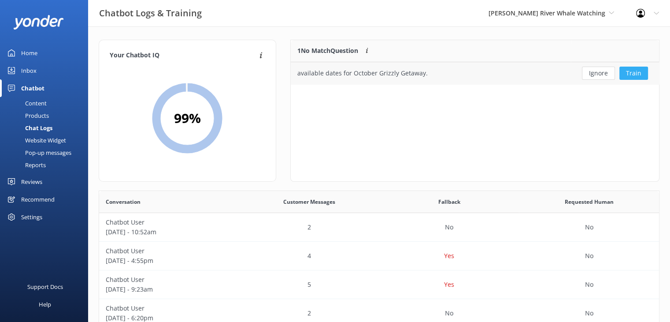
click at [635, 71] on button "Train" at bounding box center [634, 73] width 29 height 13
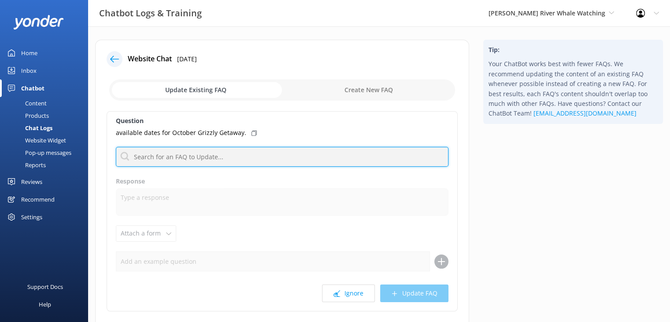
click at [264, 158] on input "text" at bounding box center [282, 157] width 333 height 20
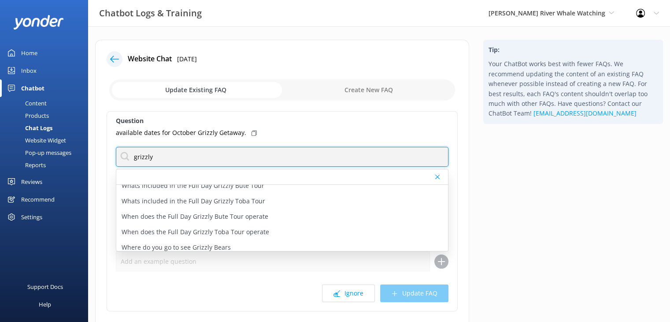
scroll to position [180, 0]
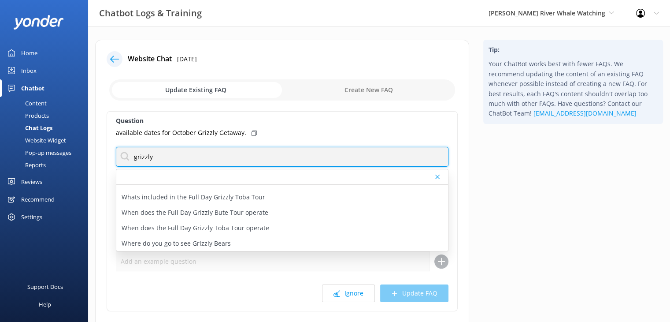
type input "grizzly"
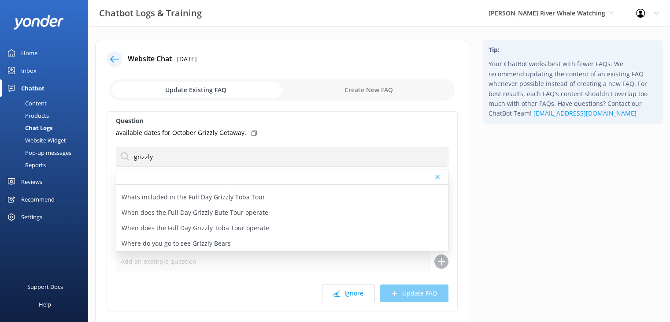
click at [356, 124] on label "Question" at bounding box center [282, 121] width 333 height 10
click at [369, 85] on input "checkbox" at bounding box center [282, 89] width 346 height 21
checkbox input "true"
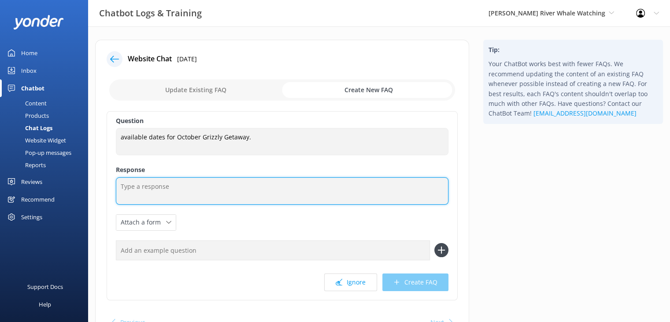
click at [162, 180] on textarea at bounding box center [282, 190] width 333 height 27
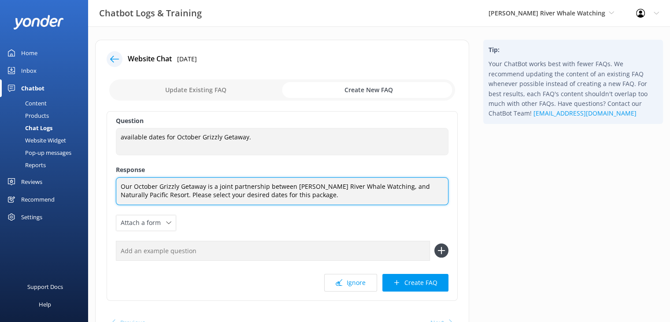
click at [317, 193] on textarea "Our October Grizzly Getaway is a joint partnership between Campbell River Whale…" at bounding box center [282, 191] width 333 height 28
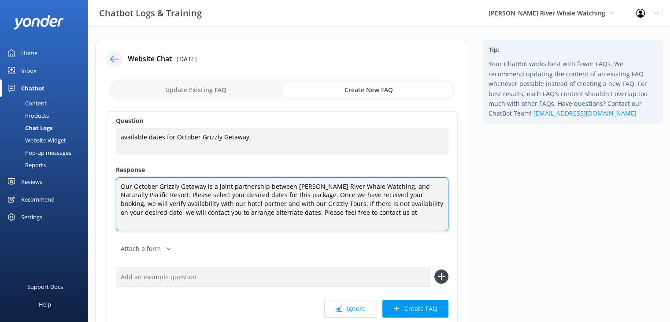
paste textarea "Where does the grizzly tours depart from"
drag, startPoint x: 163, startPoint y: 223, endPoint x: 363, endPoint y: 209, distance: 200.1
click at [363, 209] on textarea "Our October Grizzly Getaway is a joint partnership between Campbell River Whale…" at bounding box center [282, 204] width 333 height 54
paste textarea "You can reach us at 250-287-2667, toll free at 1-877-909-2667 or info@campbellr…"
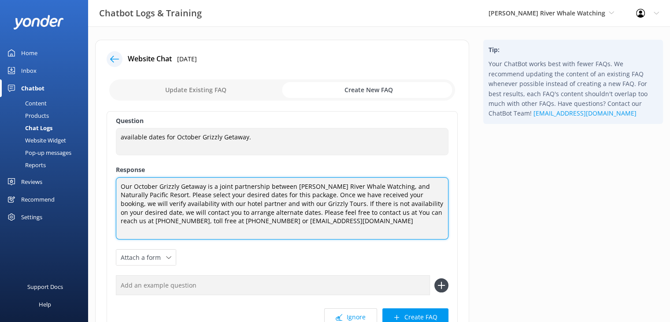
click at [417, 211] on textarea "Our October Grizzly Getaway is a joint partnership between Campbell River Whale…" at bounding box center [282, 208] width 333 height 63
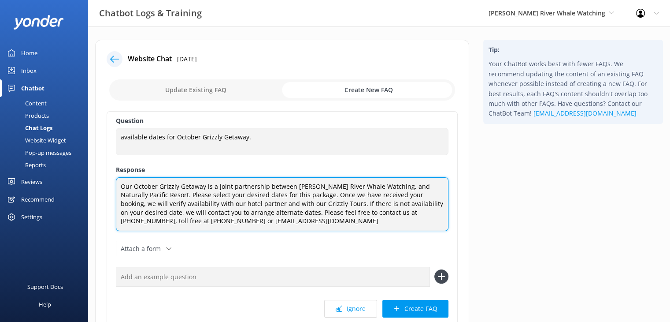
click at [305, 223] on textarea "Our October Grizzly Getaway is a joint partnership between Campbell River Whale…" at bounding box center [282, 204] width 333 height 54
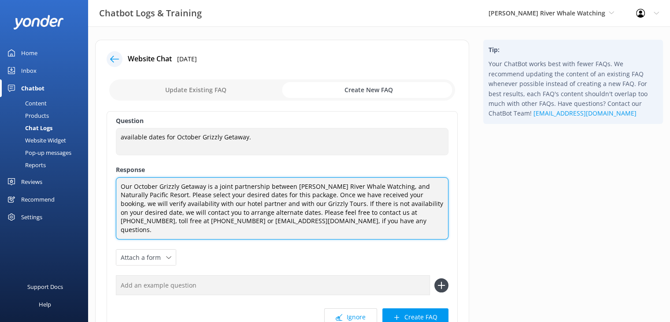
click at [386, 185] on textarea "Our October Grizzly Getaway is a joint partnership between Campbell River Whale…" at bounding box center [282, 208] width 333 height 63
click at [309, 201] on textarea "Our October Grizzly Getaway is a joint partnership between Campbell River Whale…" at bounding box center [282, 208] width 333 height 63
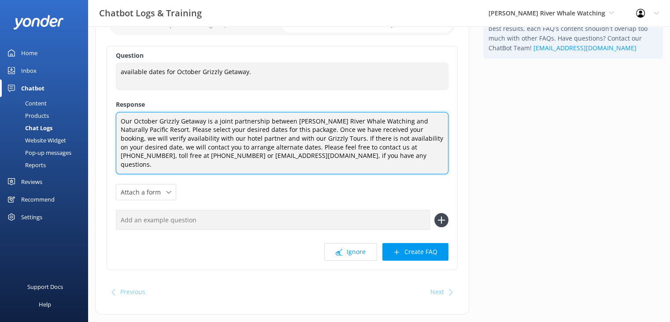
scroll to position [75, 0]
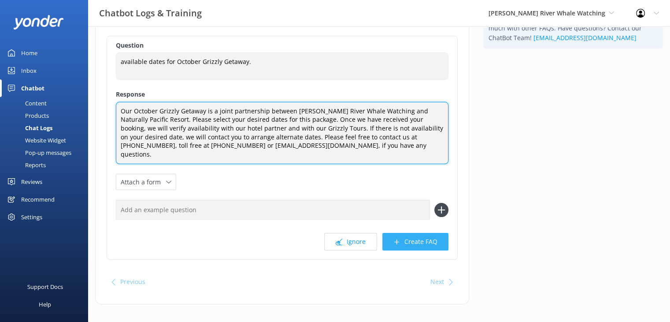
type textarea "Our October Grizzly Getaway is a joint partnership between Campbell River Whale…"
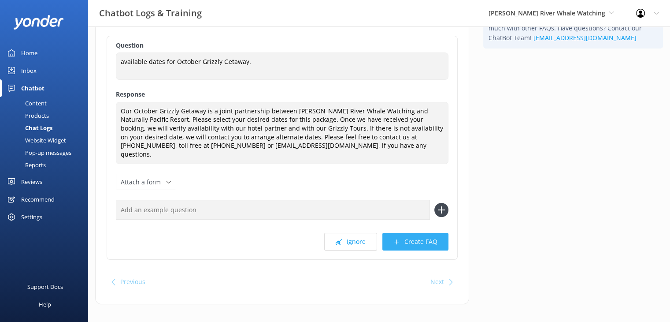
click at [413, 233] on button "Create FAQ" at bounding box center [416, 242] width 66 height 18
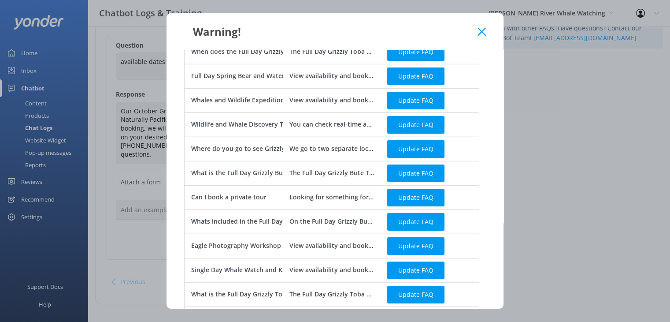
scroll to position [337, 0]
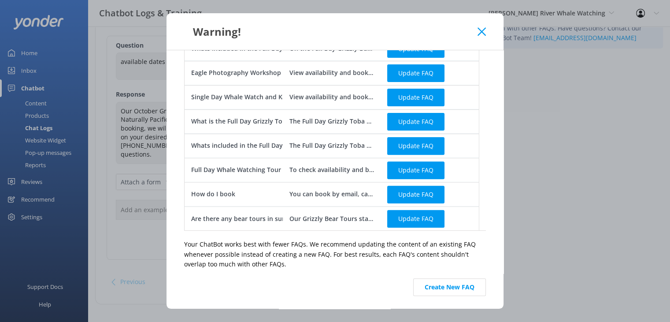
click at [439, 288] on button "Create New FAQ" at bounding box center [449, 287] width 73 height 18
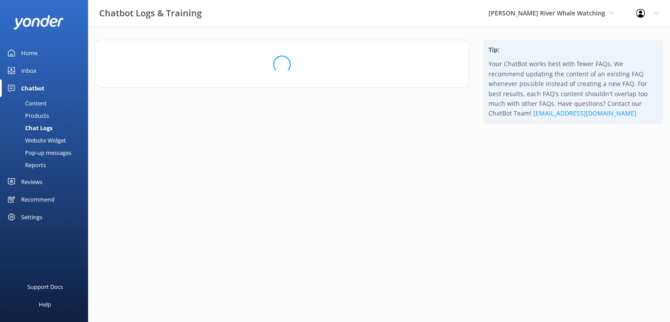
scroll to position [0, 0]
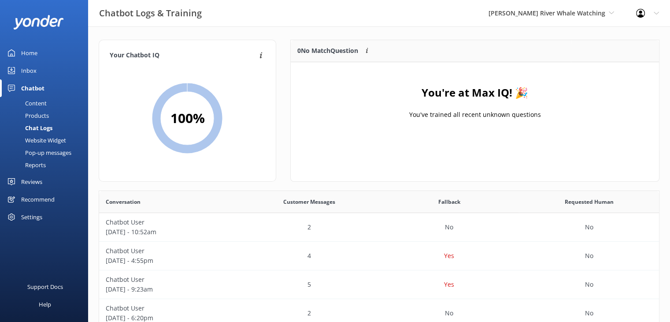
click at [25, 71] on div "Inbox" at bounding box center [28, 71] width 15 height 18
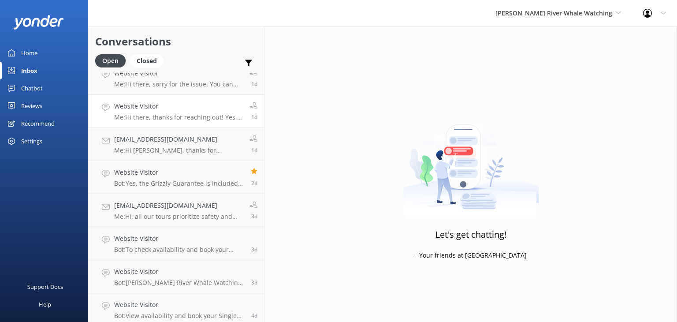
scroll to position [220, 0]
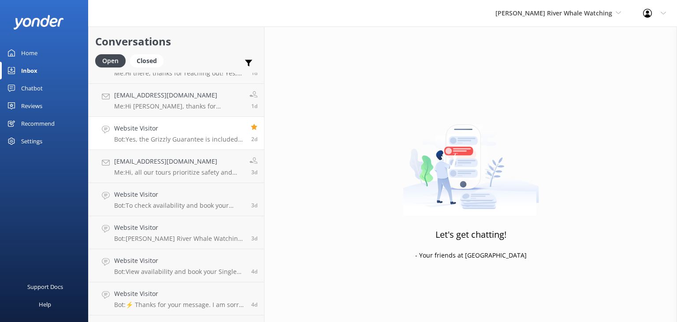
click at [176, 131] on h4 "Website Visitor" at bounding box center [179, 128] width 130 height 10
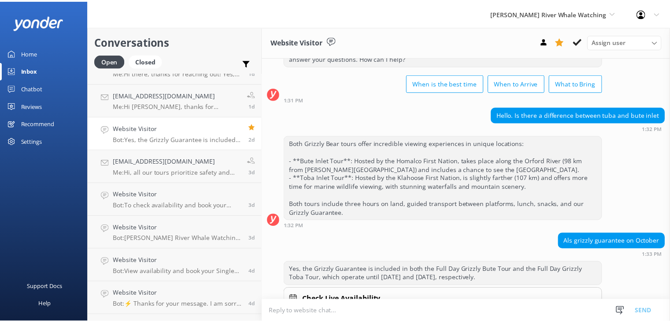
scroll to position [73, 0]
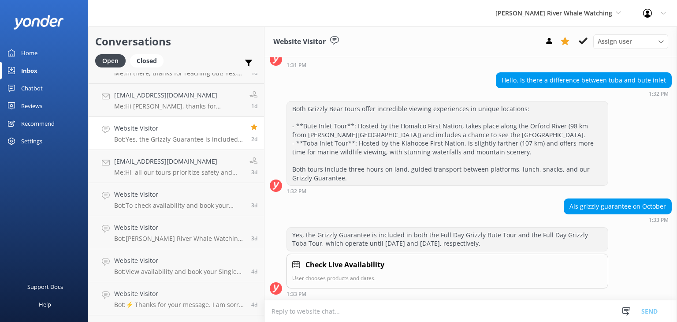
click at [26, 52] on div "Home" at bounding box center [29, 53] width 16 height 18
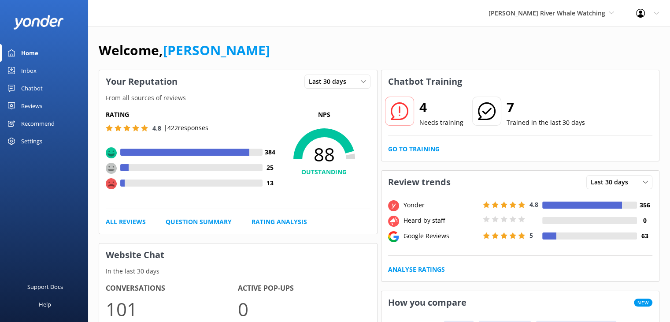
click at [25, 70] on div "Inbox" at bounding box center [28, 71] width 15 height 18
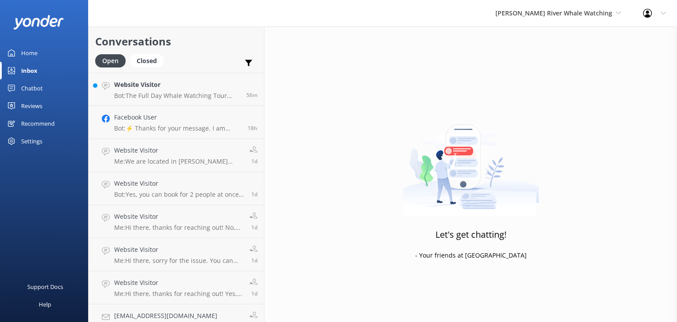
click at [25, 86] on div "Chatbot" at bounding box center [32, 88] width 22 height 18
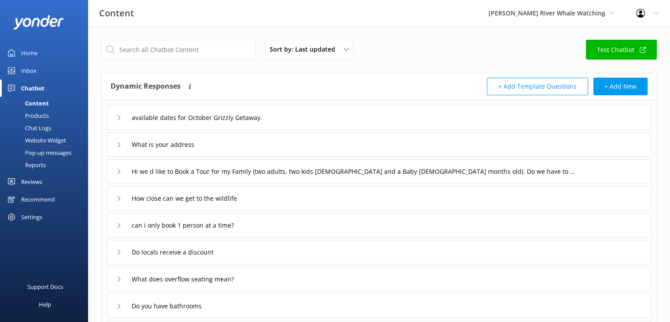
click at [35, 101] on div "Content" at bounding box center [27, 103] width 44 height 12
click at [214, 51] on input "text" at bounding box center [178, 50] width 154 height 20
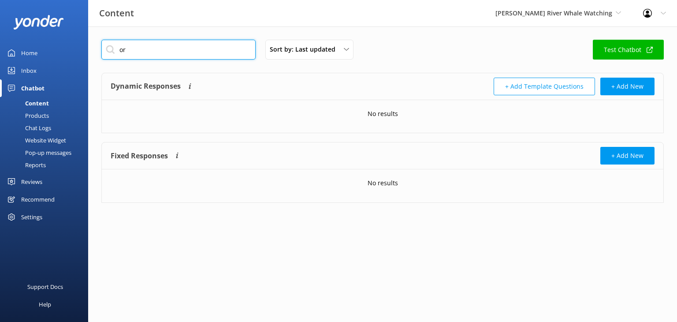
type input "o"
type input "guarantee"
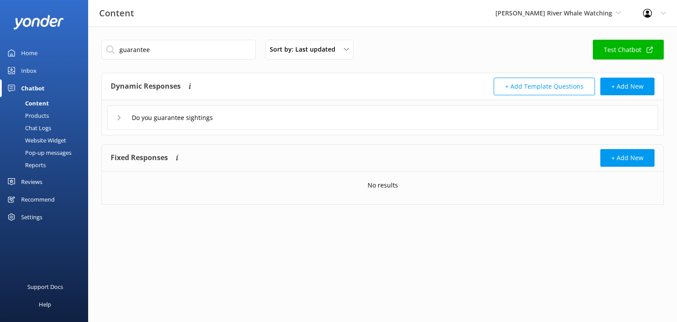
click at [118, 118] on icon at bounding box center [118, 117] width 5 height 5
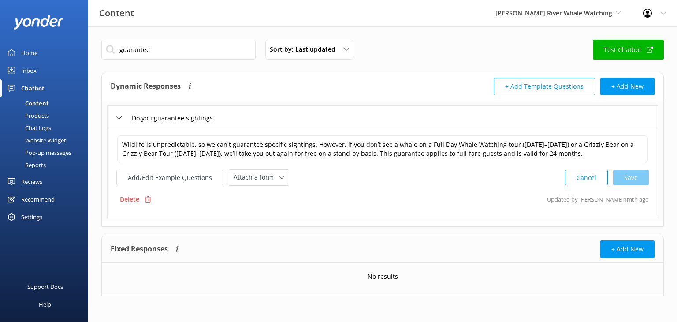
click at [45, 129] on div "Chat Logs" at bounding box center [28, 128] width 46 height 12
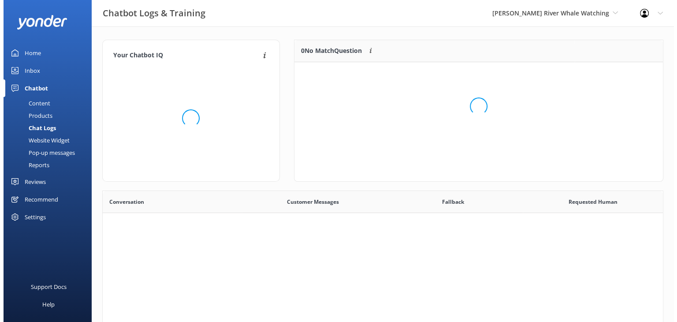
scroll to position [302, 554]
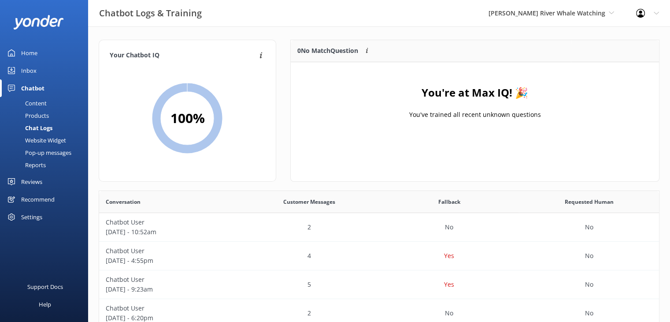
click at [26, 72] on div "Inbox" at bounding box center [28, 71] width 15 height 18
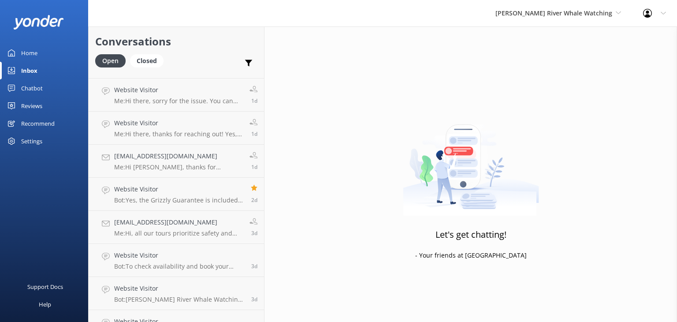
scroll to position [176, 0]
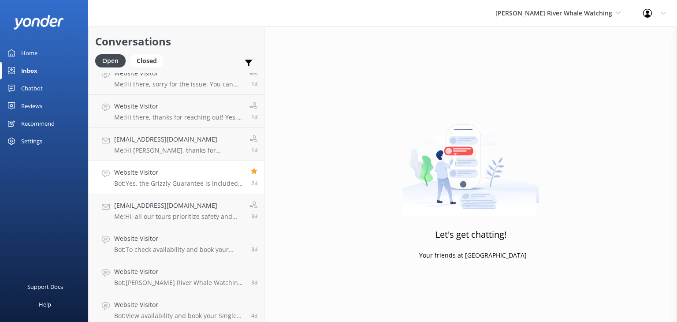
click at [181, 169] on h4 "Website Visitor" at bounding box center [179, 172] width 130 height 10
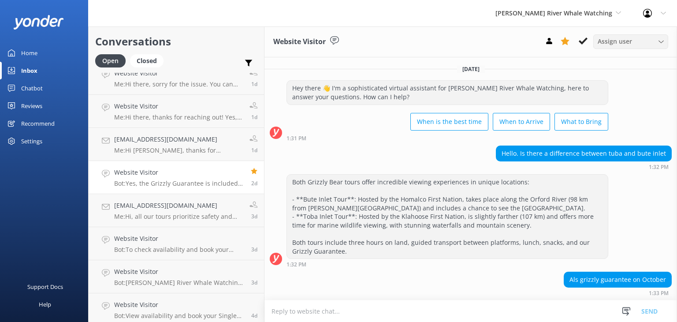
click at [636, 46] on div "Assign user" at bounding box center [630, 42] width 71 height 10
click at [638, 43] on div "Assign user" at bounding box center [630, 42] width 71 height 10
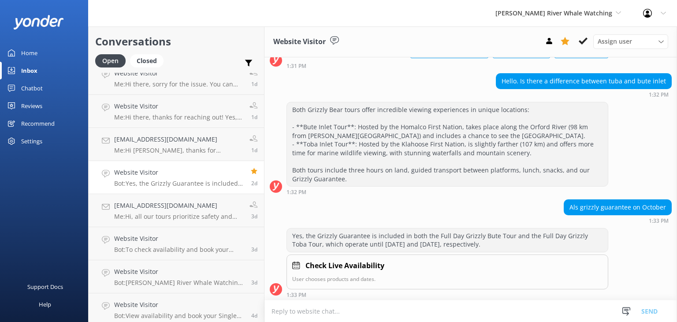
scroll to position [73, 0]
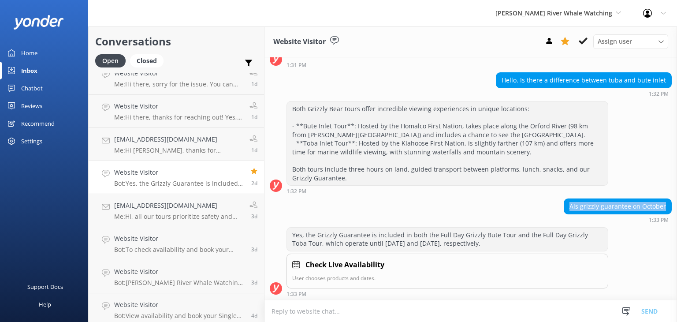
drag, startPoint x: 661, startPoint y: 205, endPoint x: 559, endPoint y: 208, distance: 101.9
click at [559, 208] on div "Als grizzly guarantee on October 1:33 PM" at bounding box center [470, 210] width 413 height 24
copy div "Als grizzly guarantee on October"
drag, startPoint x: 488, startPoint y: 243, endPoint x: 279, endPoint y: 235, distance: 209.5
click at [279, 235] on div "Yes, the Grizzly Guarantee is included in both the Full Day Grizzly Bute Tour a…" at bounding box center [470, 262] width 413 height 70
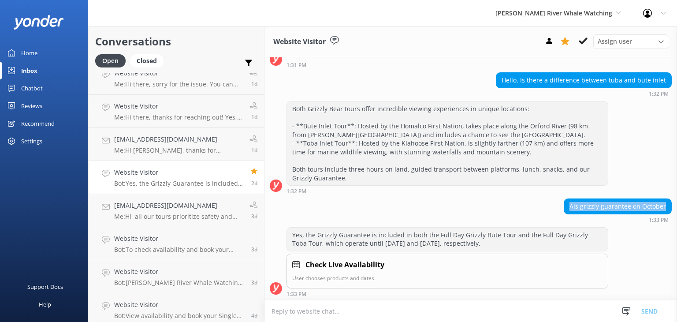
copy div "Yes, the Grizzly Guarantee is included in both the Full Day Grizzly Bute Tour a…"
click at [477, 208] on div "Als grizzly guarantee on October 1:33 PM" at bounding box center [470, 210] width 413 height 24
click at [653, 204] on div "Als grizzly guarantee on October" at bounding box center [617, 206] width 107 height 15
click at [668, 205] on div "Als grizzly guarantee on October 1:33 PM" at bounding box center [470, 210] width 413 height 24
click at [375, 229] on div "Yes, the Grizzly Guarantee is included in both the Full Day Grizzly Bute Tour a…" at bounding box center [447, 238] width 321 height 23
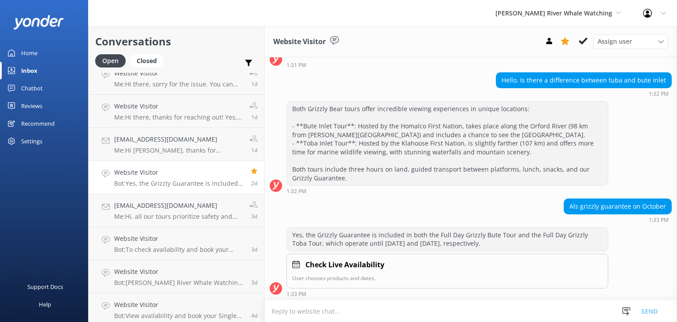
click at [444, 249] on div "Yes, the Grizzly Guarantee is included in both the Full Day Grizzly Bute Tour a…" at bounding box center [447, 238] width 321 height 23
click at [34, 87] on div "Chatbot" at bounding box center [32, 88] width 22 height 18
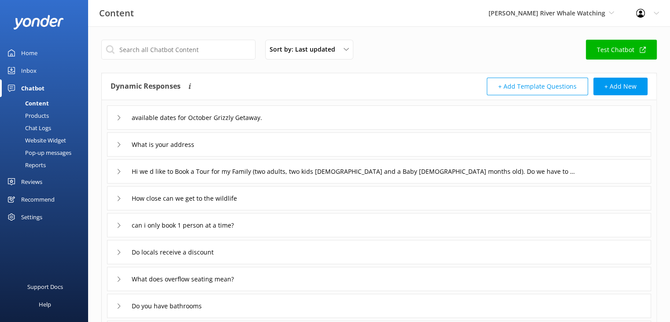
click at [36, 67] on link "Inbox" at bounding box center [44, 71] width 88 height 18
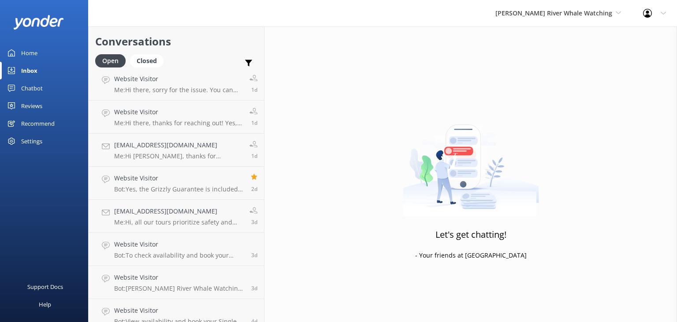
scroll to position [176, 0]
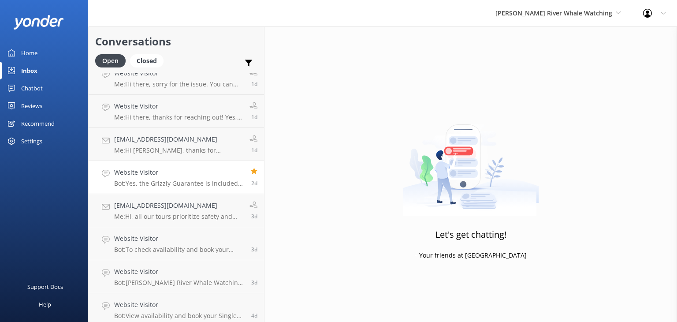
click at [104, 173] on use at bounding box center [106, 173] width 8 height 7
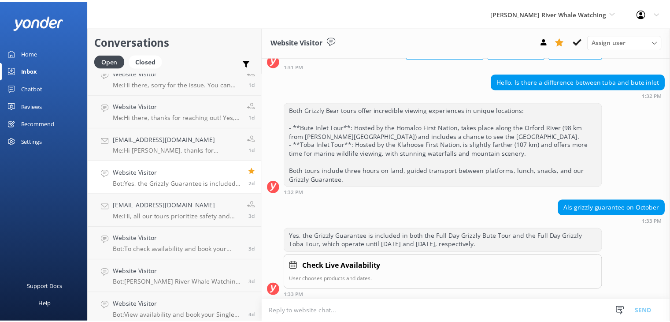
scroll to position [73, 0]
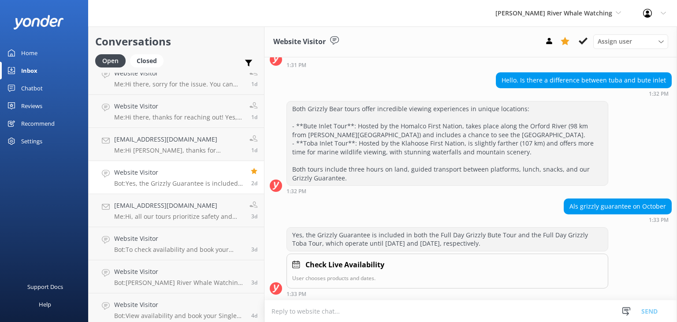
click at [334, 40] on icon at bounding box center [334, 40] width 9 height 9
click at [35, 87] on div "Chatbot" at bounding box center [32, 88] width 22 height 18
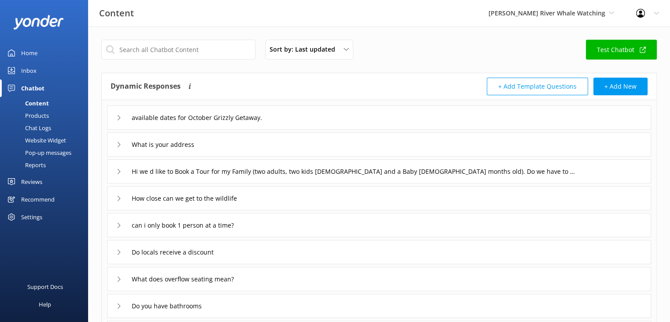
click at [44, 127] on div "Chat Logs" at bounding box center [28, 128] width 46 height 12
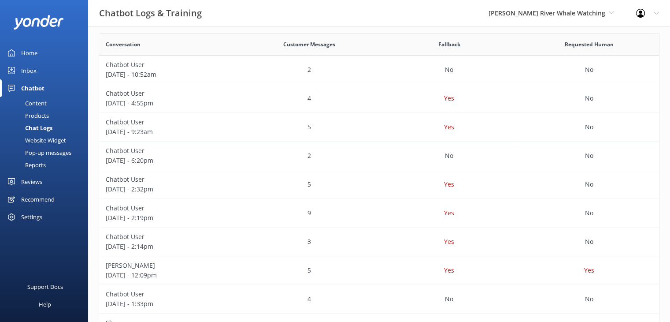
scroll to position [226, 0]
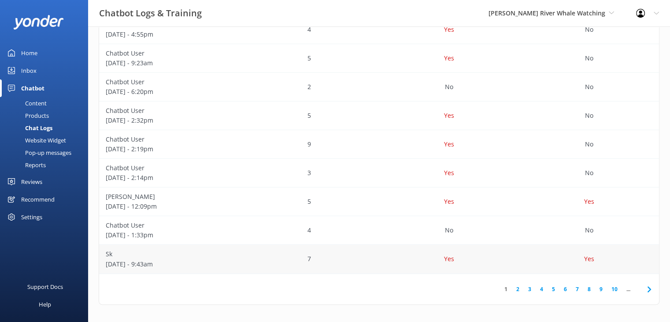
click at [402, 260] on div "Yes" at bounding box center [449, 259] width 140 height 29
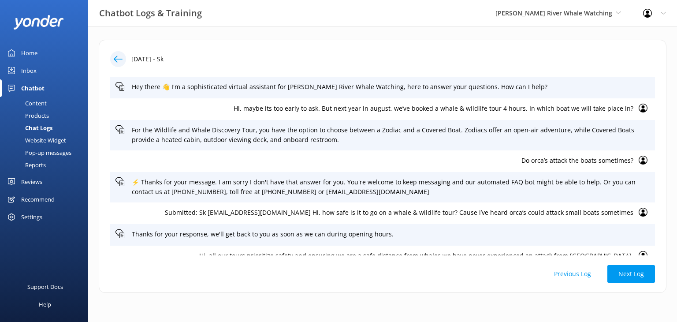
click at [117, 60] on icon at bounding box center [118, 59] width 9 height 9
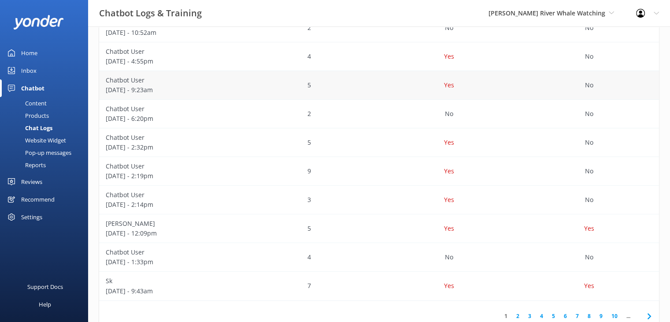
scroll to position [226, 0]
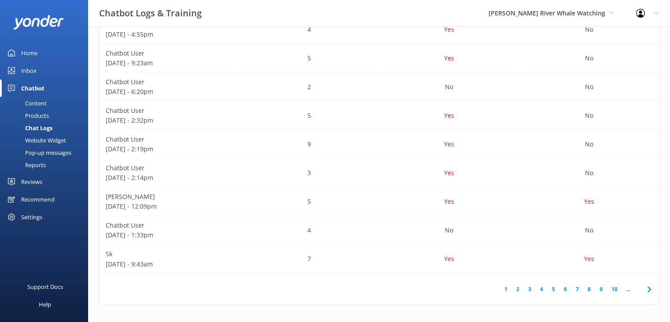
click at [517, 292] on link "2" at bounding box center [518, 289] width 12 height 8
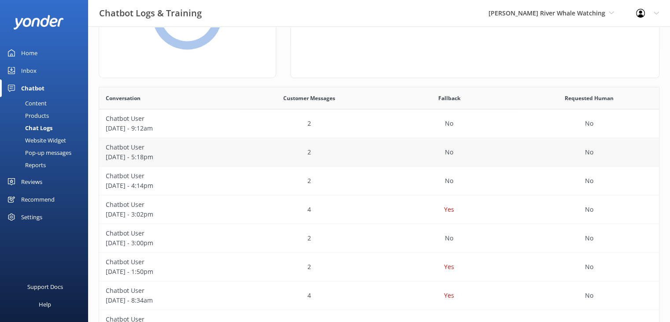
scroll to position [88, 0]
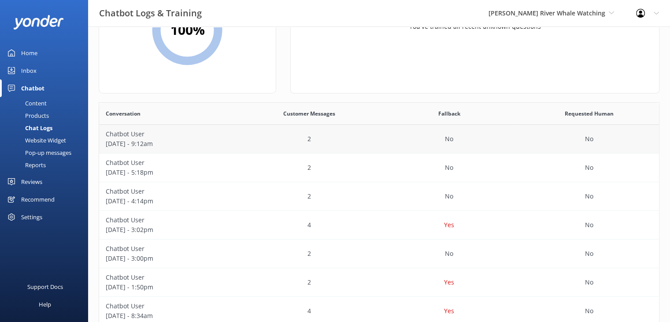
click at [386, 134] on div "No" at bounding box center [449, 139] width 140 height 29
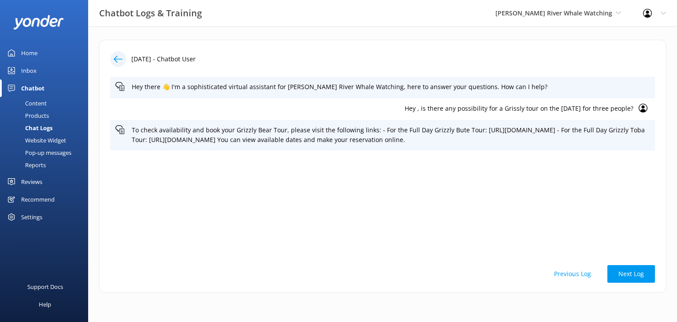
click at [120, 62] on icon at bounding box center [118, 59] width 9 height 9
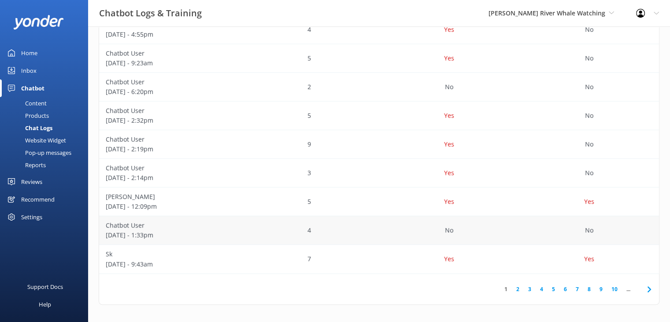
click at [407, 226] on div "No" at bounding box center [449, 230] width 140 height 29
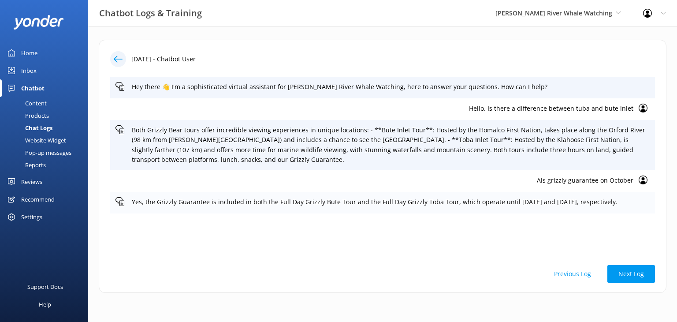
click at [120, 202] on icon at bounding box center [119, 201] width 9 height 9
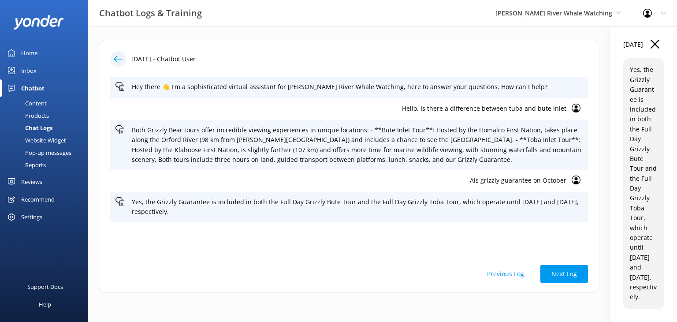
click at [573, 179] on icon at bounding box center [576, 179] width 9 height 9
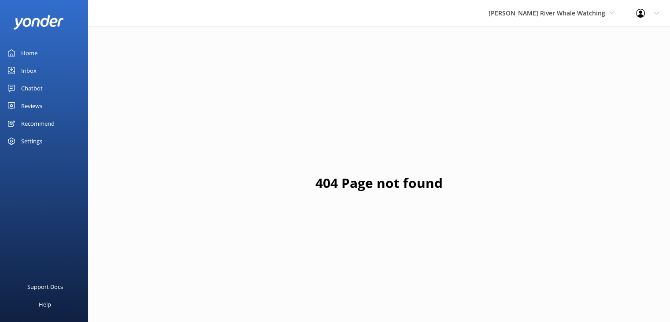
click at [35, 50] on div "Home" at bounding box center [29, 53] width 16 height 18
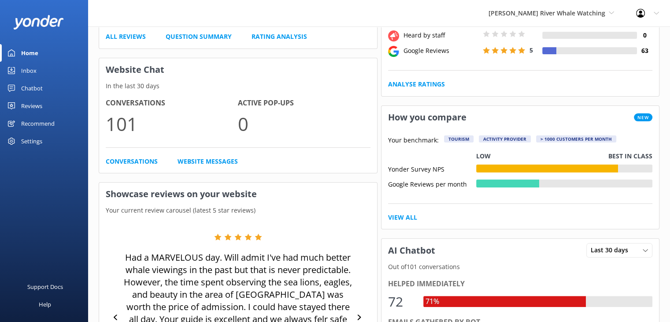
scroll to position [220, 0]
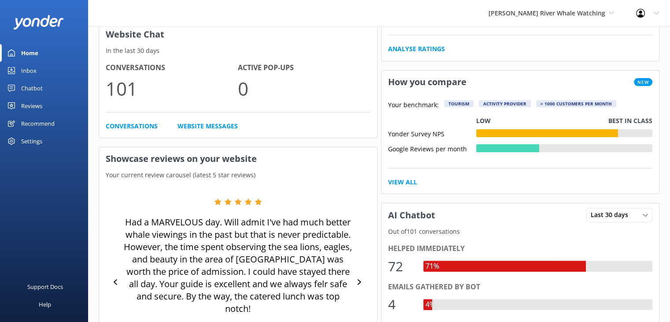
click at [26, 89] on div "Chatbot" at bounding box center [32, 88] width 22 height 18
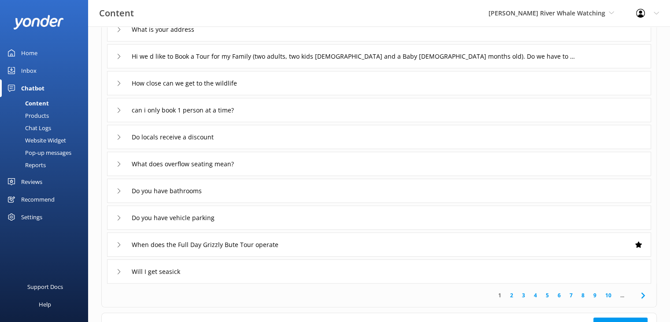
scroll to position [132, 0]
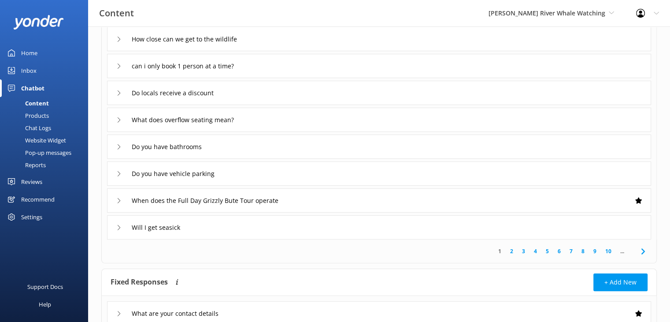
click at [45, 128] on div "Chat Logs" at bounding box center [28, 128] width 46 height 12
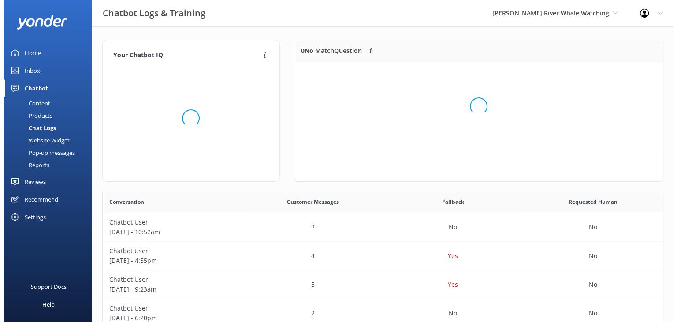
scroll to position [7, 7]
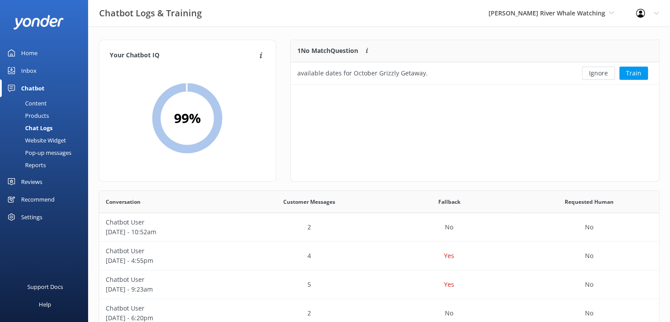
click at [30, 69] on div "Inbox" at bounding box center [28, 71] width 15 height 18
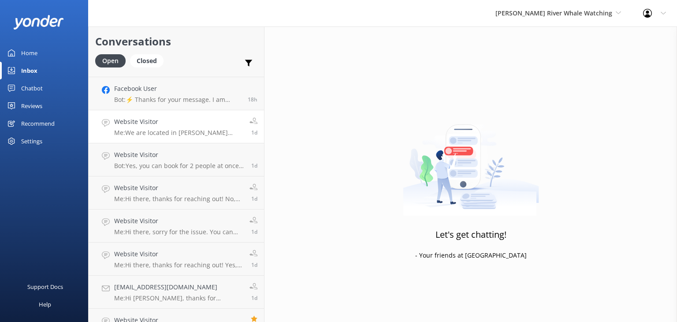
scroll to position [44, 0]
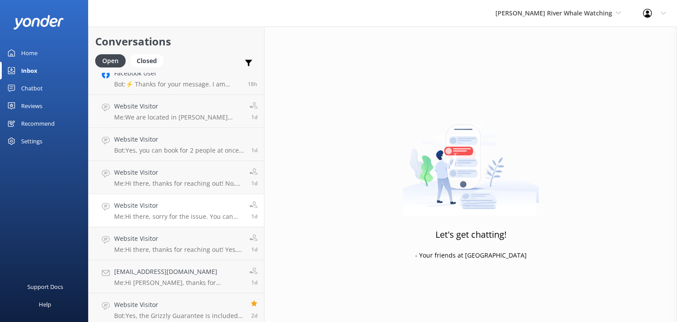
click at [180, 212] on div "Website Visitor Me: Hi there, sorry for the issue. You can book yourself throug…" at bounding box center [178, 210] width 129 height 19
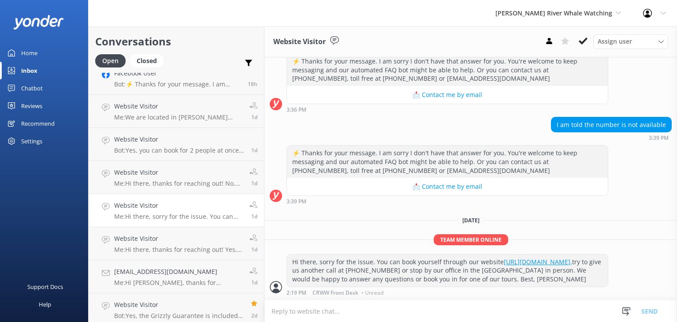
scroll to position [358, 0]
click at [192, 219] on p "Me: Hi there, sorry for the issue. You can book yourself through our website ht…" at bounding box center [178, 216] width 129 height 8
click at [171, 245] on p "Me: Hi there, thanks for reaching out! Yes, you can. There is no additional fee…" at bounding box center [178, 249] width 129 height 8
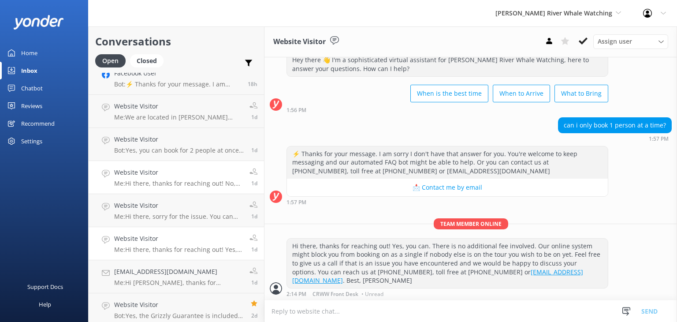
scroll to position [88, 0]
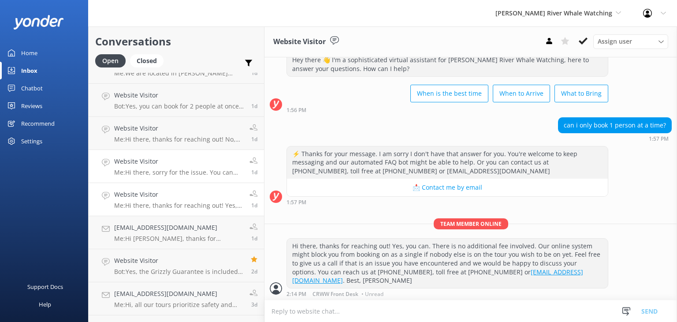
click at [151, 163] on h4 "Website Visitor" at bounding box center [178, 161] width 129 height 10
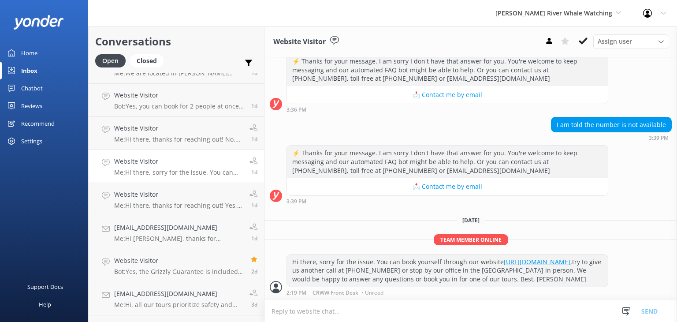
scroll to position [358, 0]
click at [151, 201] on div "Website Visitor Me: Hi there, thanks for reaching out! Yes, you can. There is n…" at bounding box center [178, 199] width 129 height 19
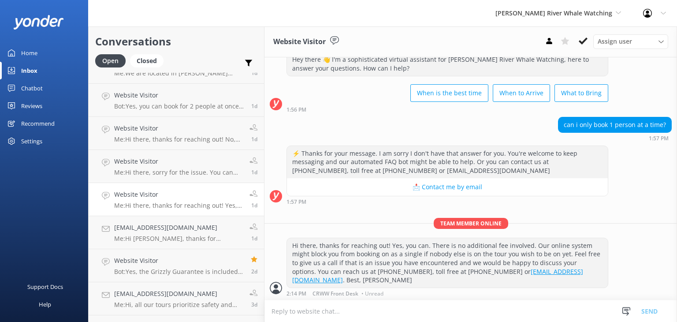
drag, startPoint x: 591, startPoint y: 270, endPoint x: 292, endPoint y: 270, distance: 298.4
click at [292, 270] on div "Hi there, thanks for reaching out! Yes, you can. There is no additional fee inv…" at bounding box center [447, 262] width 321 height 49
copy div "You can reach us at 250-287-2667, toll free at 1-877-909-2667 or info@campbellr…"
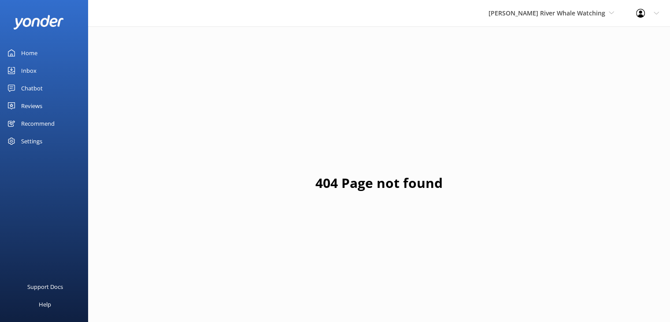
click at [35, 53] on div "Home" at bounding box center [29, 53] width 16 height 18
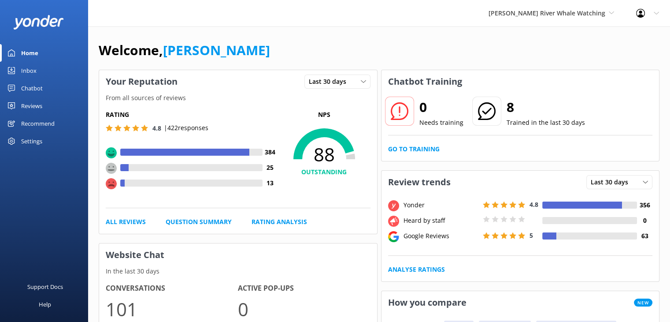
click at [26, 70] on div "Inbox" at bounding box center [28, 71] width 15 height 18
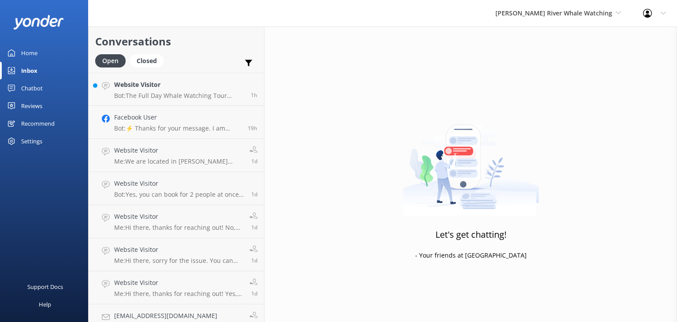
click at [38, 86] on div "Chatbot" at bounding box center [32, 88] width 22 height 18
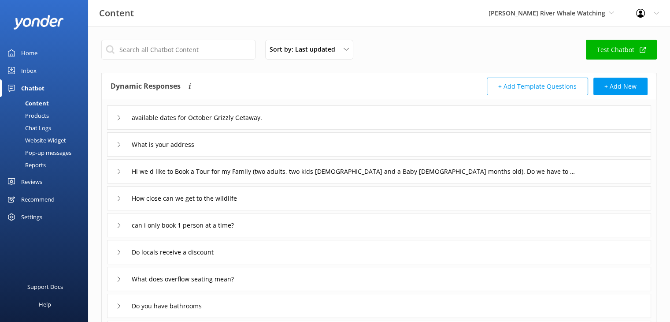
click at [40, 104] on div "Content" at bounding box center [27, 103] width 44 height 12
click at [197, 51] on input "text" at bounding box center [178, 50] width 154 height 20
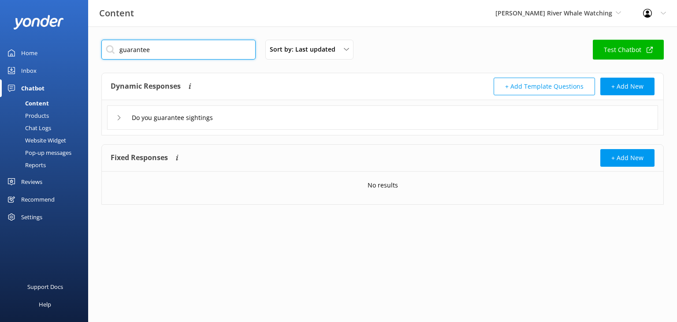
type input "guarantee"
click at [120, 115] on icon at bounding box center [118, 117] width 5 height 5
